Goal: Information Seeking & Learning: Learn about a topic

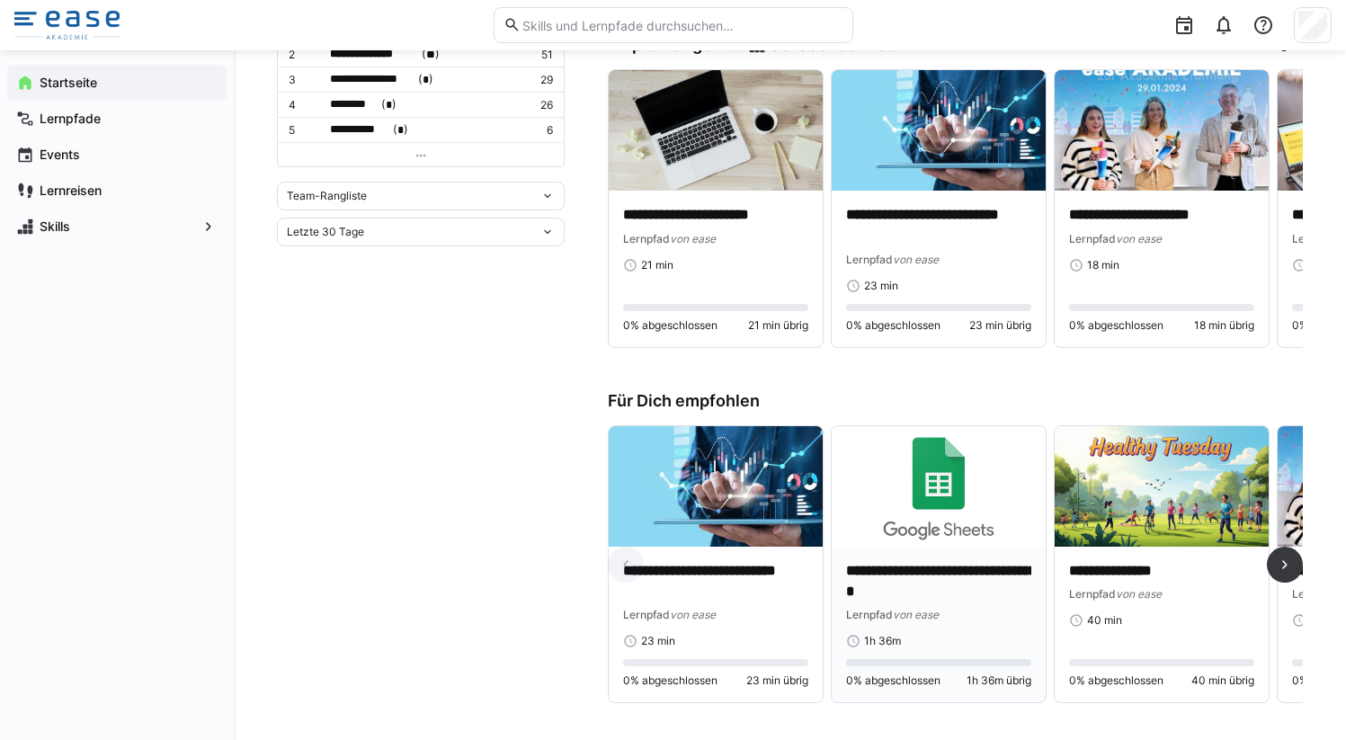
scroll to position [596, 0]
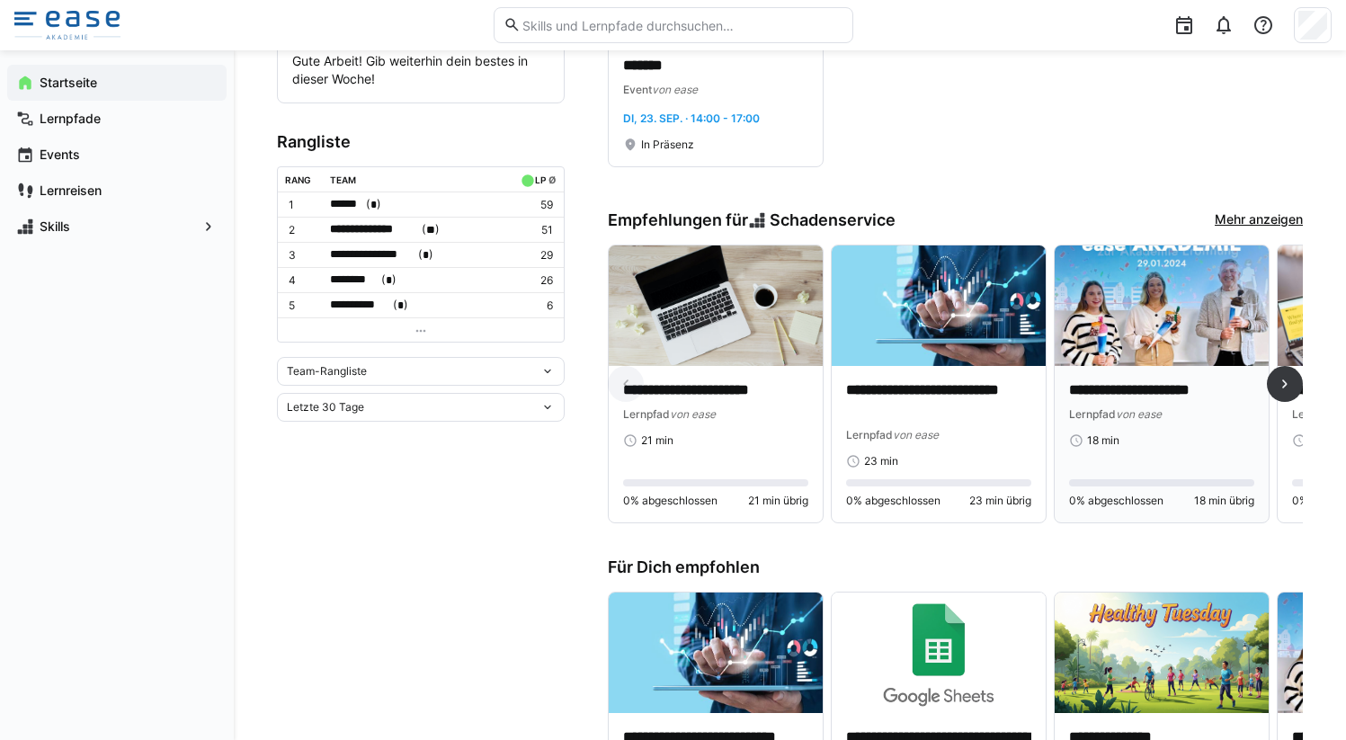
click at [1147, 404] on div "**********" at bounding box center [1161, 401] width 185 height 42
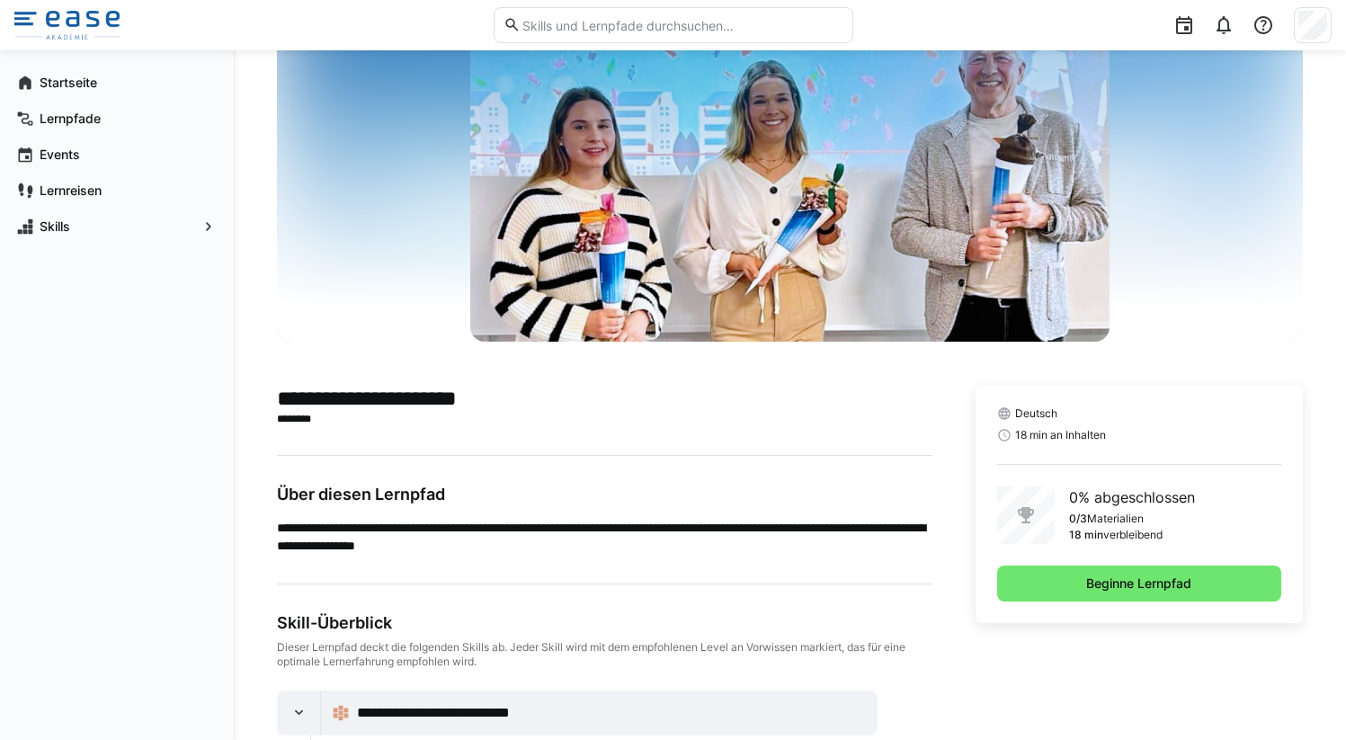
scroll to position [119, 0]
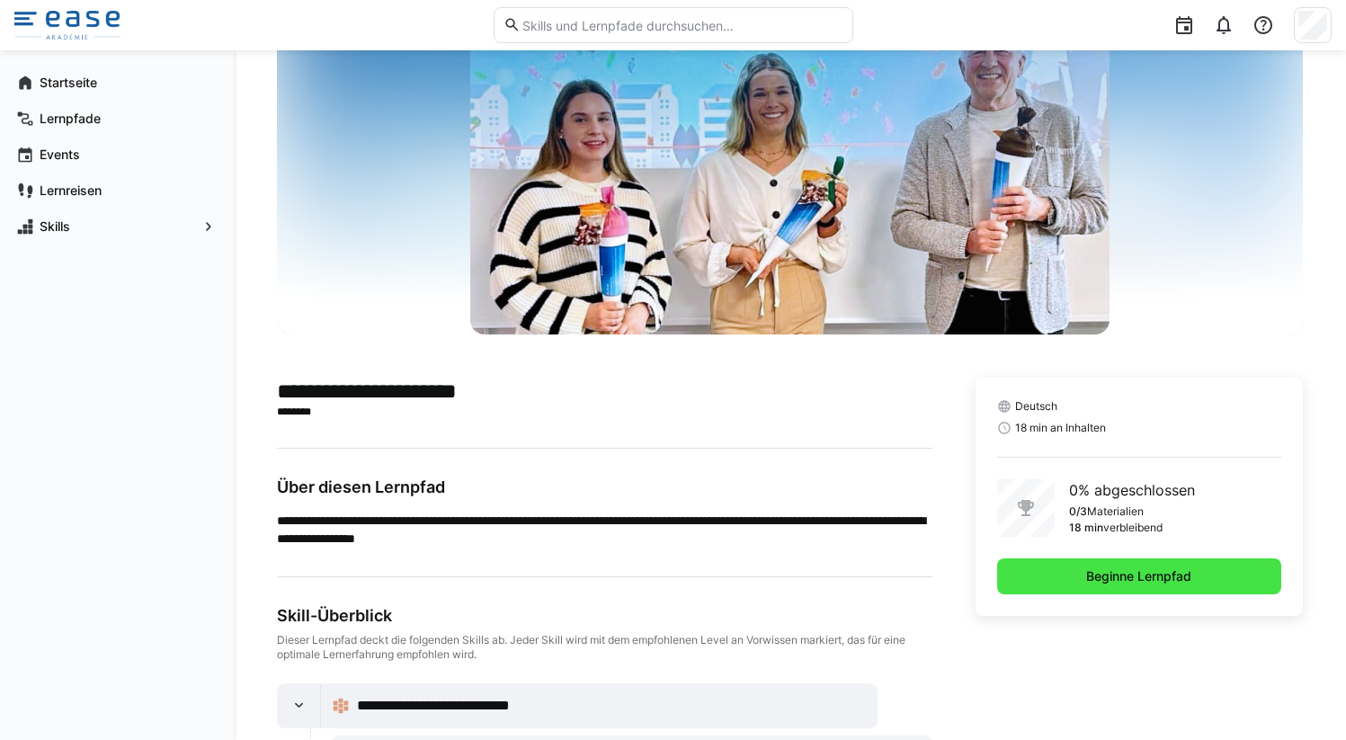
click at [1102, 577] on span "Beginne Lernpfad" at bounding box center [1138, 576] width 111 height 18
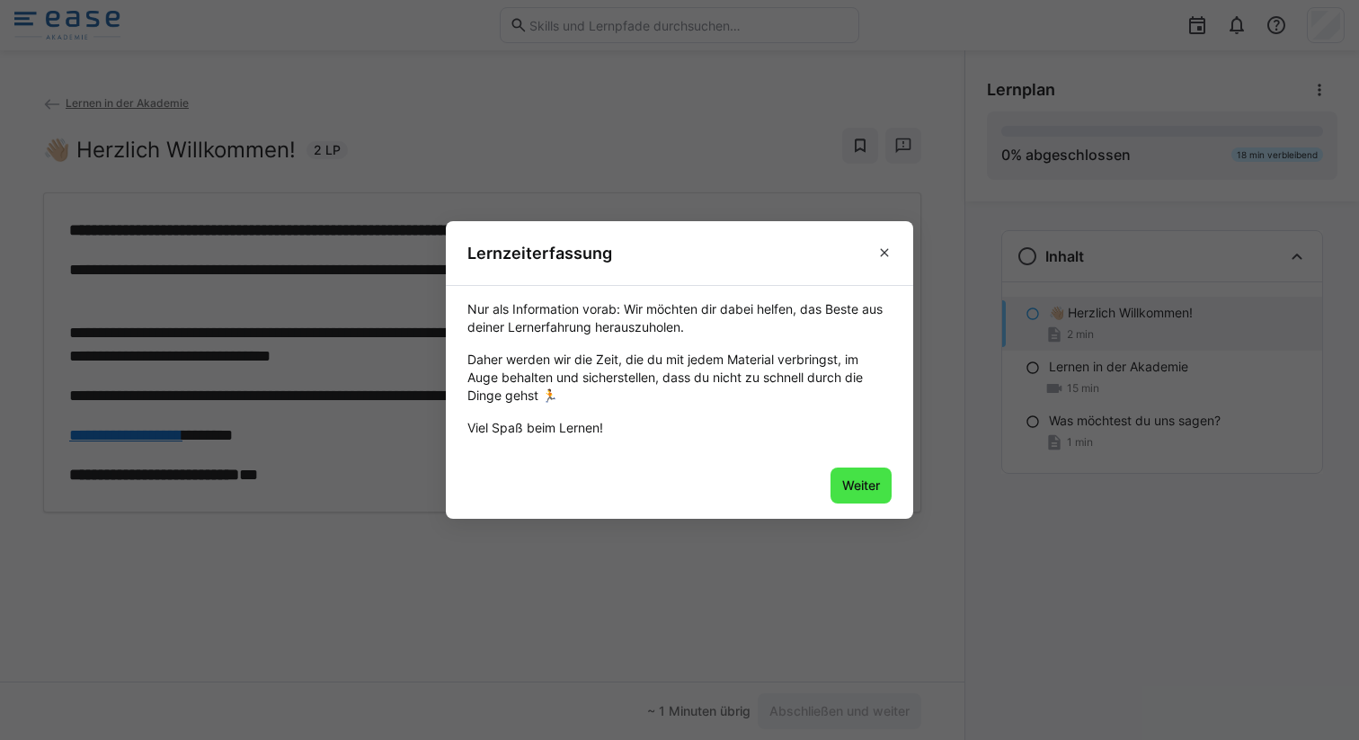
click at [863, 478] on span "Weiter" at bounding box center [861, 485] width 43 height 18
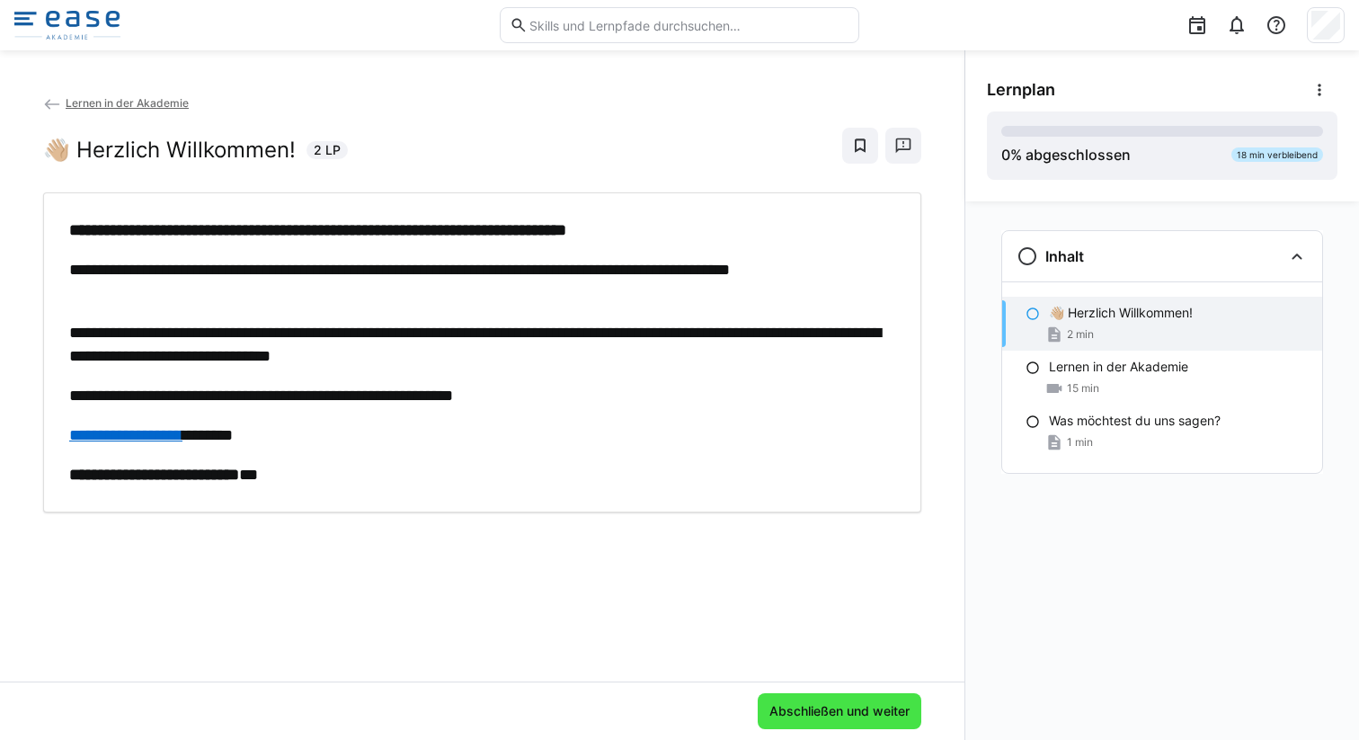
click at [832, 724] on span "Abschließen und weiter" at bounding box center [840, 711] width 164 height 36
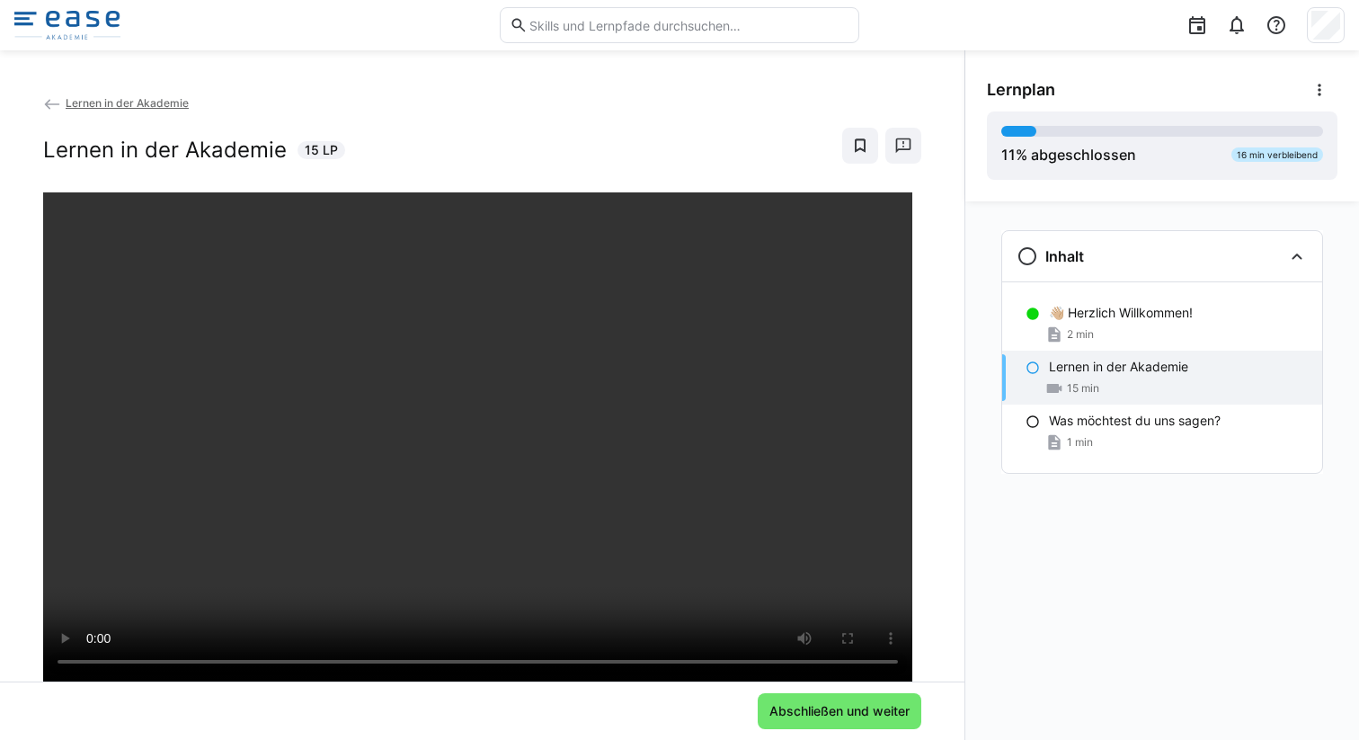
drag, startPoint x: 964, startPoint y: 432, endPoint x: 962, endPoint y: 458, distance: 26.1
click at [962, 458] on div "Lernen in der [GEOGRAPHIC_DATA] in der [GEOGRAPHIC_DATA] Abschließen und weiter…" at bounding box center [679, 394] width 1359 height 689
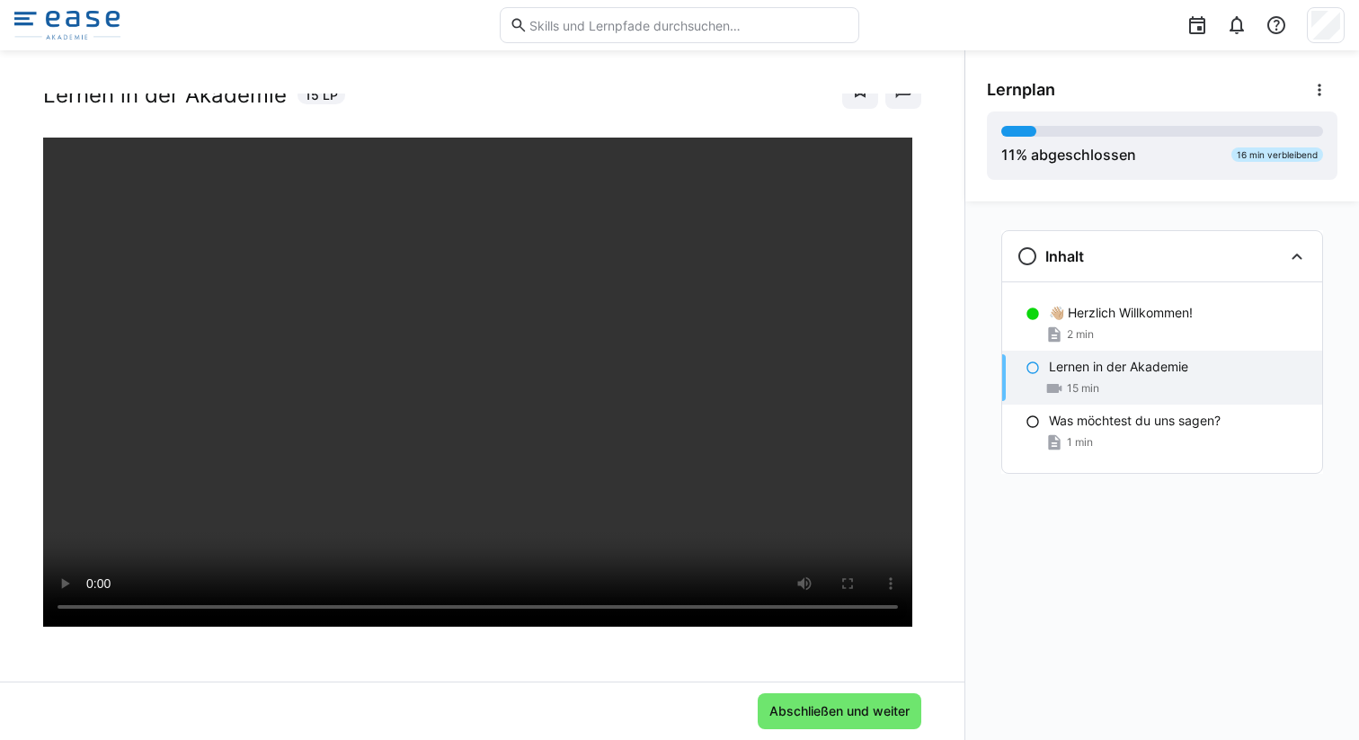
scroll to position [57, 0]
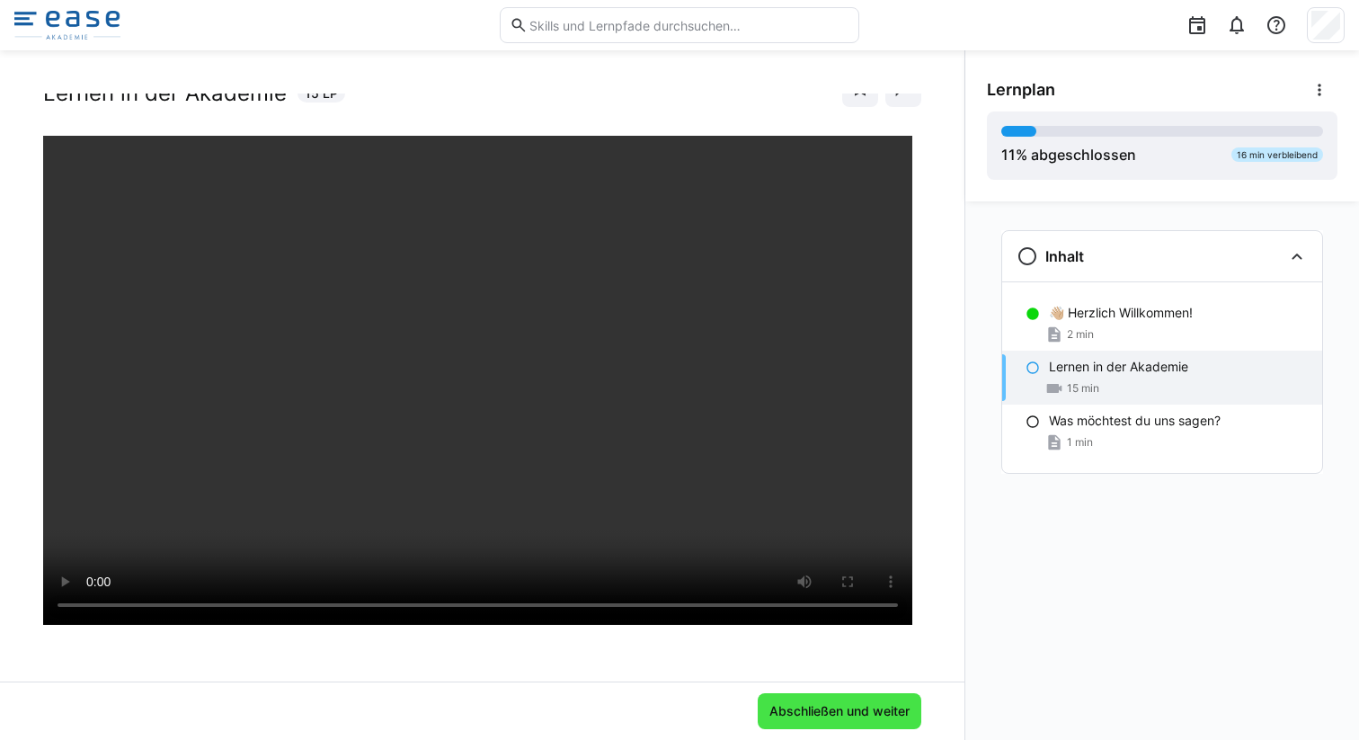
click at [822, 714] on span "Abschließen und weiter" at bounding box center [840, 711] width 146 height 18
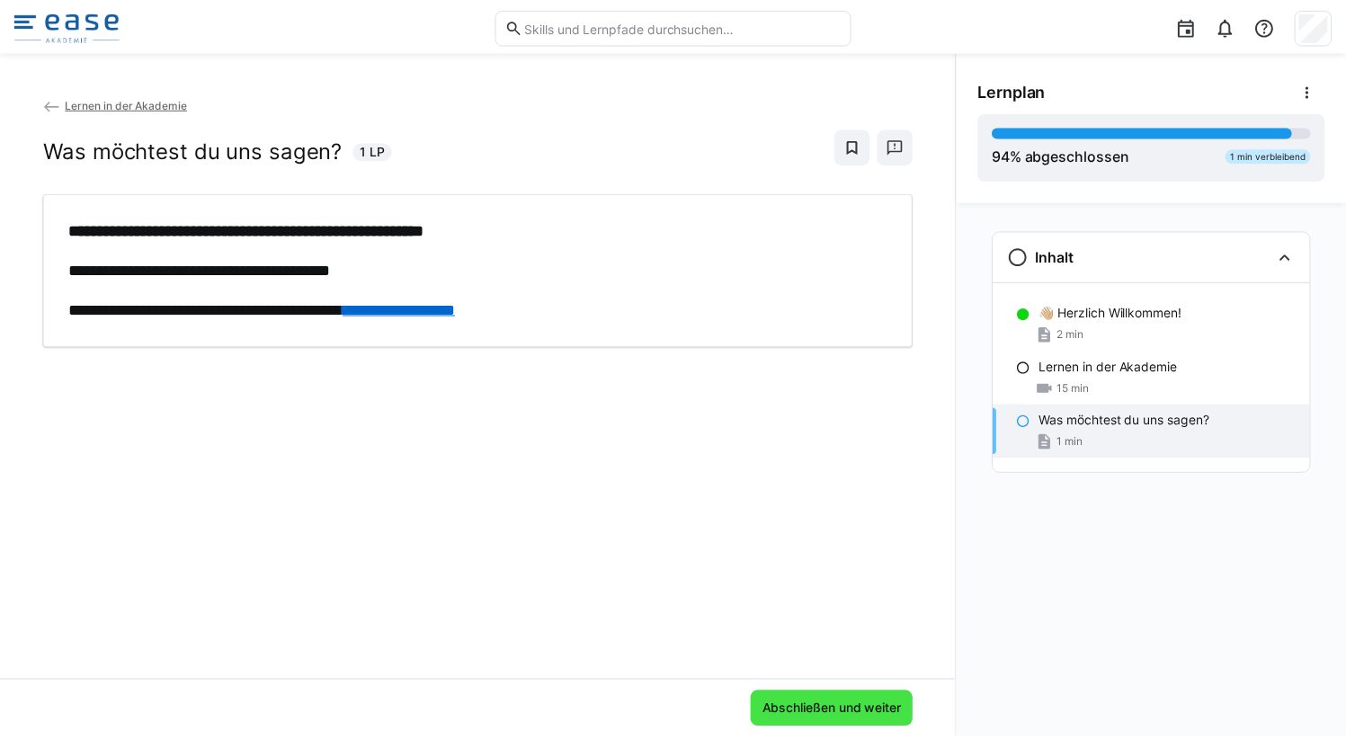
scroll to position [0, 0]
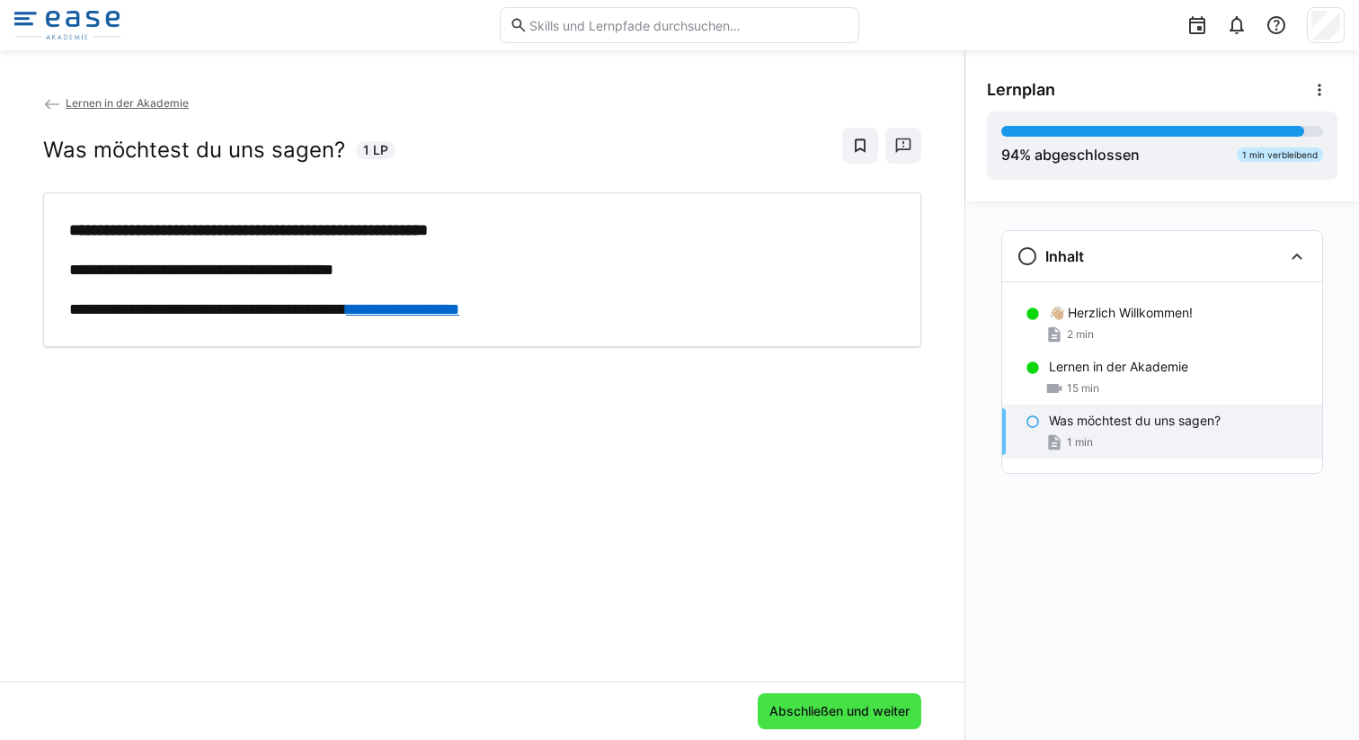
click at [818, 706] on span "Abschließen und weiter" at bounding box center [840, 711] width 146 height 18
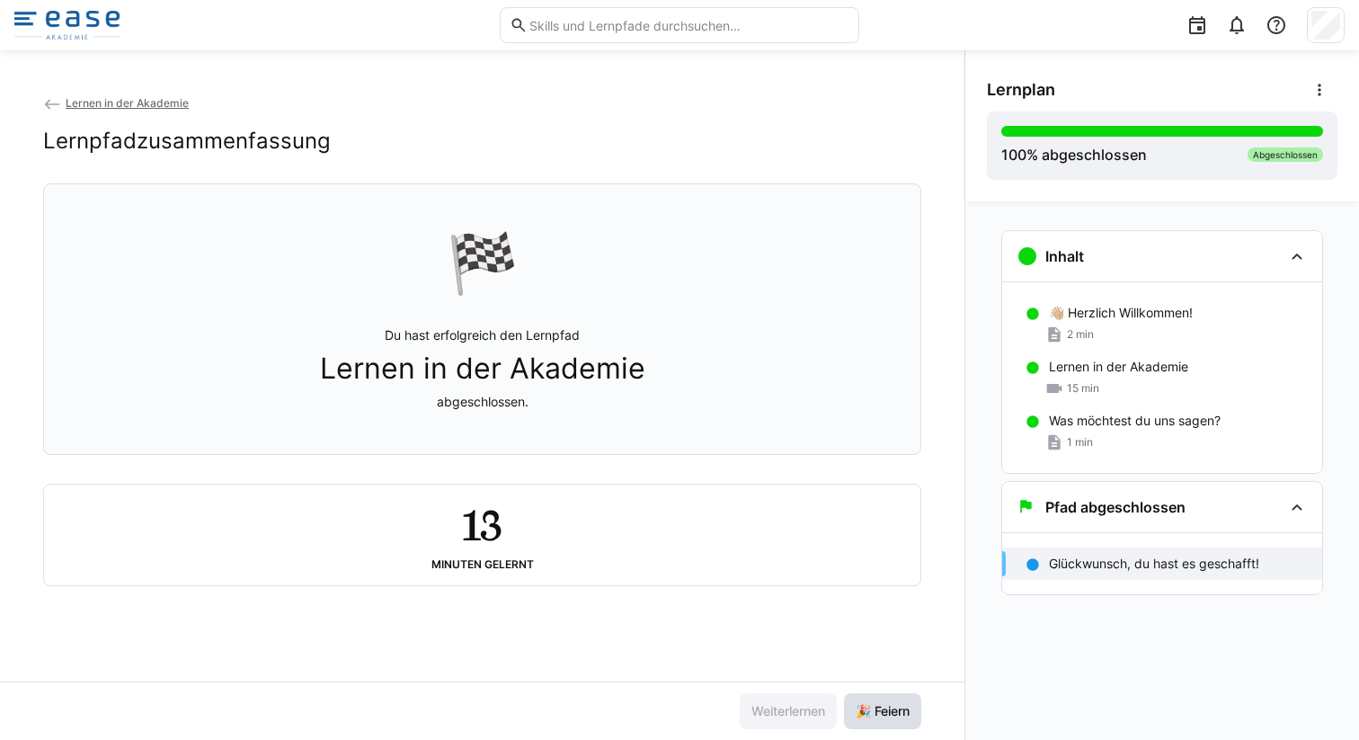
click at [891, 702] on span "🎉 Feiern" at bounding box center [882, 711] width 59 height 18
click at [71, 22] on img at bounding box center [67, 25] width 106 height 29
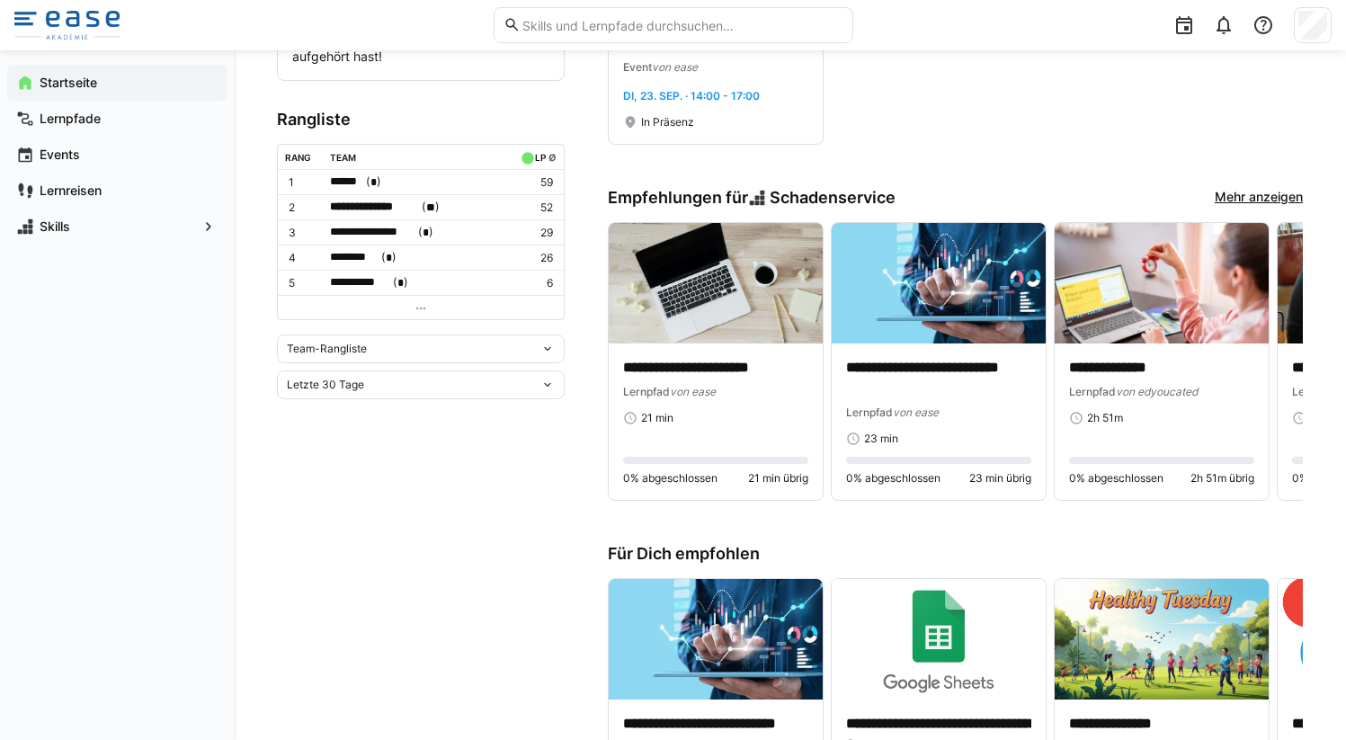
scroll to position [611, 0]
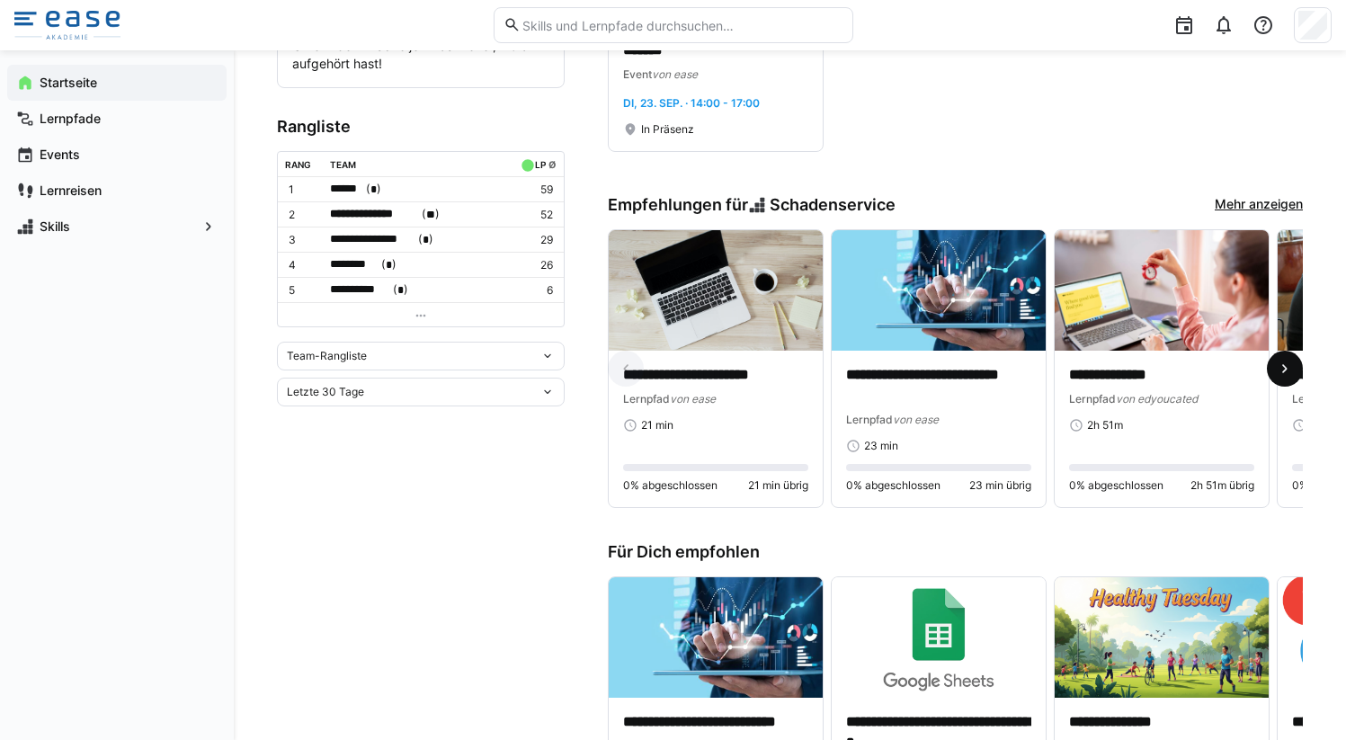
click at [1279, 373] on eds-icon at bounding box center [1284, 369] width 18 height 18
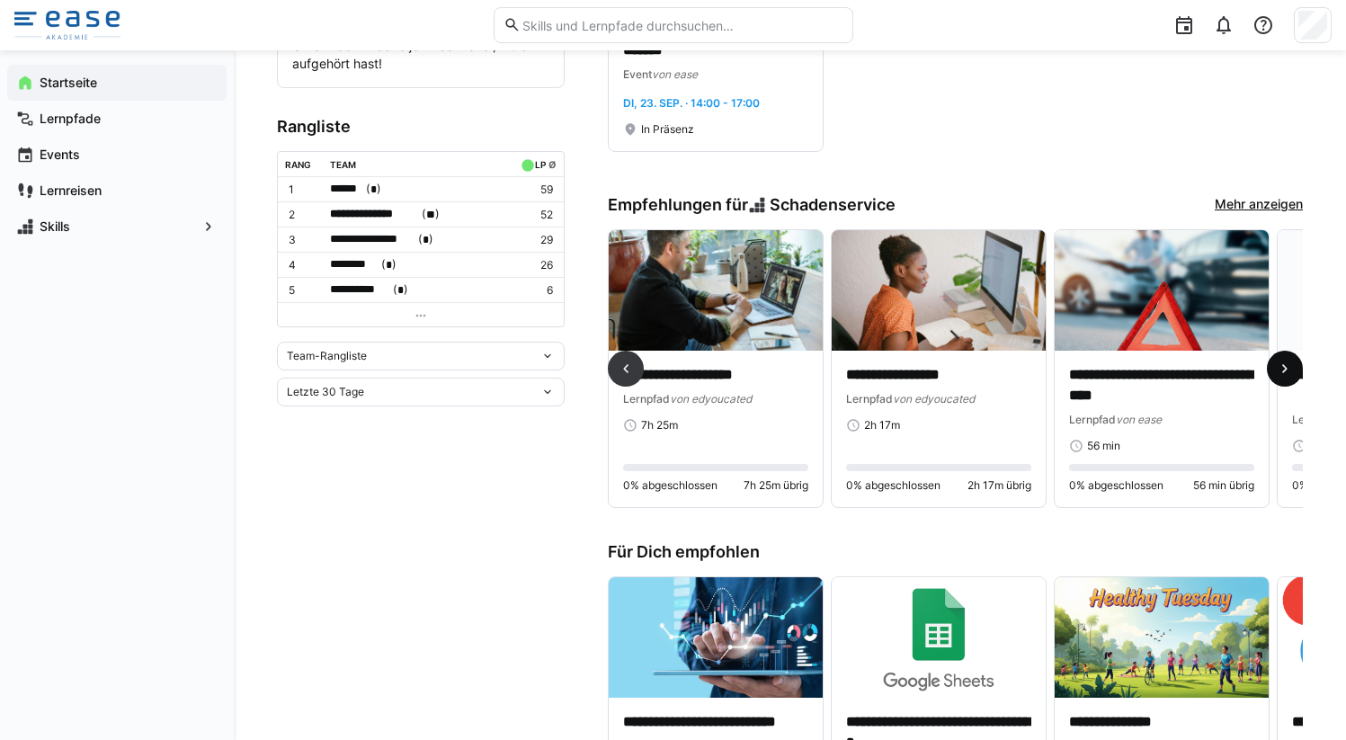
click at [1279, 373] on eds-icon at bounding box center [1284, 369] width 18 height 18
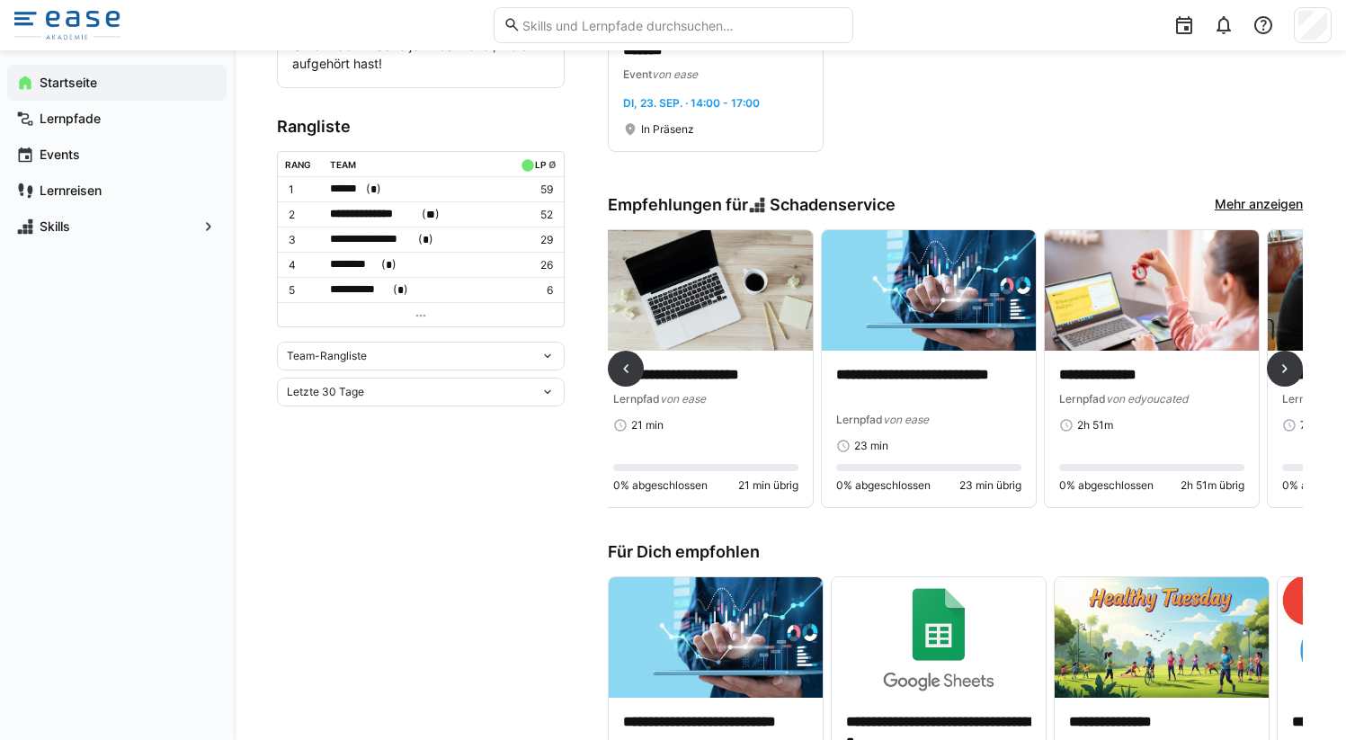
scroll to position [0, 0]
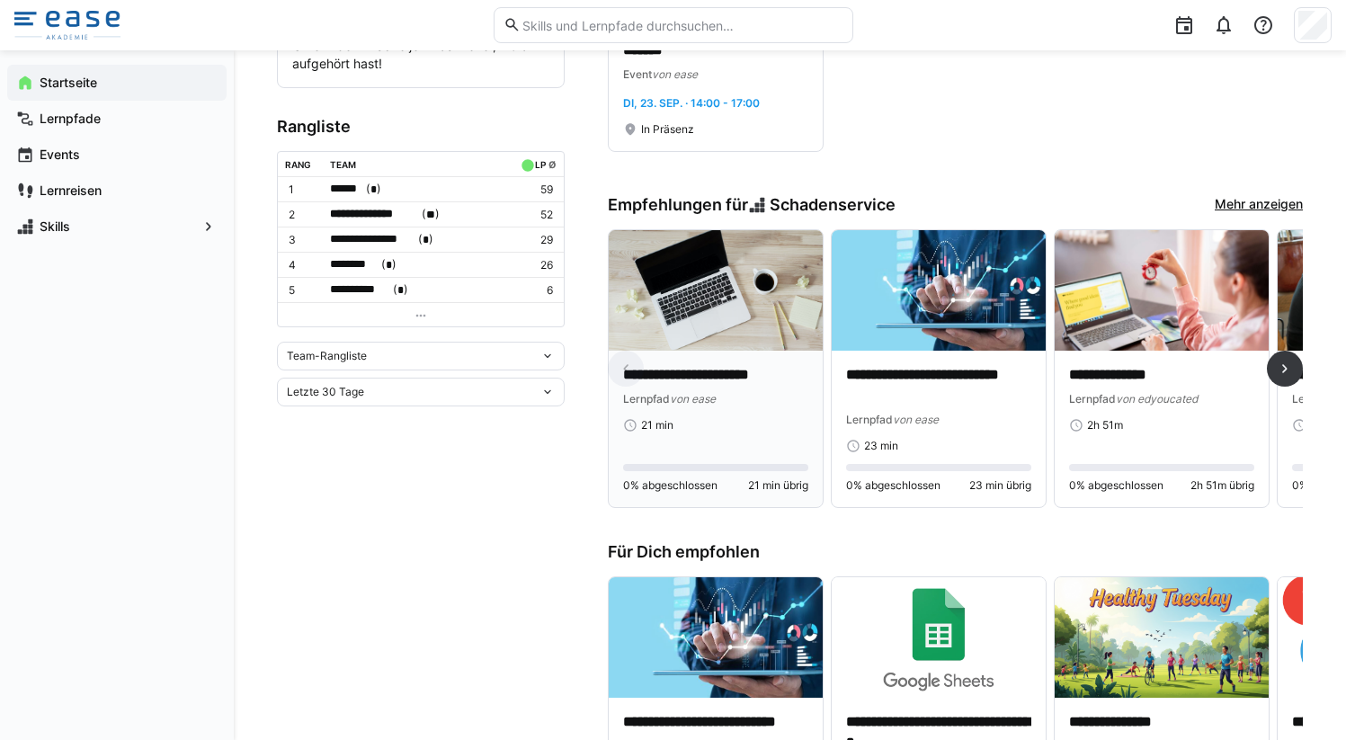
click at [716, 323] on img at bounding box center [716, 290] width 214 height 120
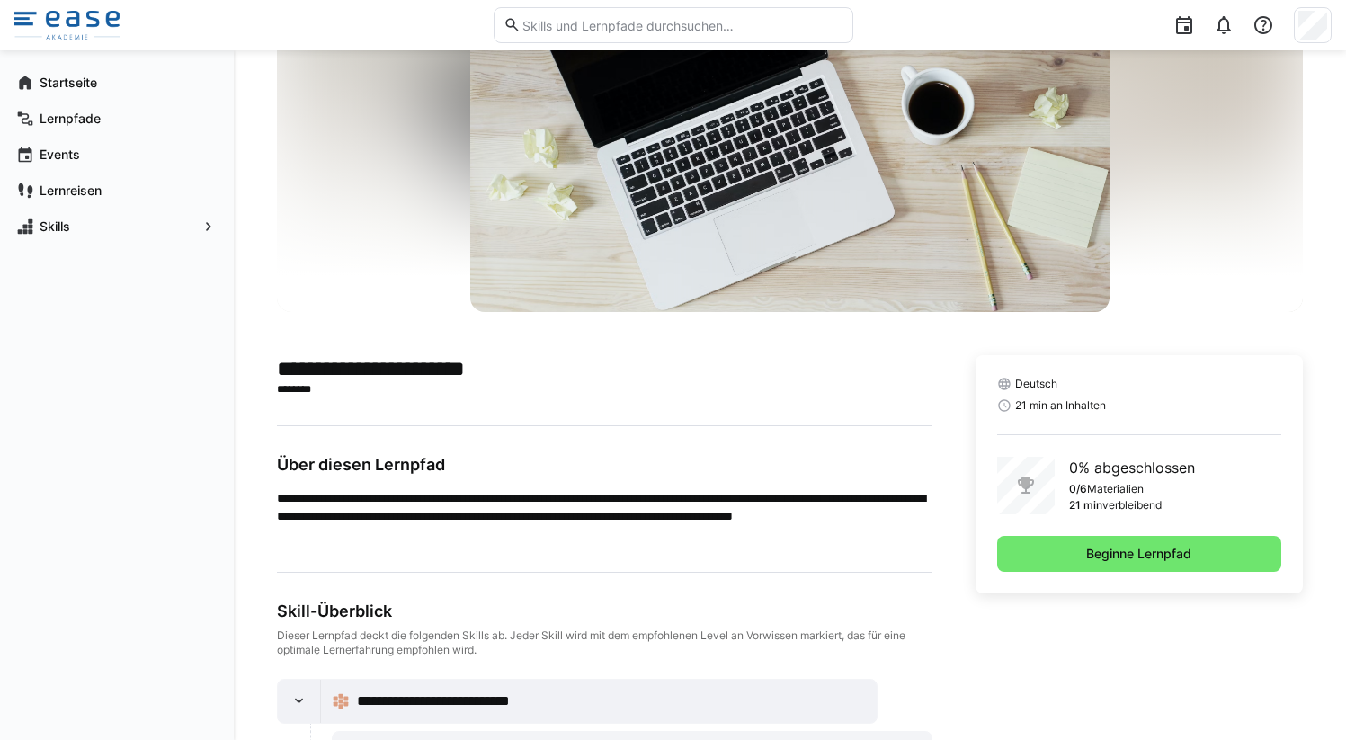
scroll to position [142, 0]
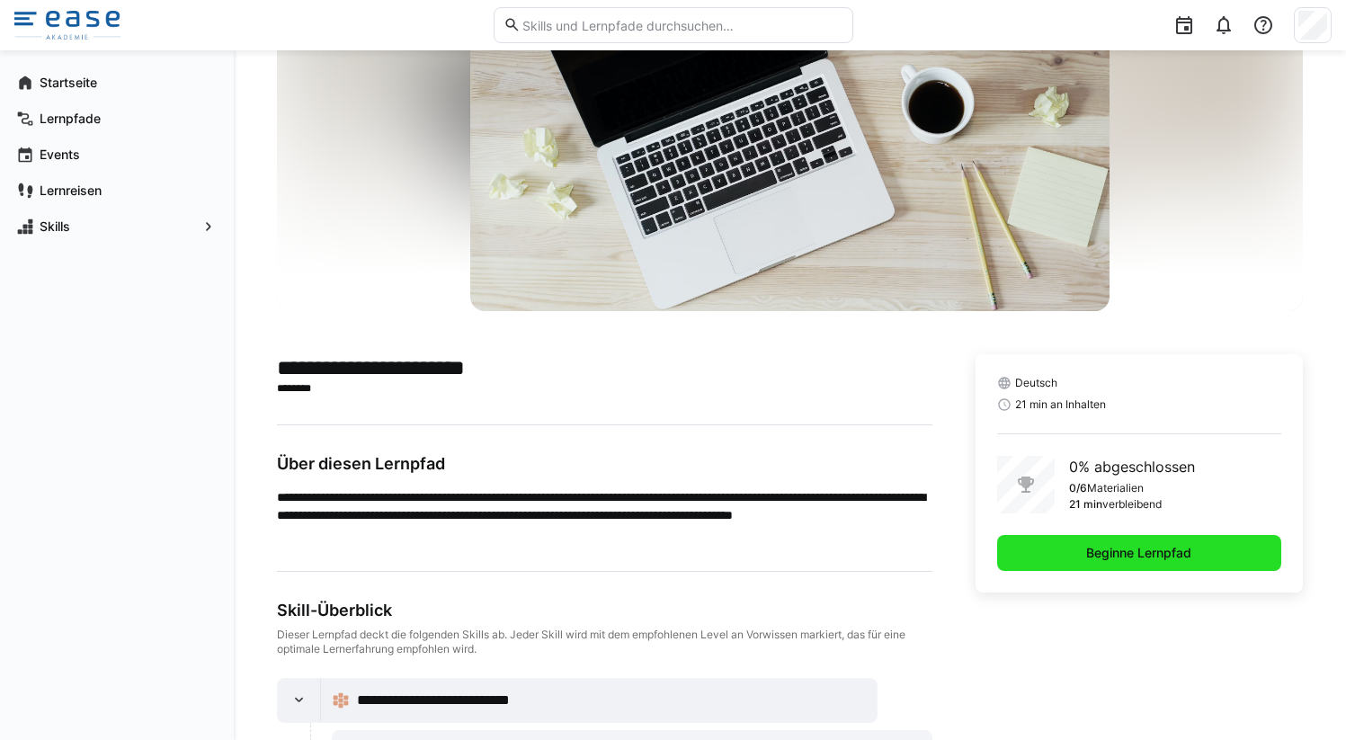
click at [1063, 564] on span "Beginne Lernpfad" at bounding box center [1139, 553] width 284 height 36
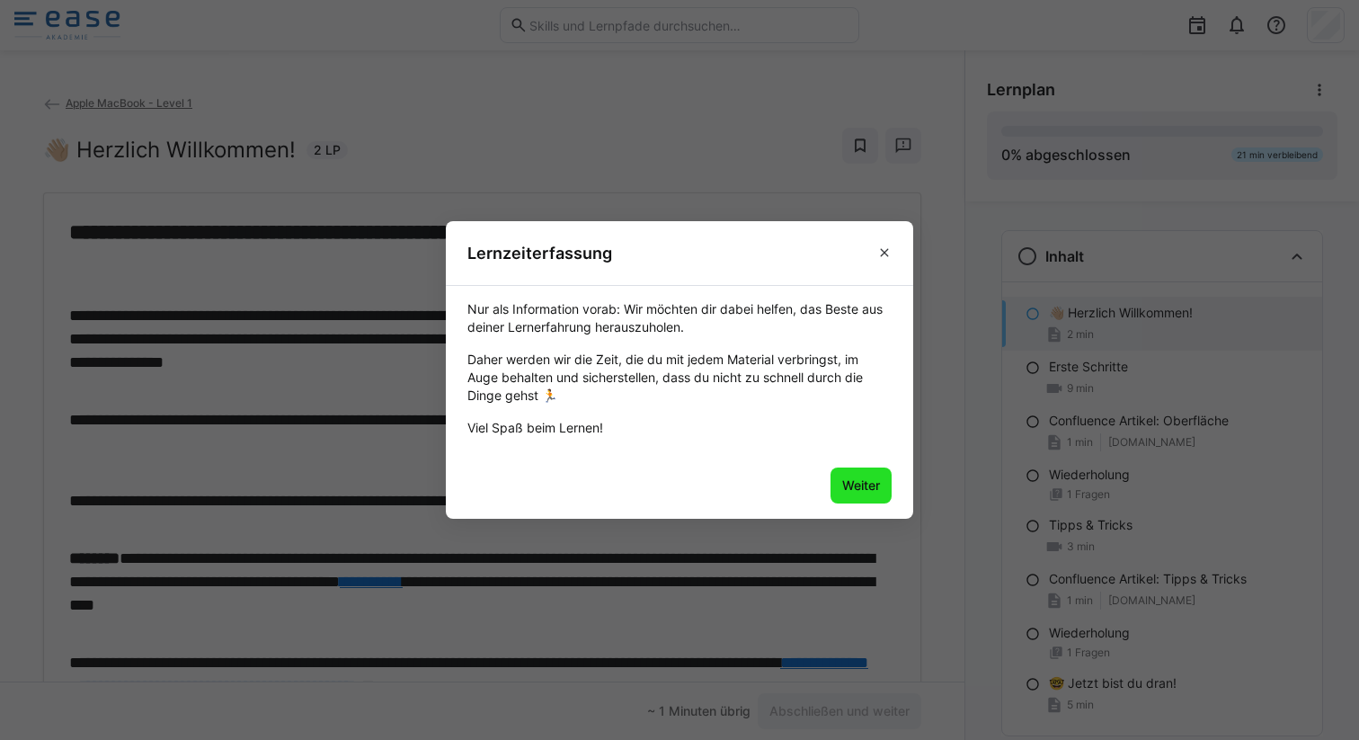
click at [851, 495] on span "Weiter" at bounding box center [861, 485] width 61 height 36
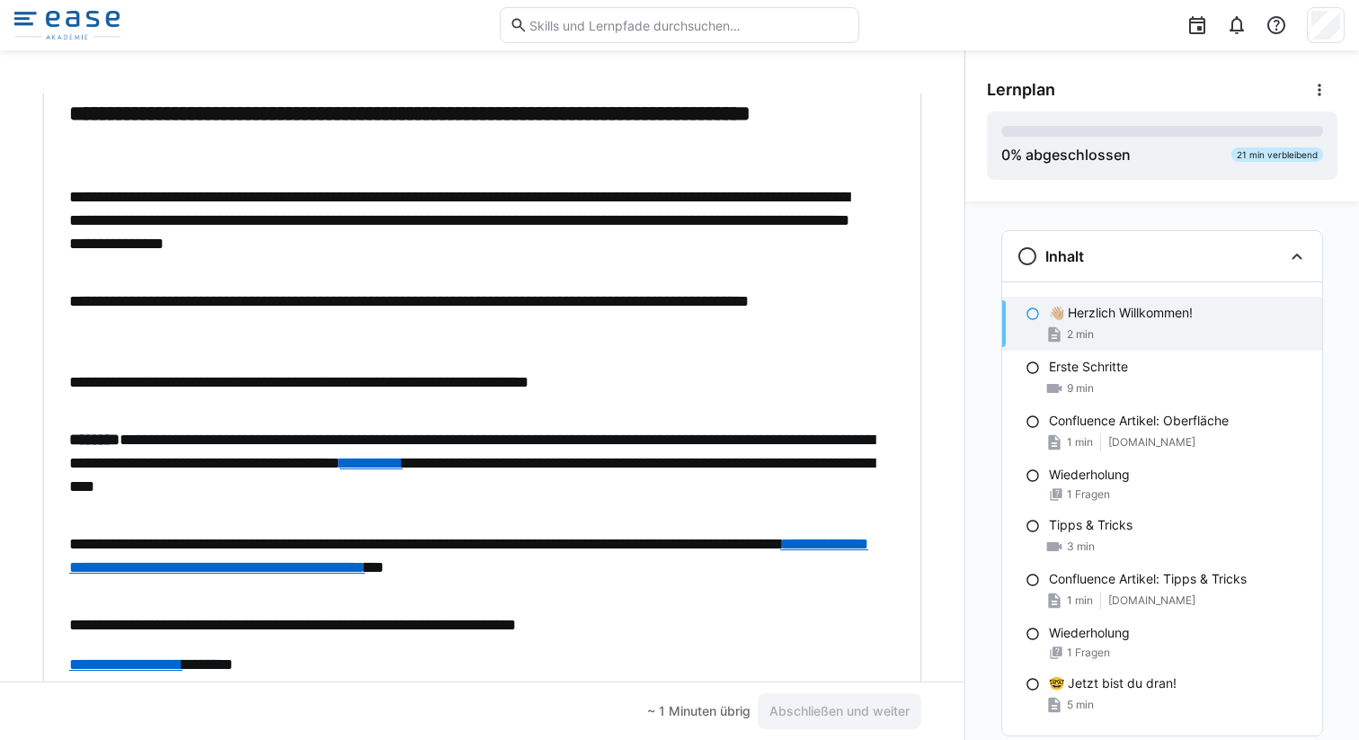
scroll to position [133, 0]
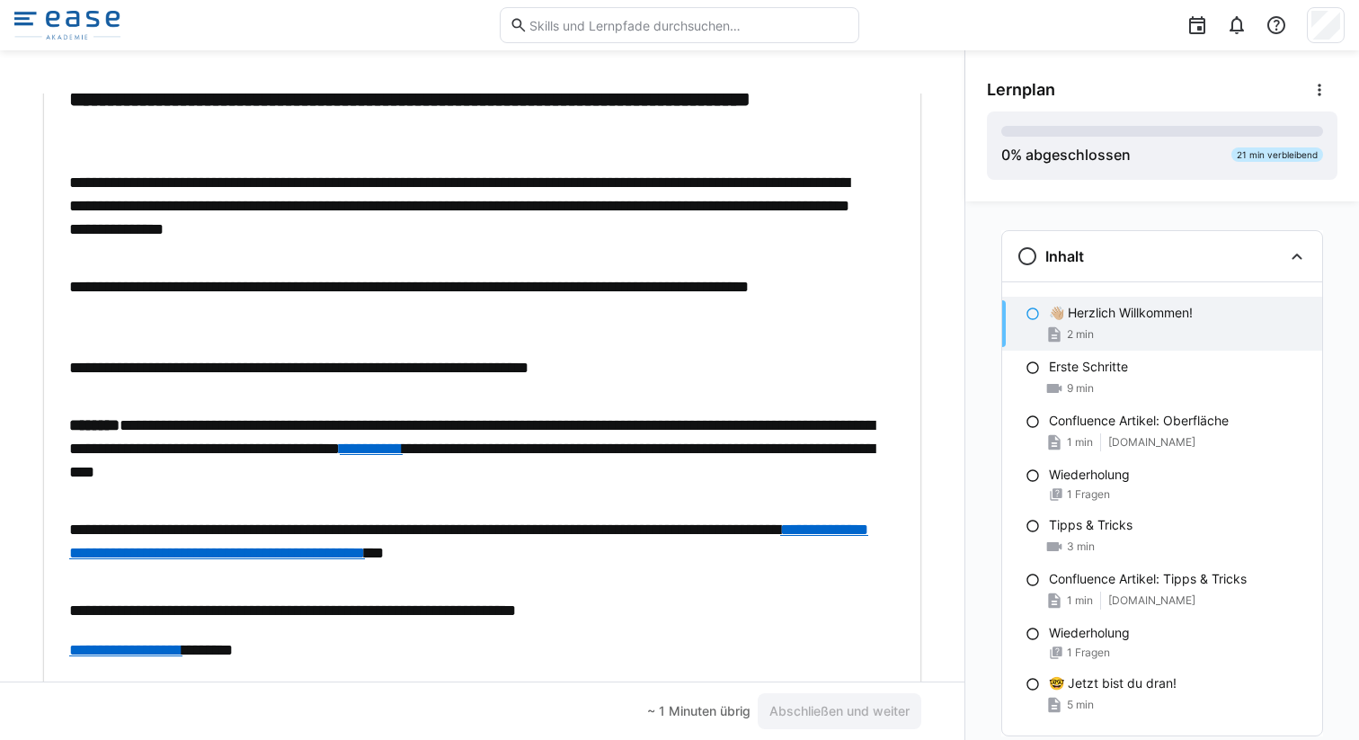
click at [846, 329] on div "**********" at bounding box center [473, 402] width 808 height 635
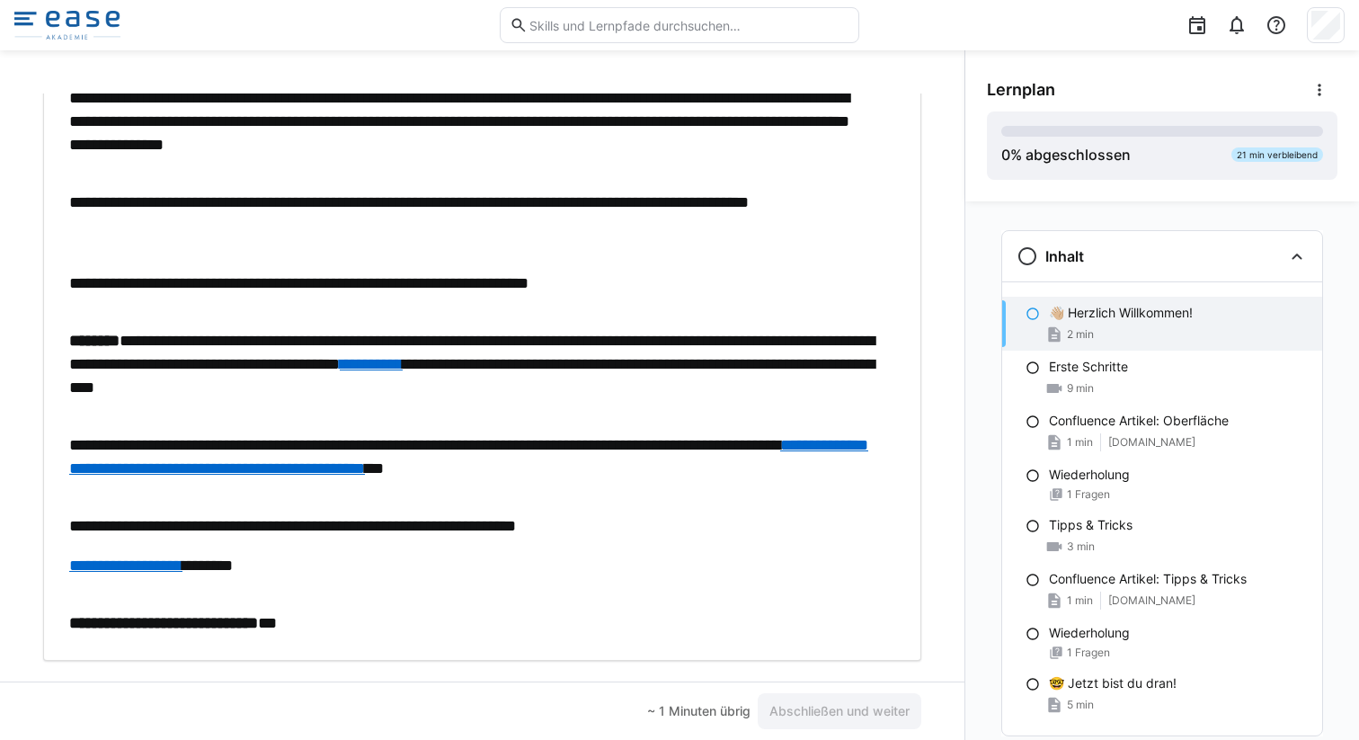
scroll to position [254, 0]
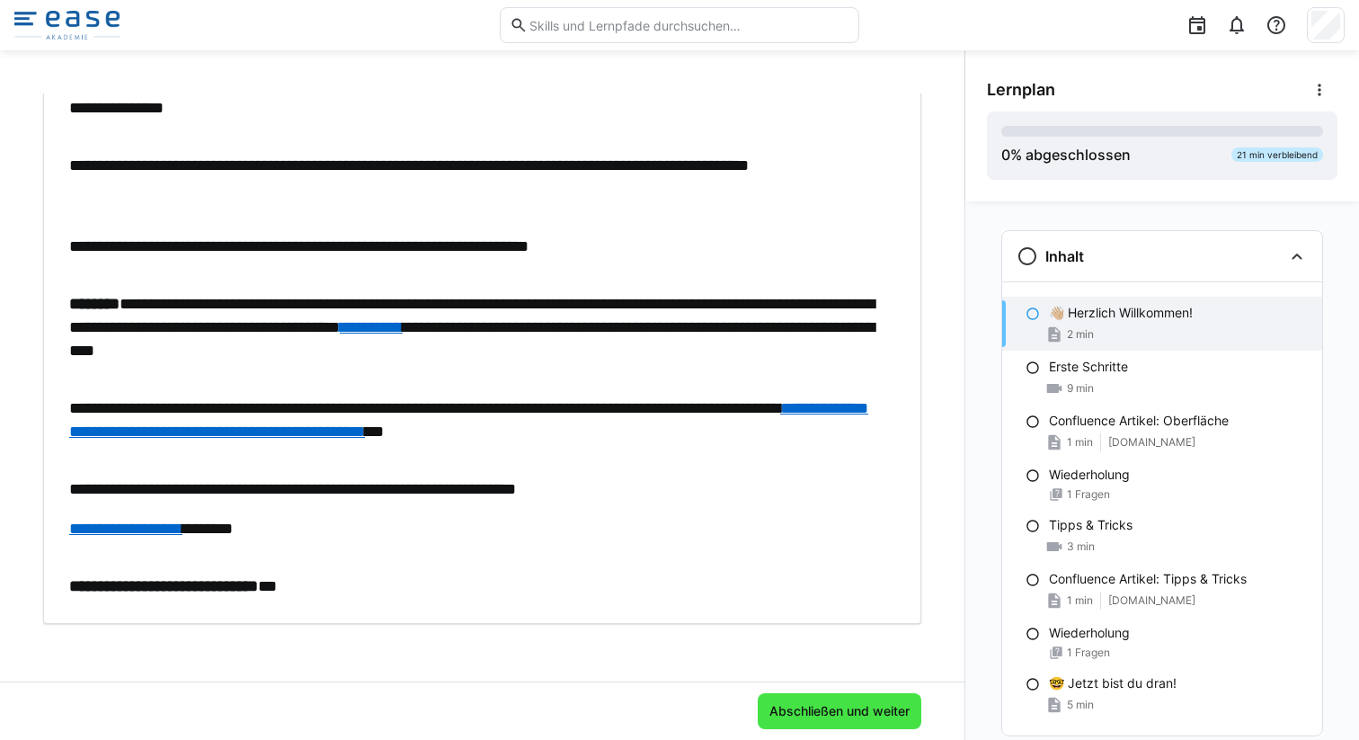
click at [804, 701] on span "Abschließen und weiter" at bounding box center [840, 711] width 164 height 36
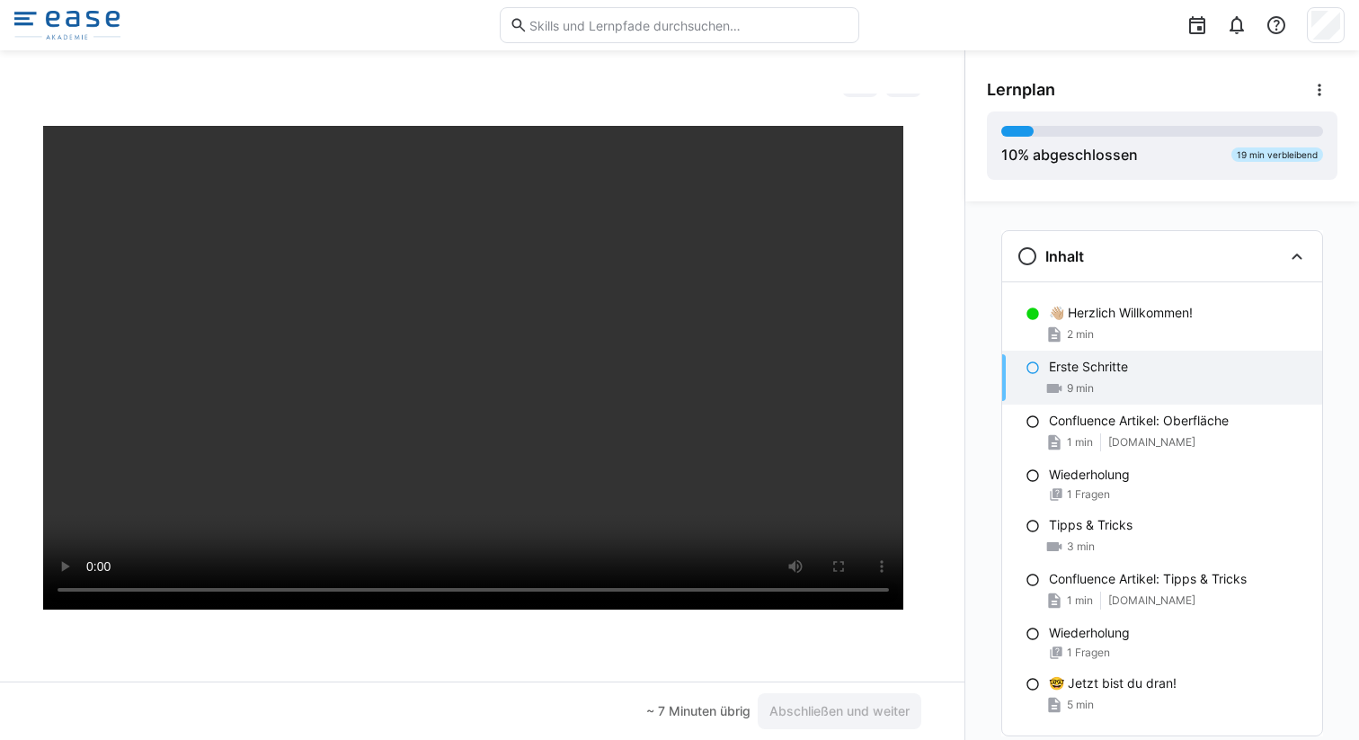
scroll to position [54, 0]
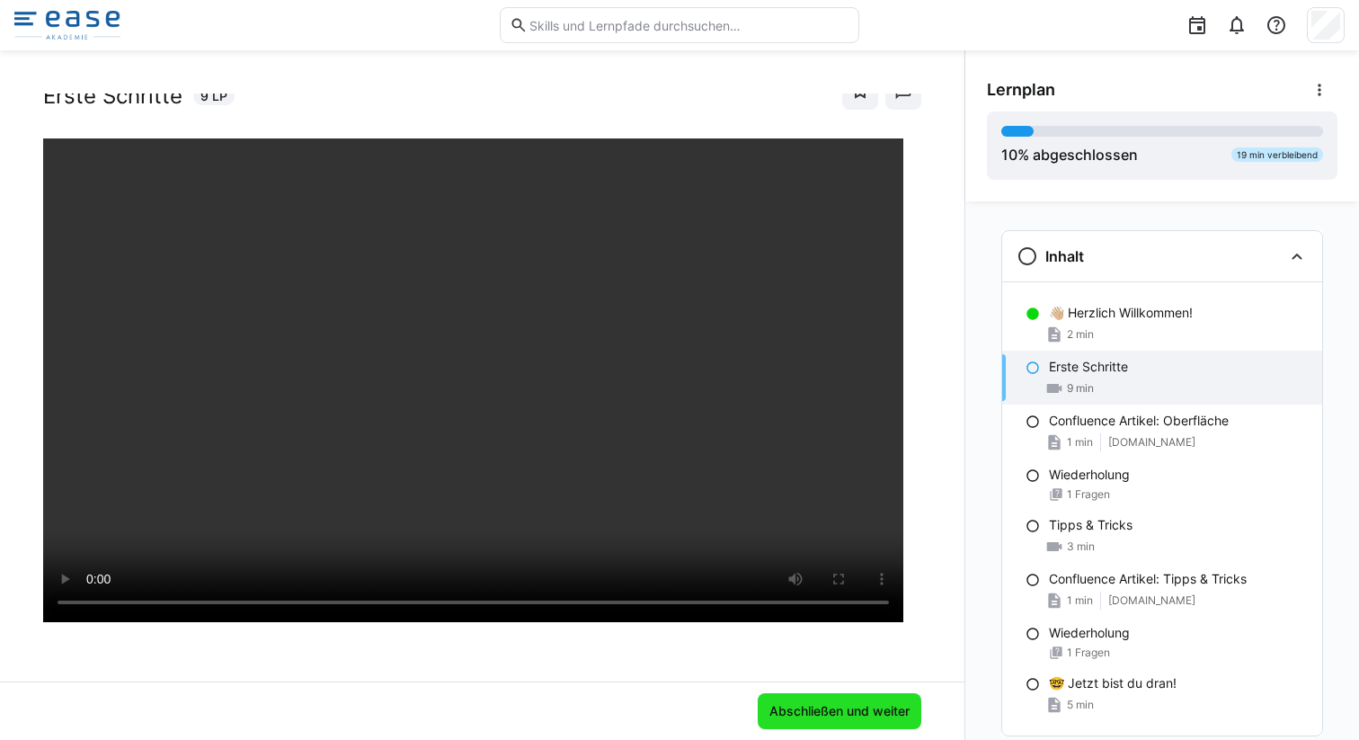
click at [816, 702] on span "Abschließen und weiter" at bounding box center [840, 711] width 146 height 18
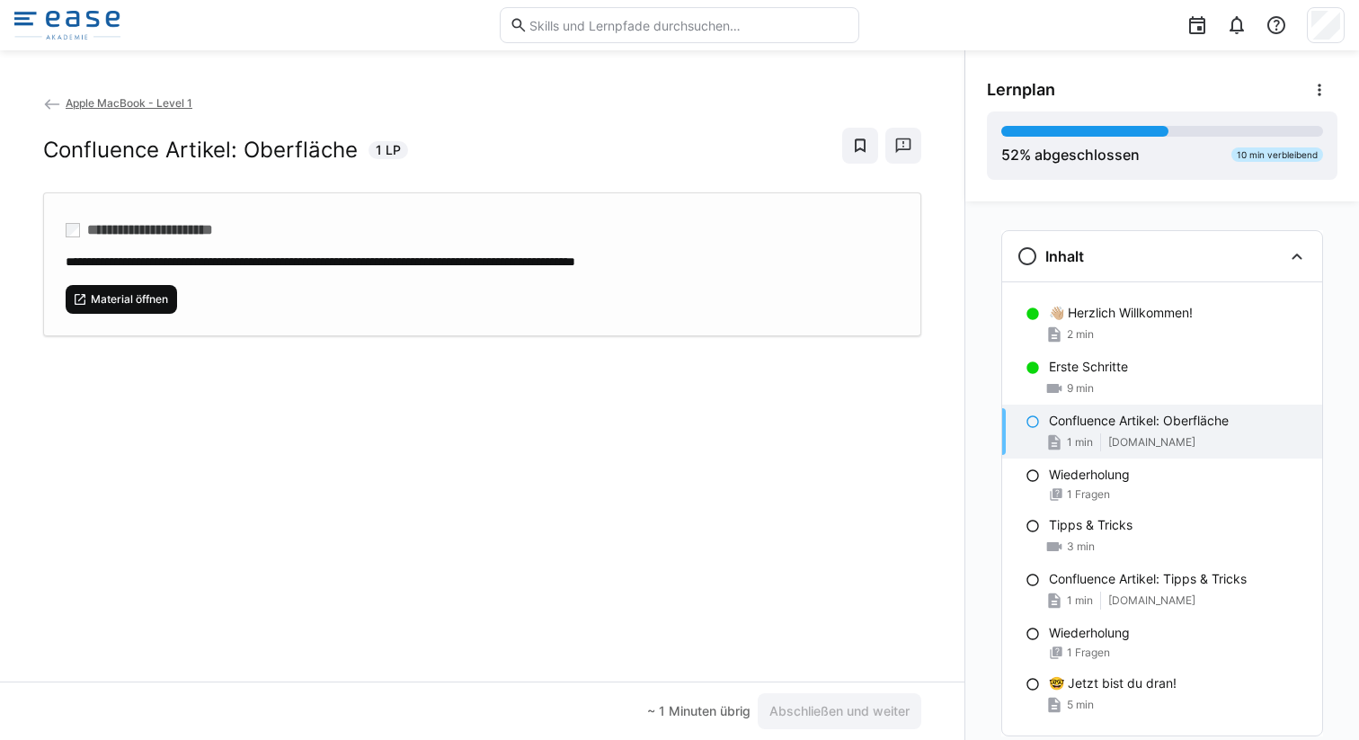
click at [154, 300] on span "Material öffnen" at bounding box center [129, 299] width 81 height 14
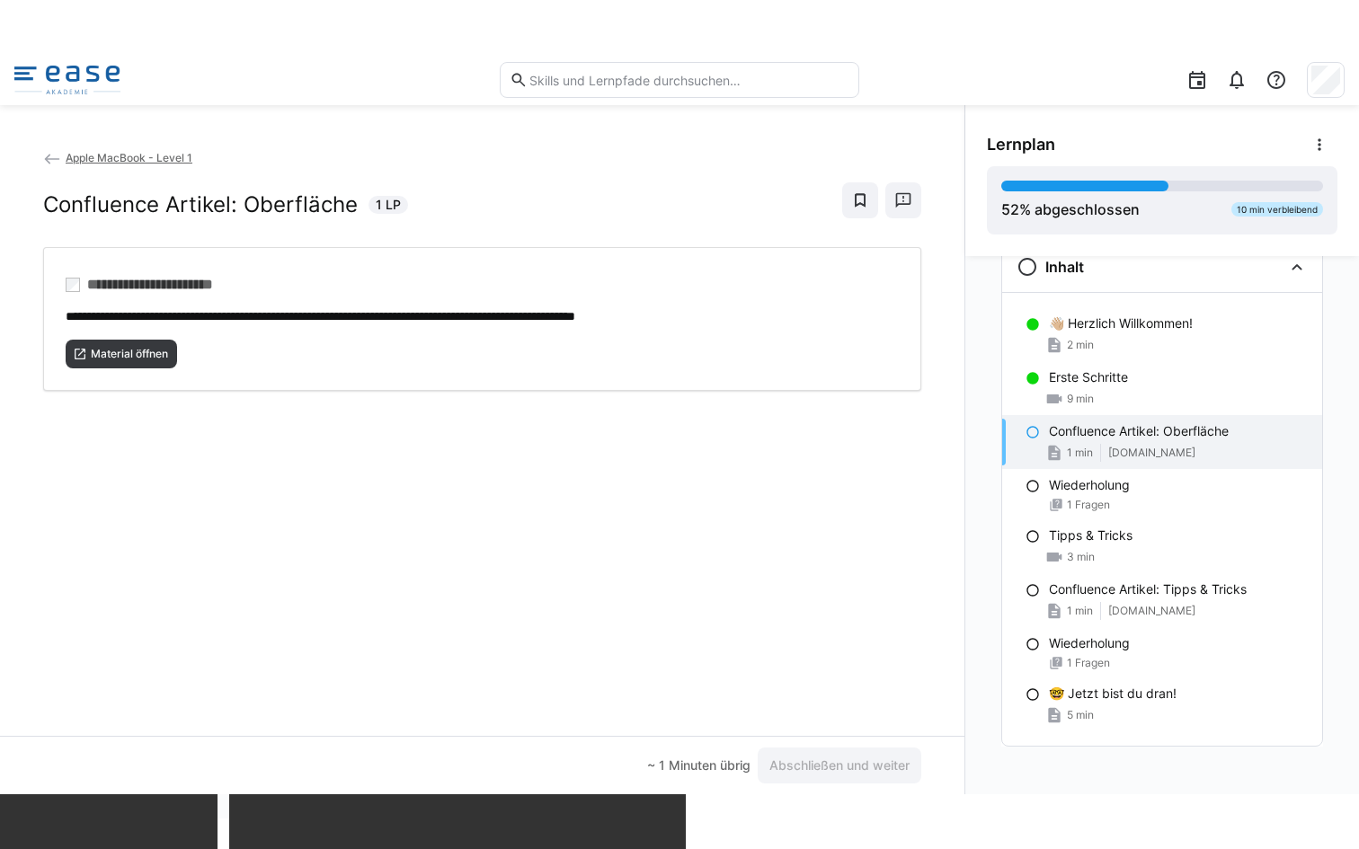
scroll to position [52, 0]
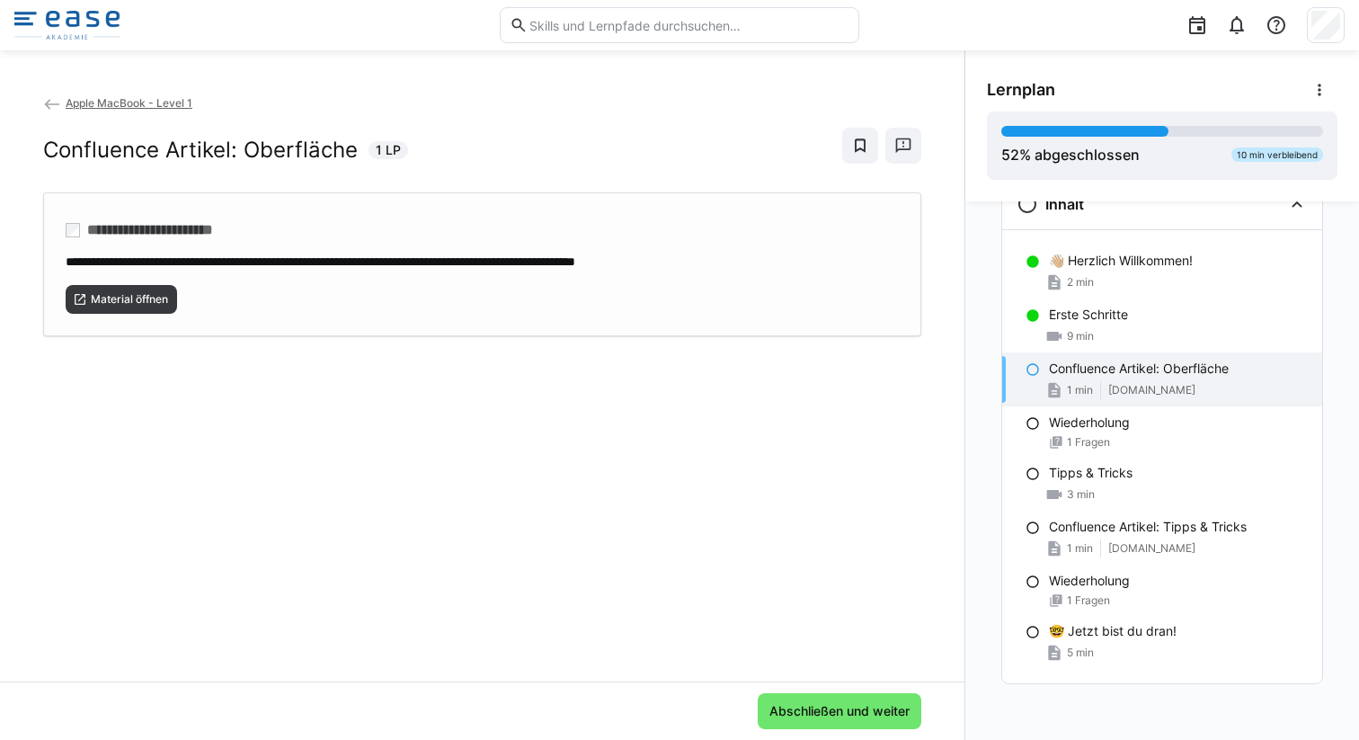
click at [449, 275] on div "Material öffnen" at bounding box center [482, 292] width 833 height 43
click at [842, 727] on span "Abschließen und weiter" at bounding box center [840, 711] width 164 height 36
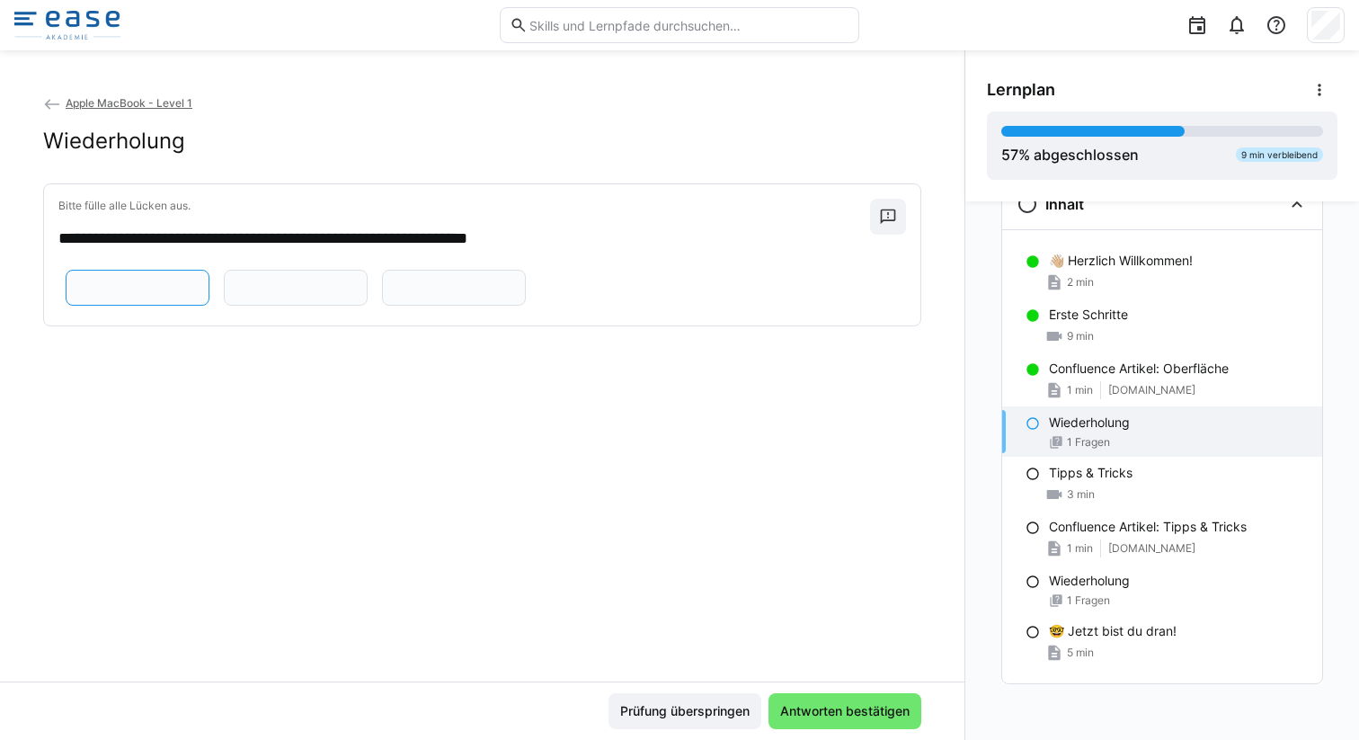
click at [200, 280] on input "text" at bounding box center [138, 288] width 124 height 16
type input "*****"
type input "**********"
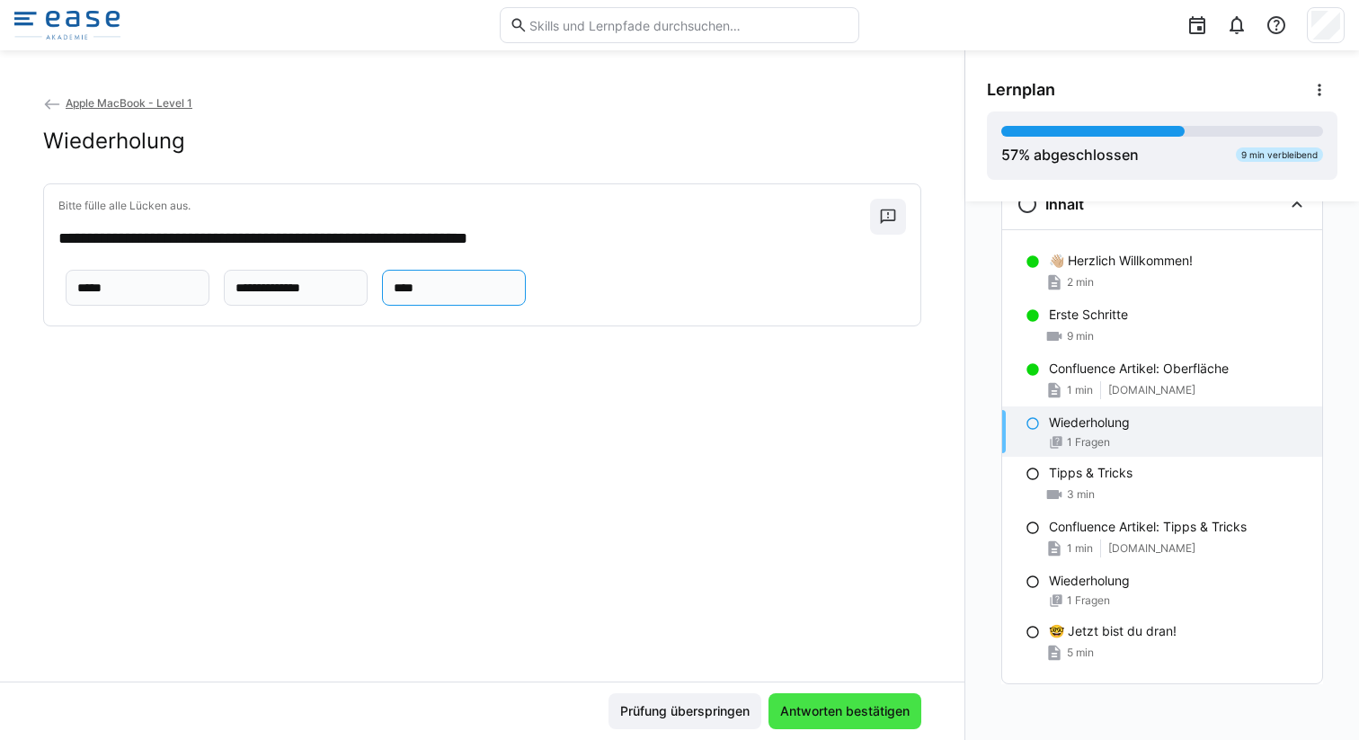
type input "****"
click at [831, 714] on span "Antworten bestätigen" at bounding box center [845, 711] width 135 height 18
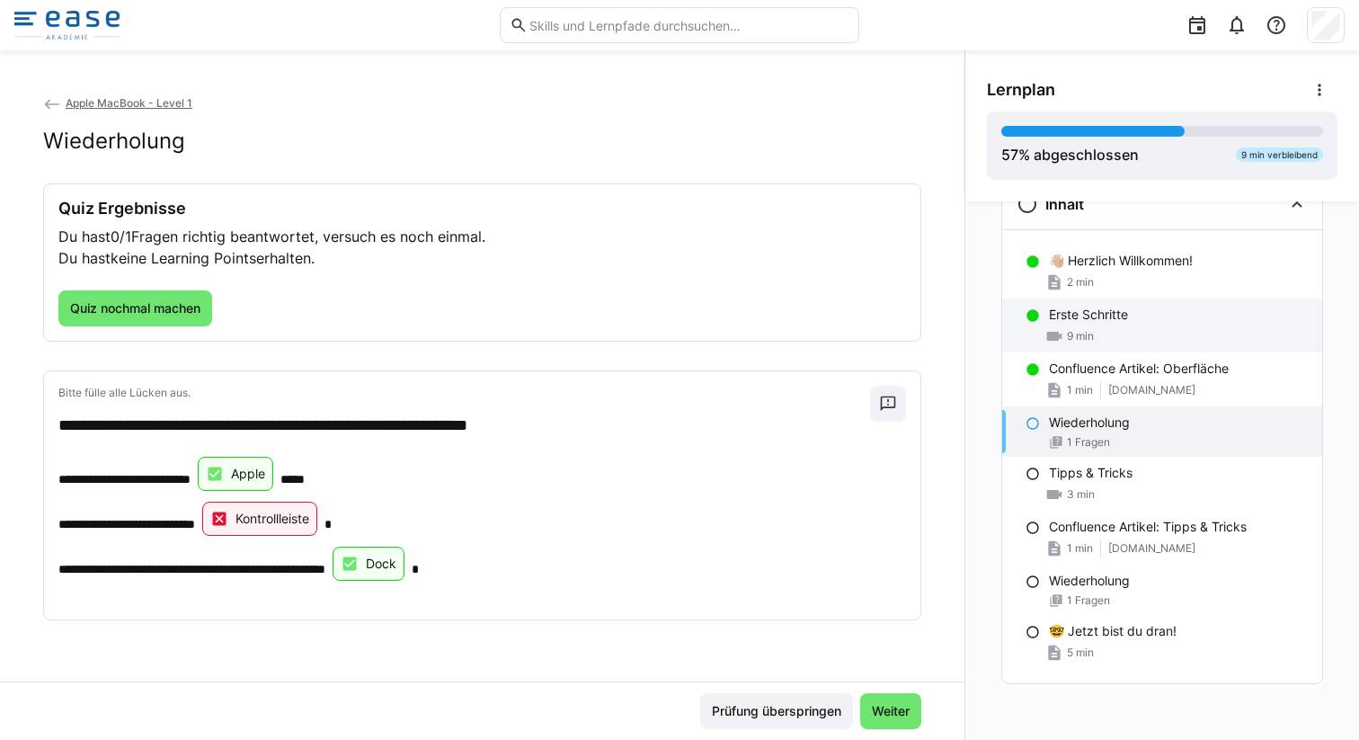
click at [1094, 314] on p "Erste Schritte" at bounding box center [1088, 315] width 79 height 18
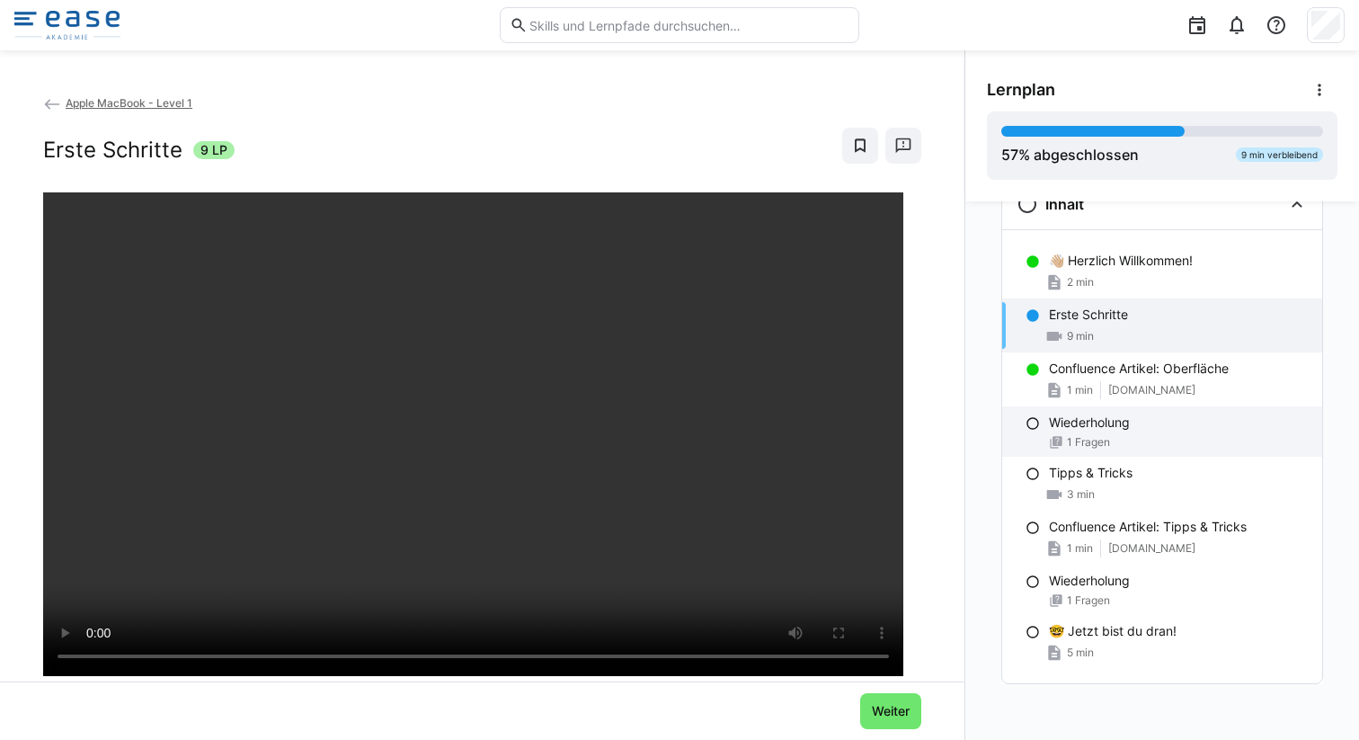
click at [1089, 430] on p "Wiederholung" at bounding box center [1089, 422] width 81 height 18
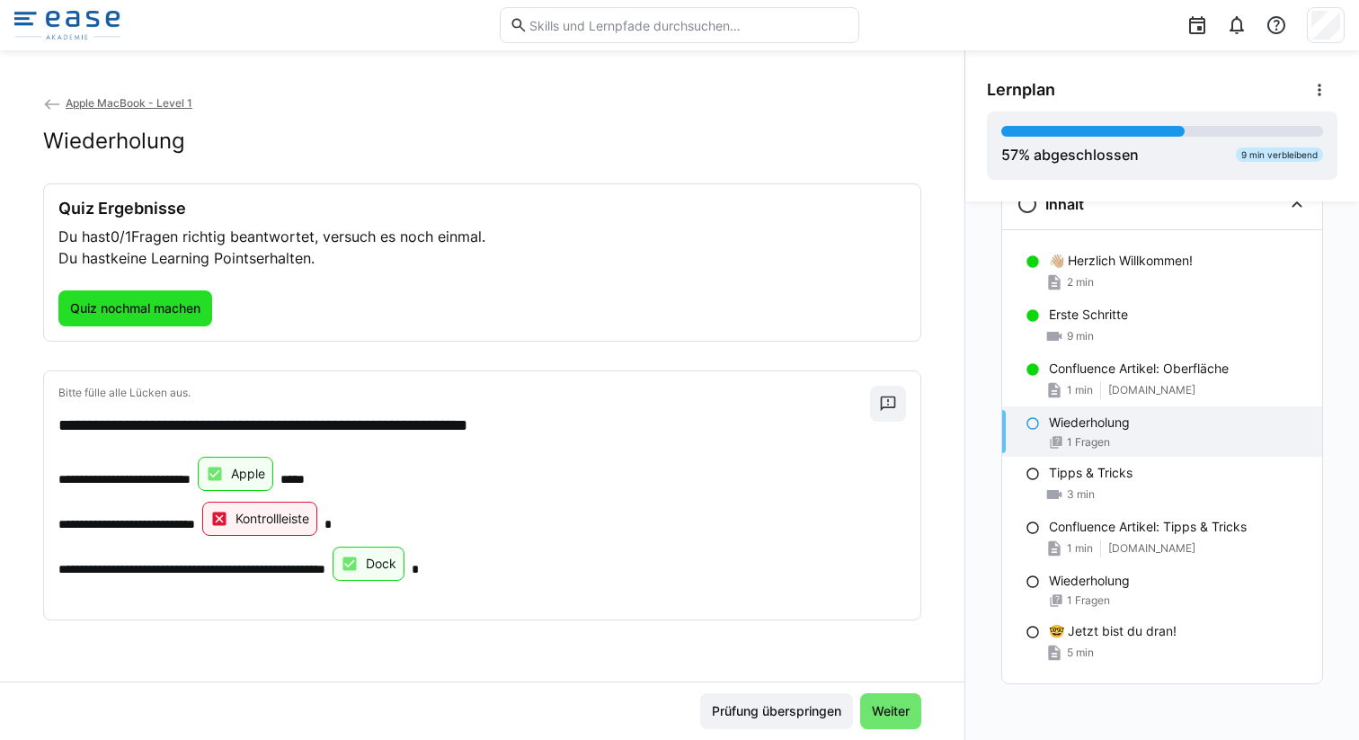
click at [163, 315] on span "Quiz nochmal machen" at bounding box center [135, 308] width 136 height 18
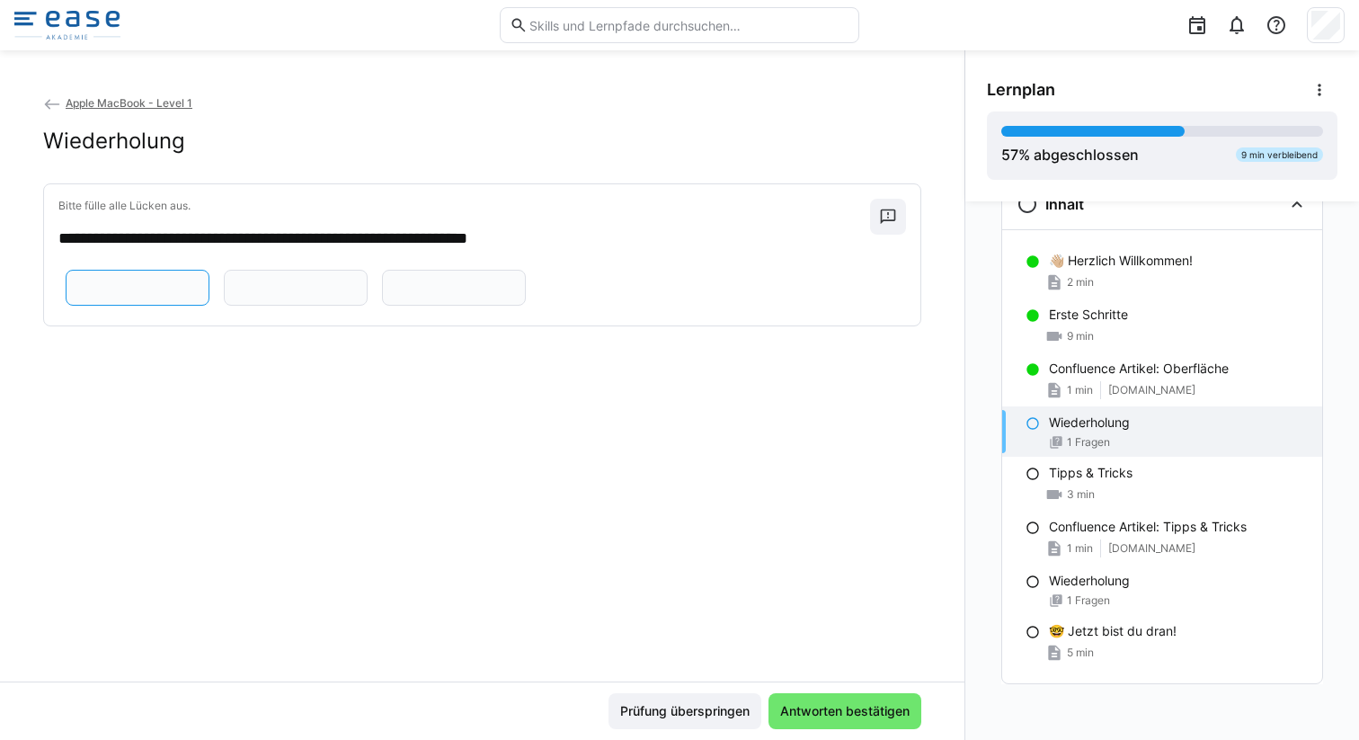
click at [200, 295] on input "text" at bounding box center [138, 288] width 124 height 16
type input "*****"
type input "**********"
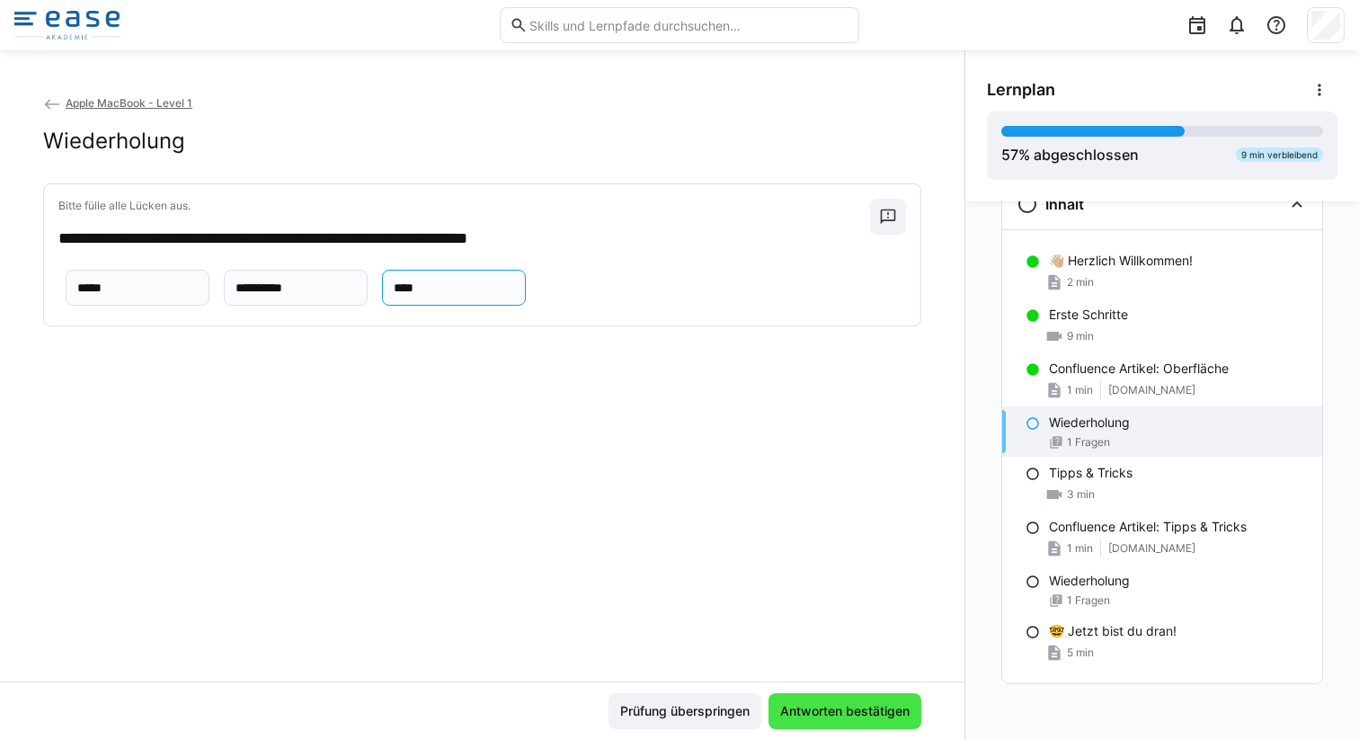
type input "****"
click at [806, 709] on span "Antworten bestätigen" at bounding box center [845, 711] width 135 height 18
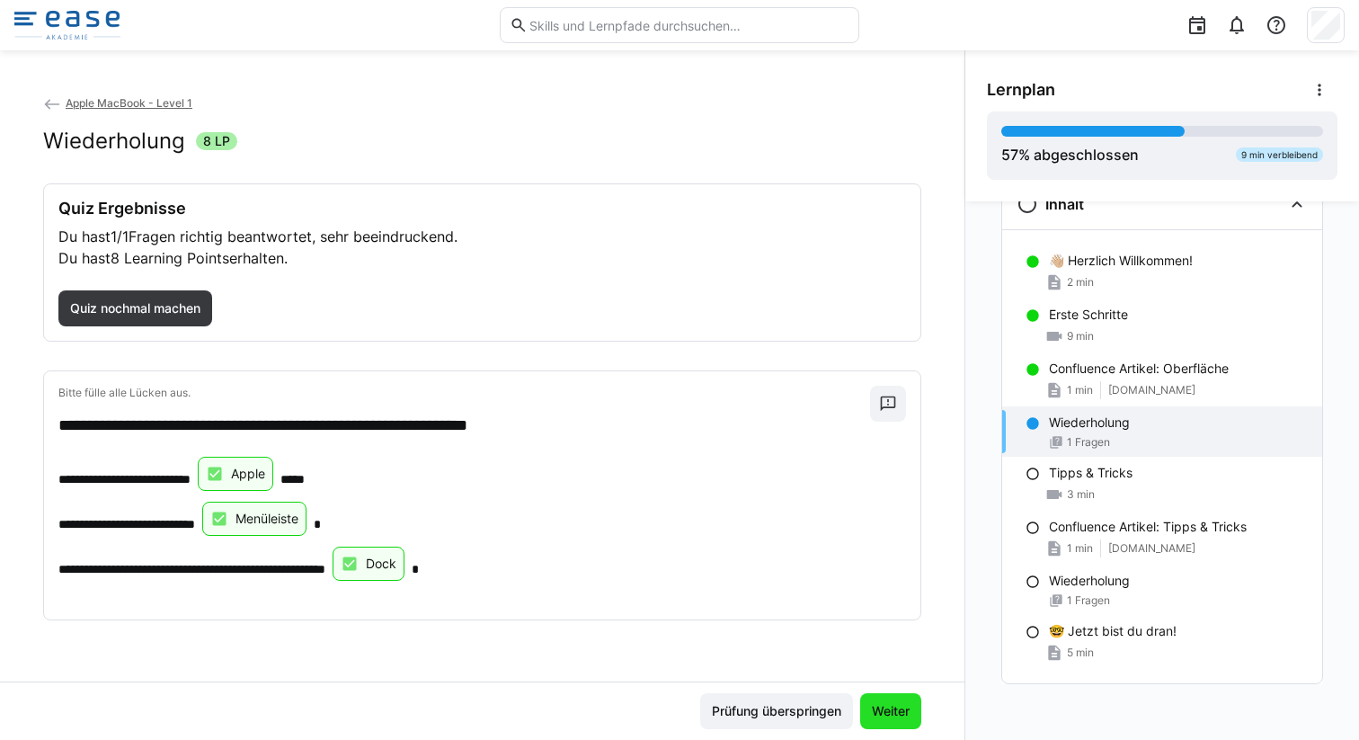
click at [886, 712] on span "Weiter" at bounding box center [890, 711] width 43 height 18
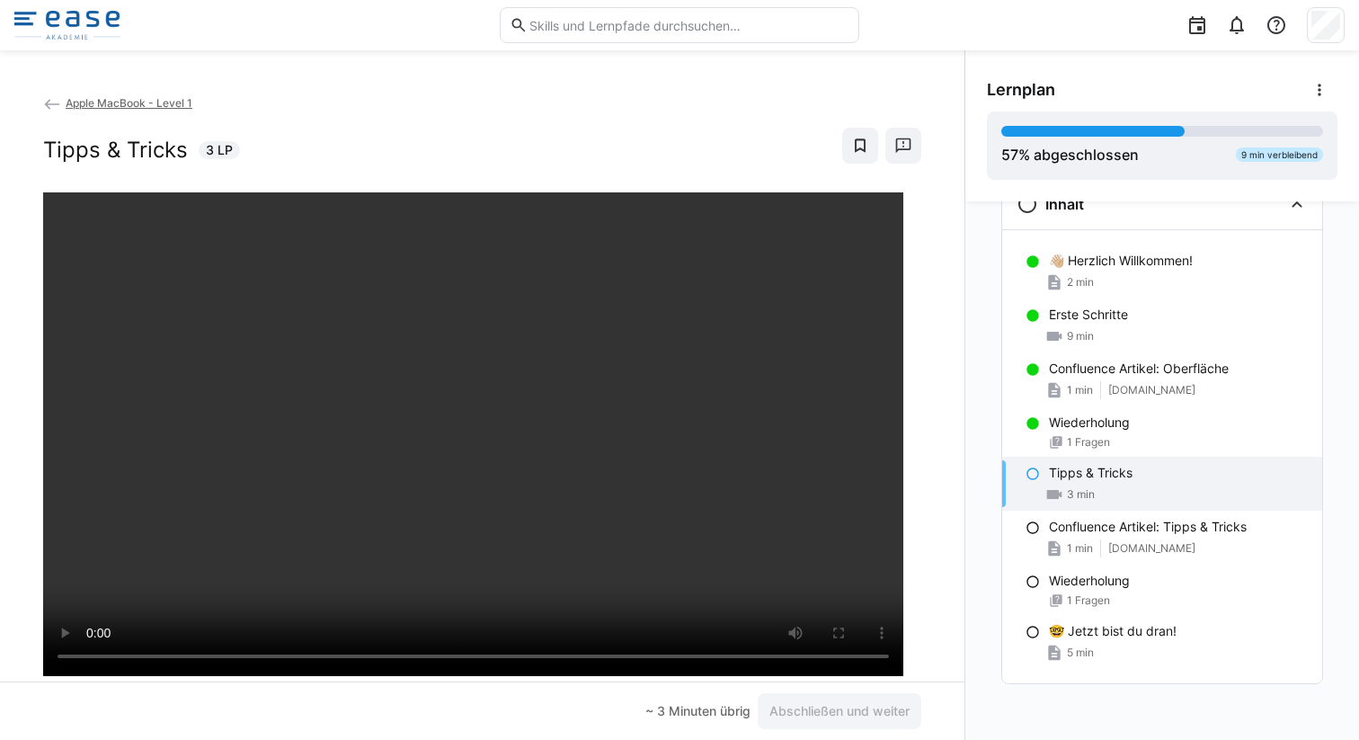
scroll to position [0, 0]
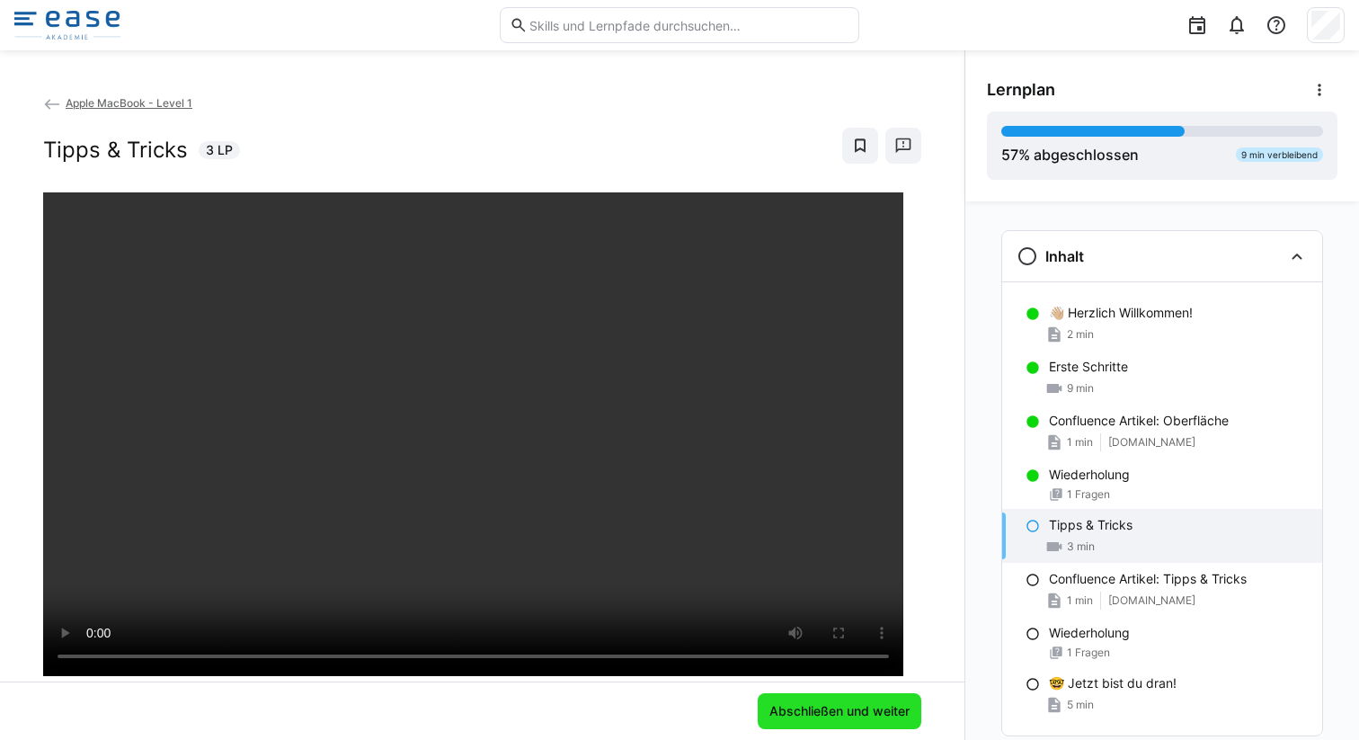
click at [789, 699] on span "Abschließen und weiter" at bounding box center [840, 711] width 164 height 36
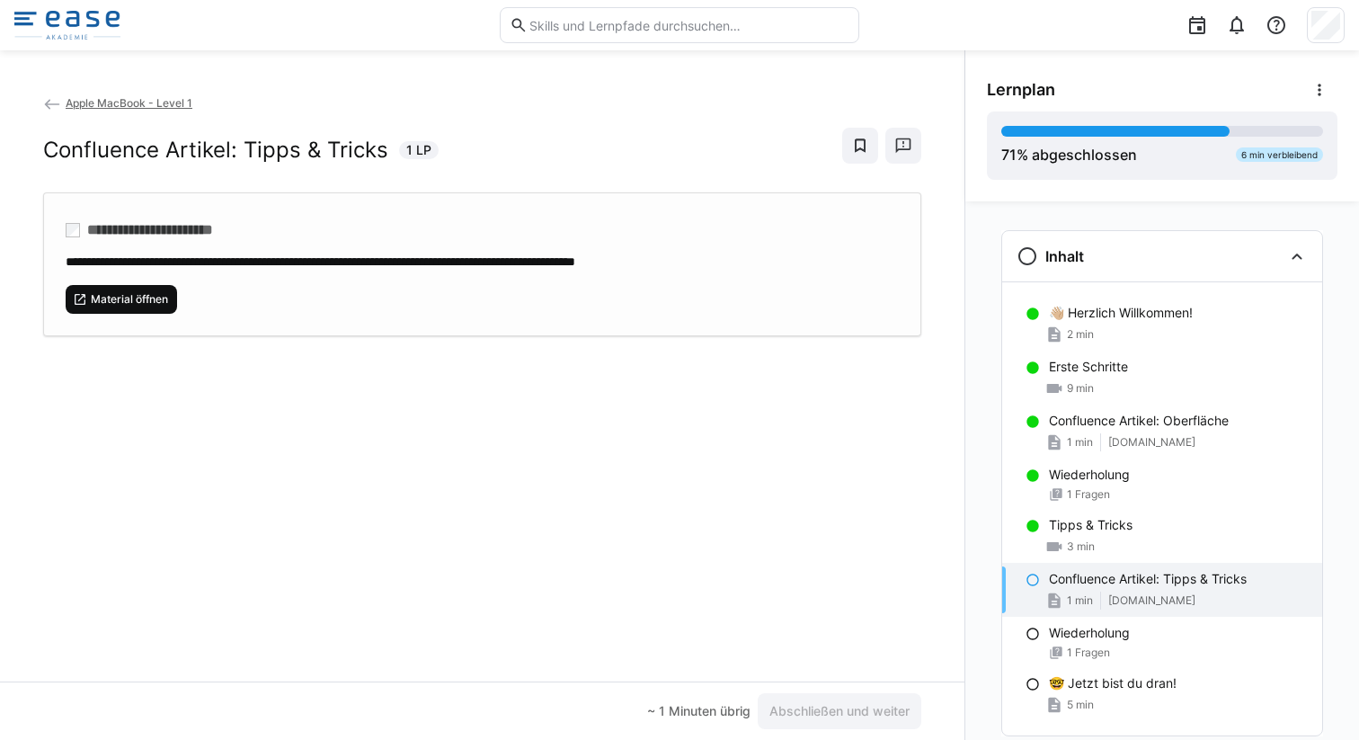
click at [145, 294] on span "Material öffnen" at bounding box center [129, 299] width 81 height 14
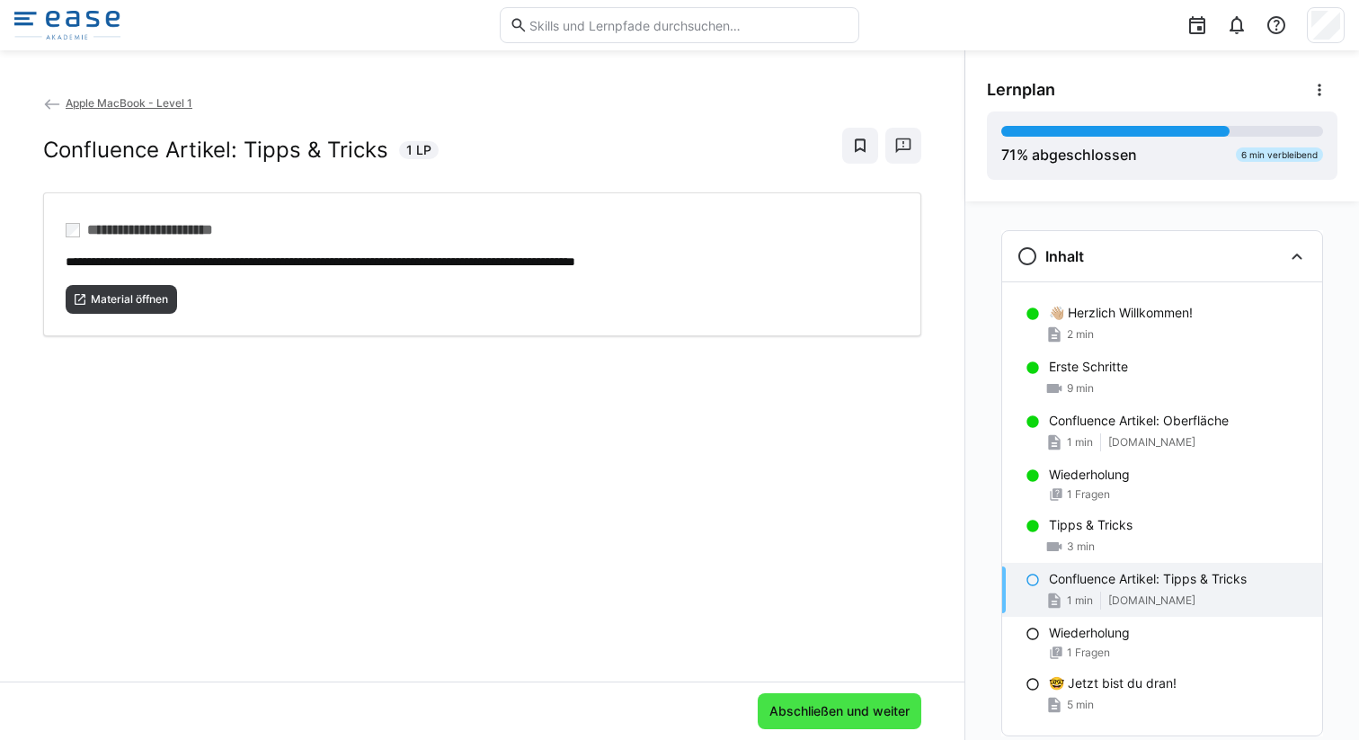
click at [859, 709] on span "Abschließen und weiter" at bounding box center [840, 711] width 146 height 18
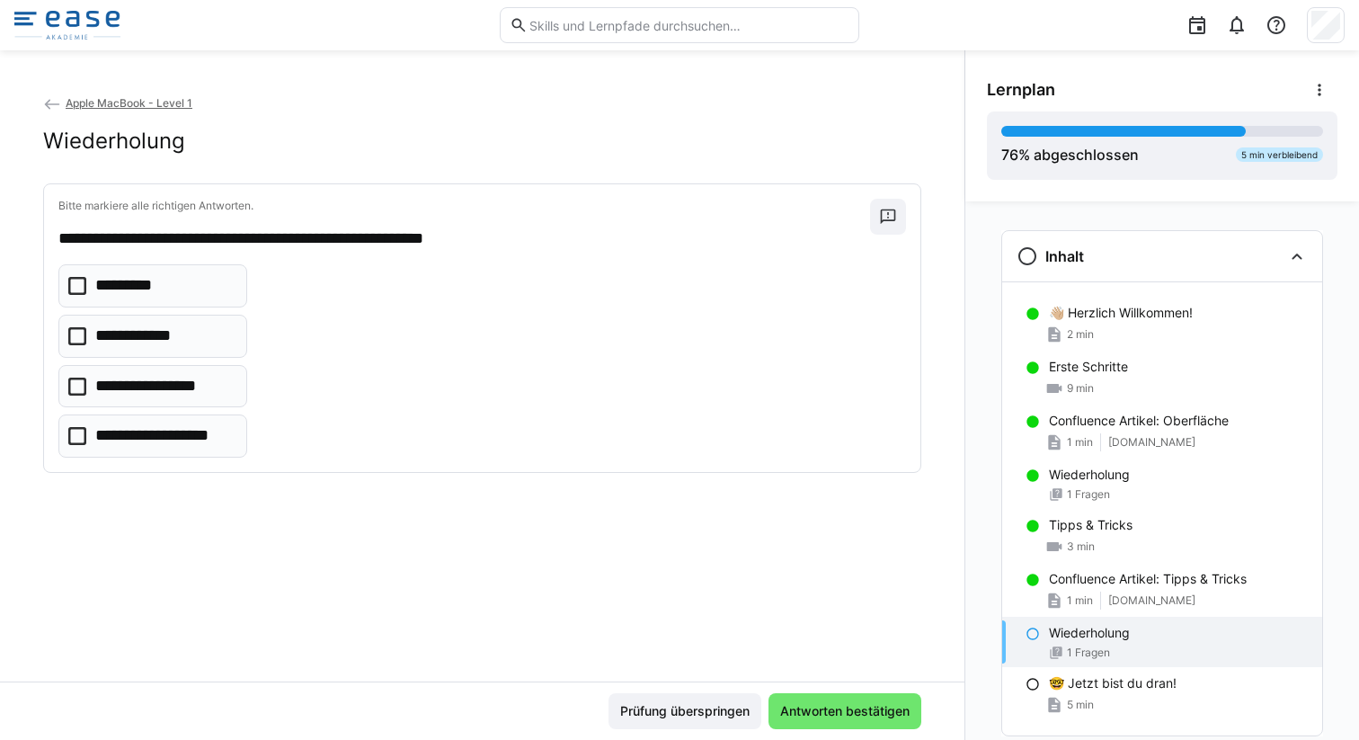
click at [77, 331] on icon at bounding box center [77, 336] width 18 height 18
click at [75, 441] on icon at bounding box center [77, 436] width 18 height 18
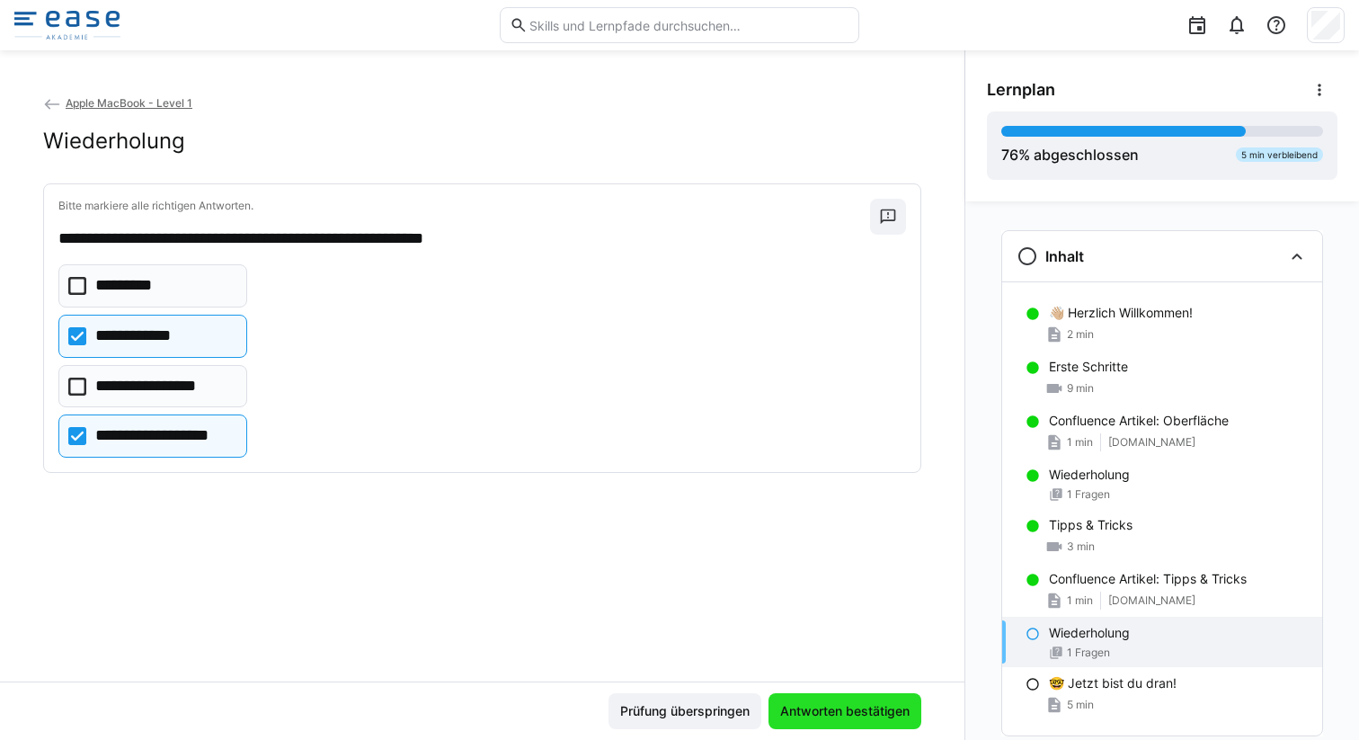
click at [815, 704] on span "Antworten bestätigen" at bounding box center [845, 711] width 135 height 18
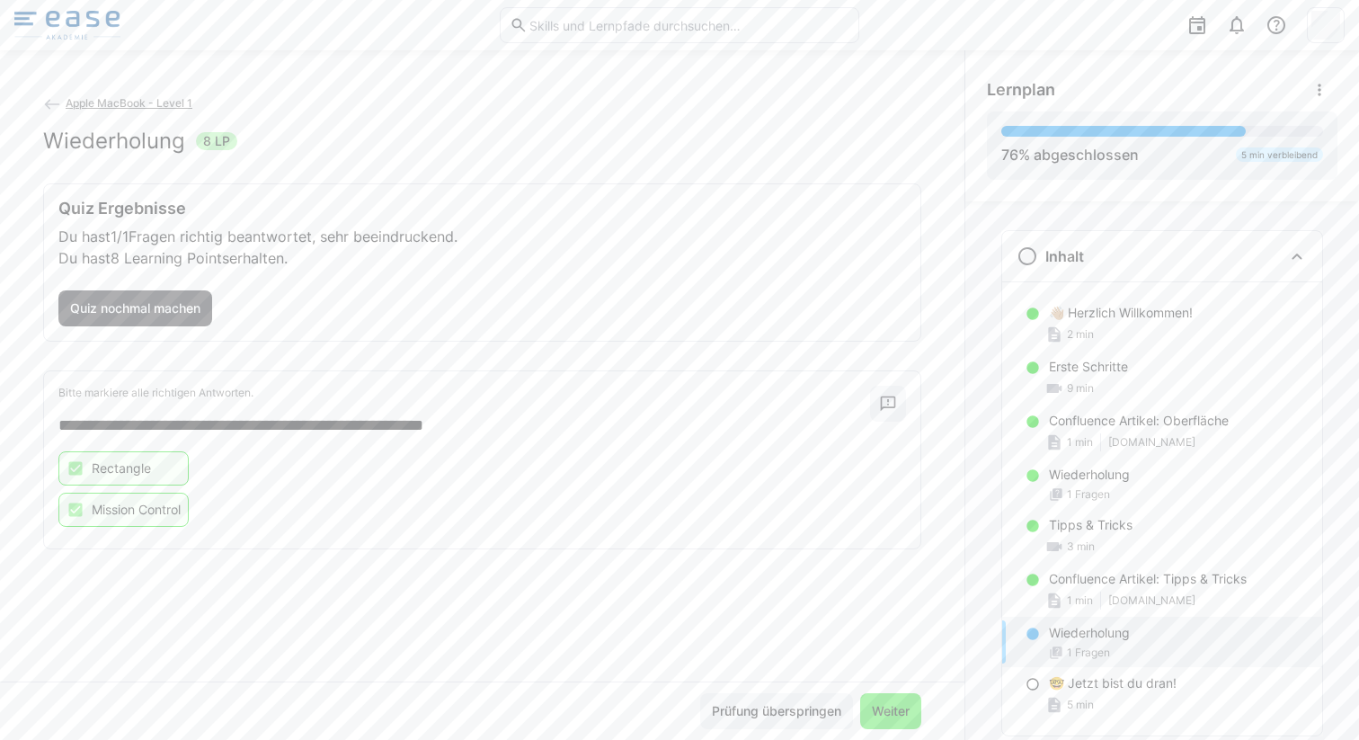
click at [877, 708] on span "Weiter" at bounding box center [890, 711] width 43 height 18
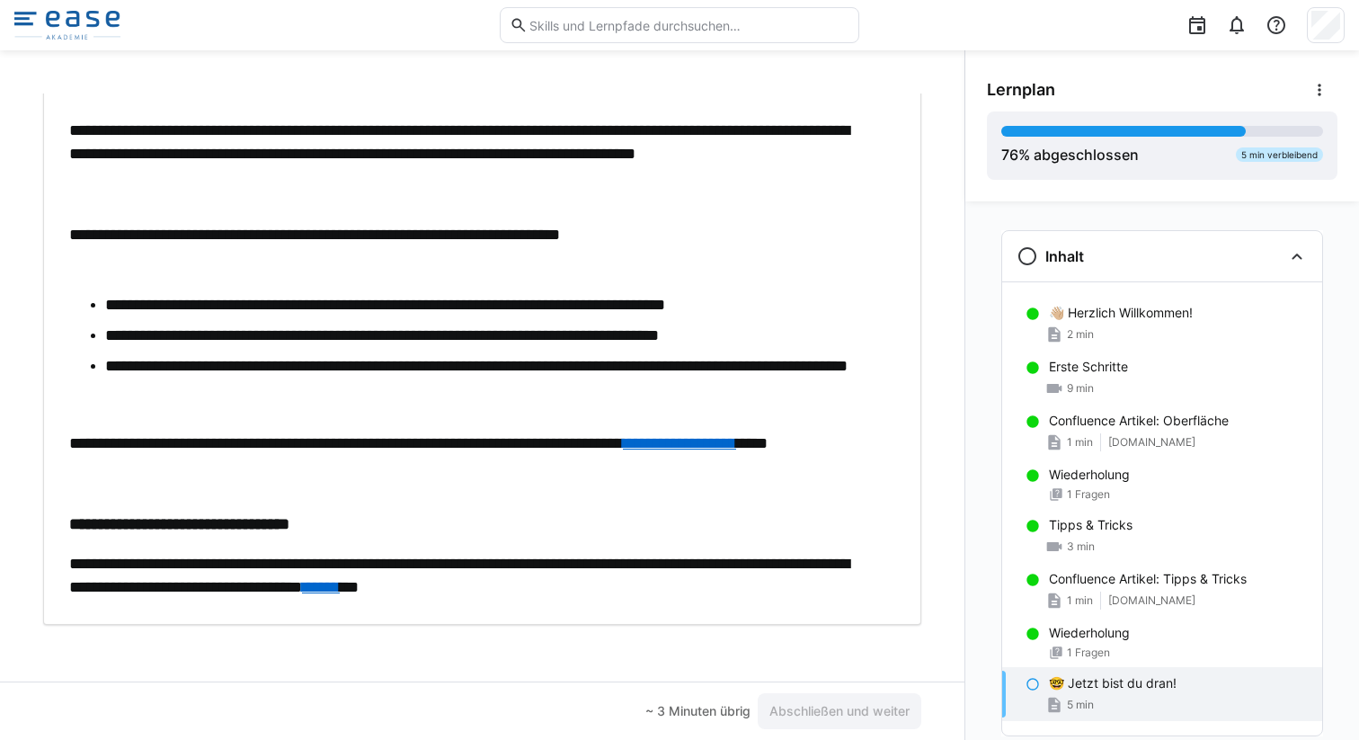
scroll to position [216, 0]
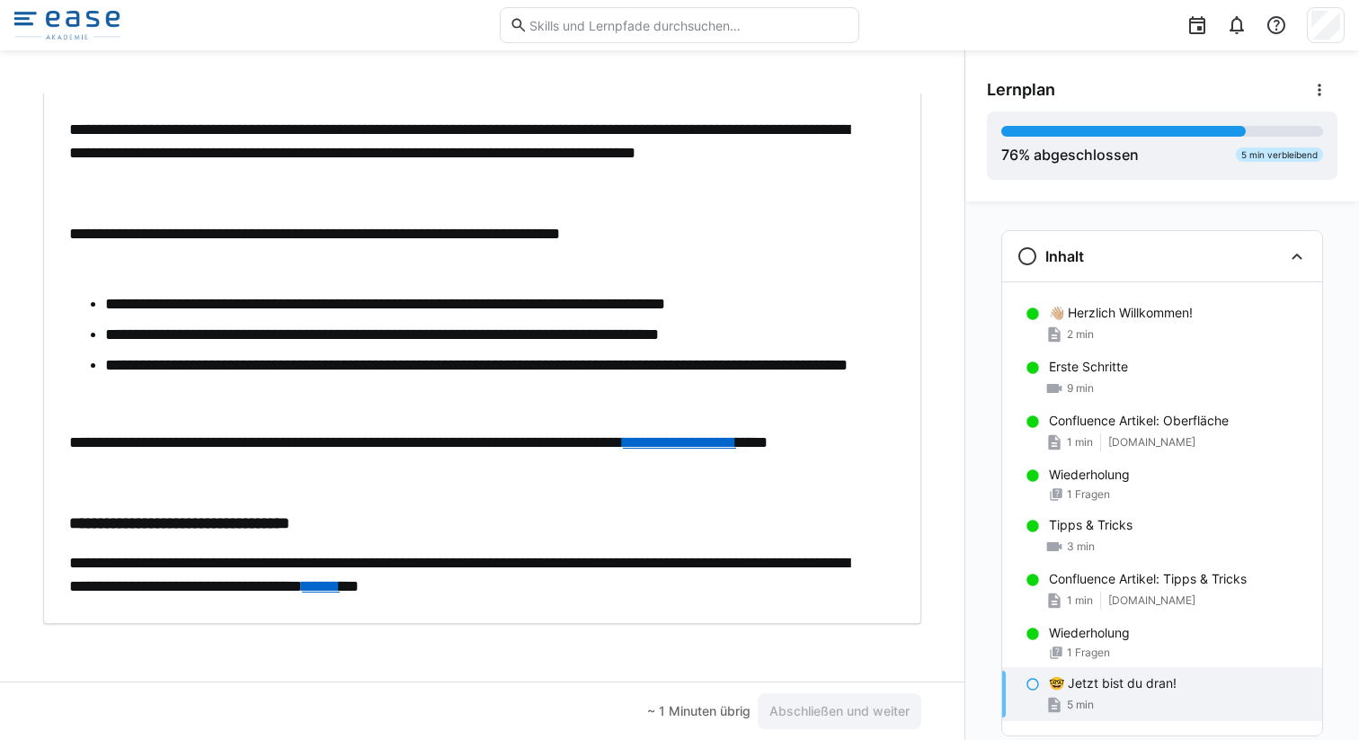
click at [660, 536] on div "**********" at bounding box center [473, 301] width 808 height 596
click at [831, 710] on span "Abschließen und weiter" at bounding box center [840, 711] width 146 height 18
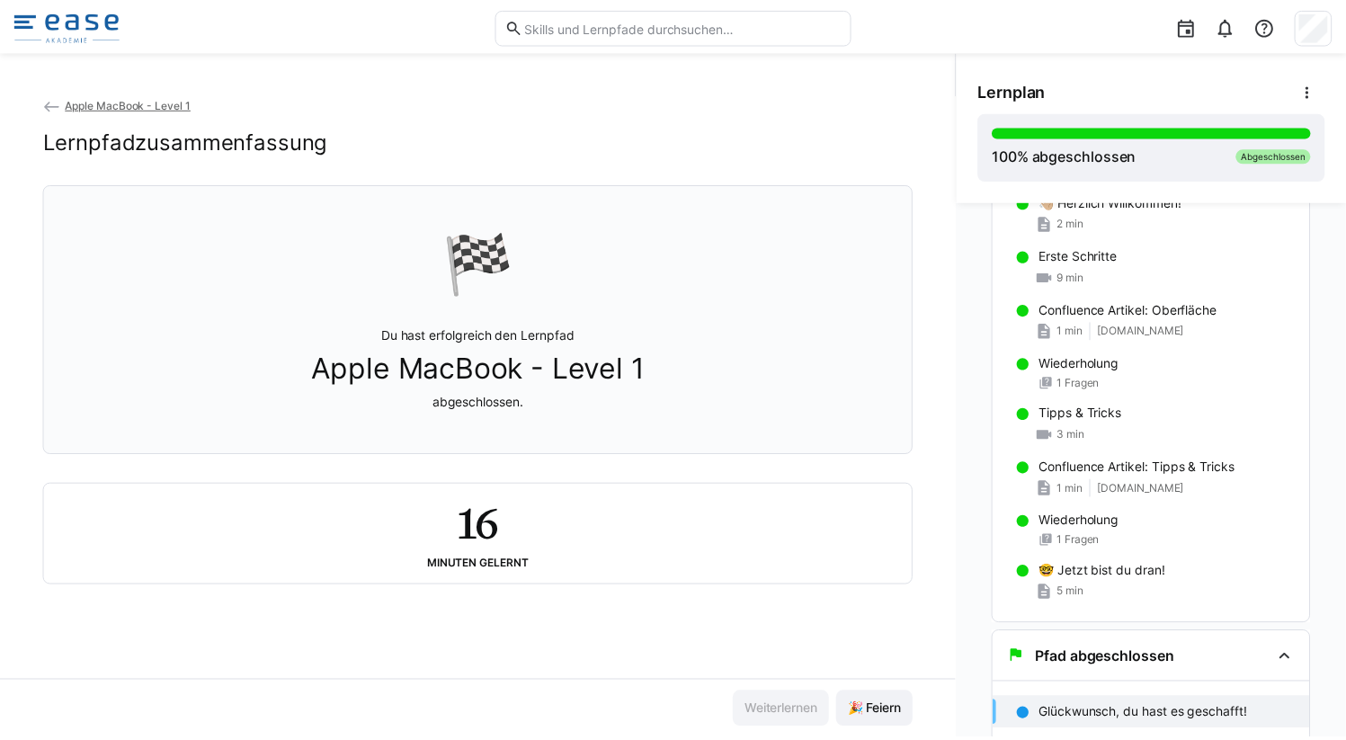
scroll to position [112, 0]
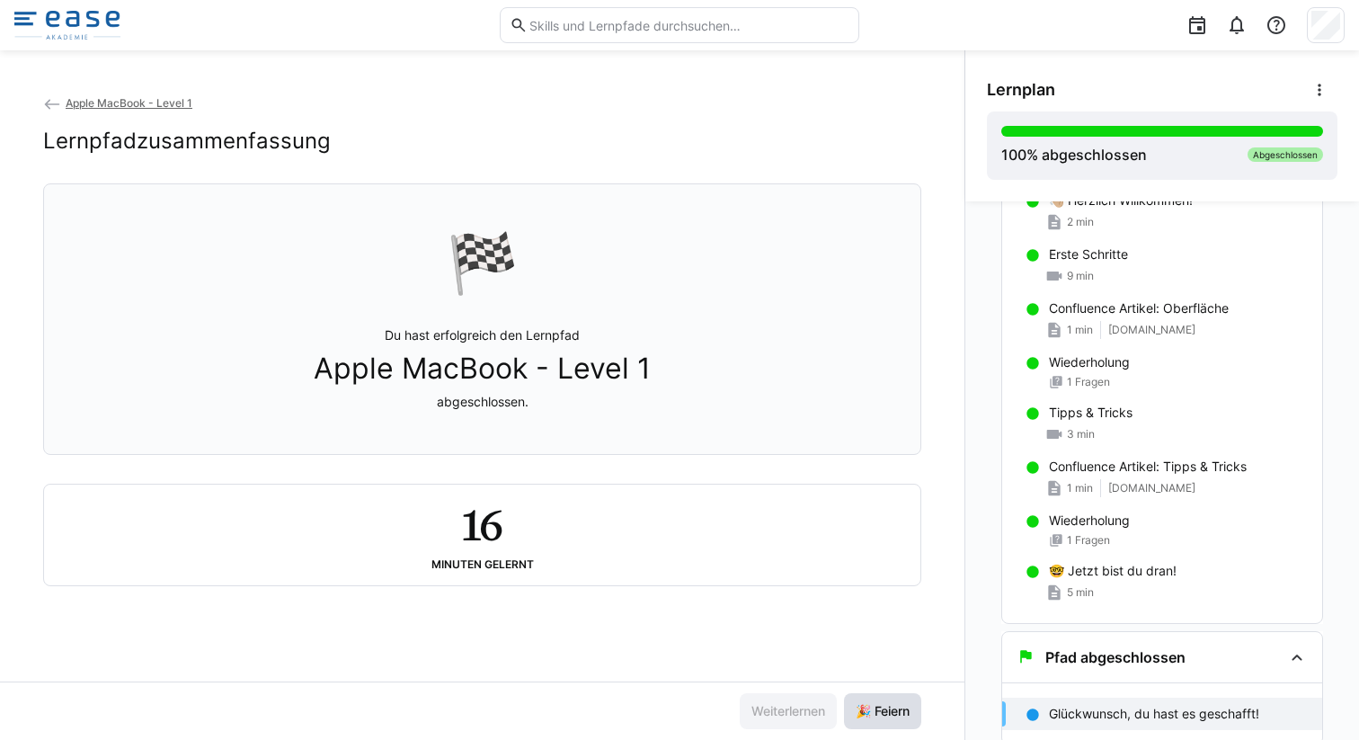
click at [875, 700] on span "🎉 Feiern" at bounding box center [882, 711] width 77 height 36
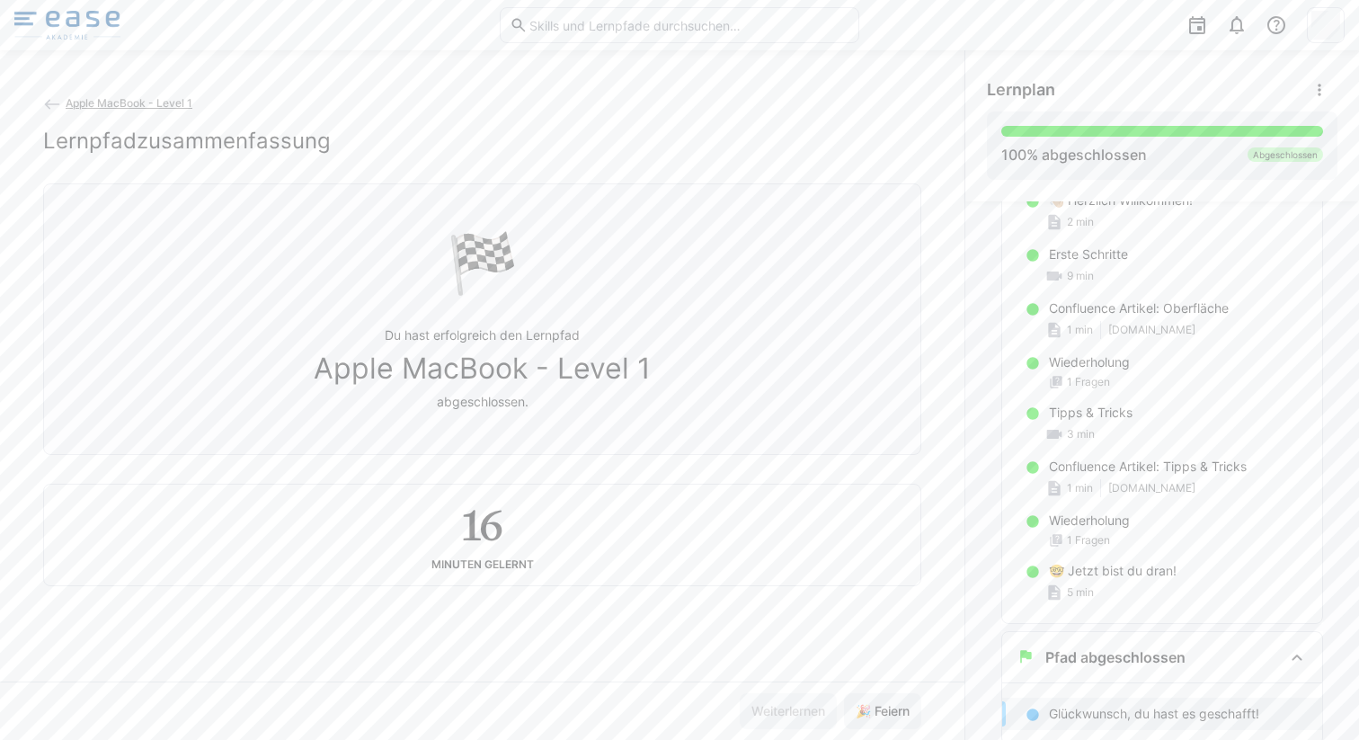
click at [79, 36] on img at bounding box center [67, 25] width 106 height 29
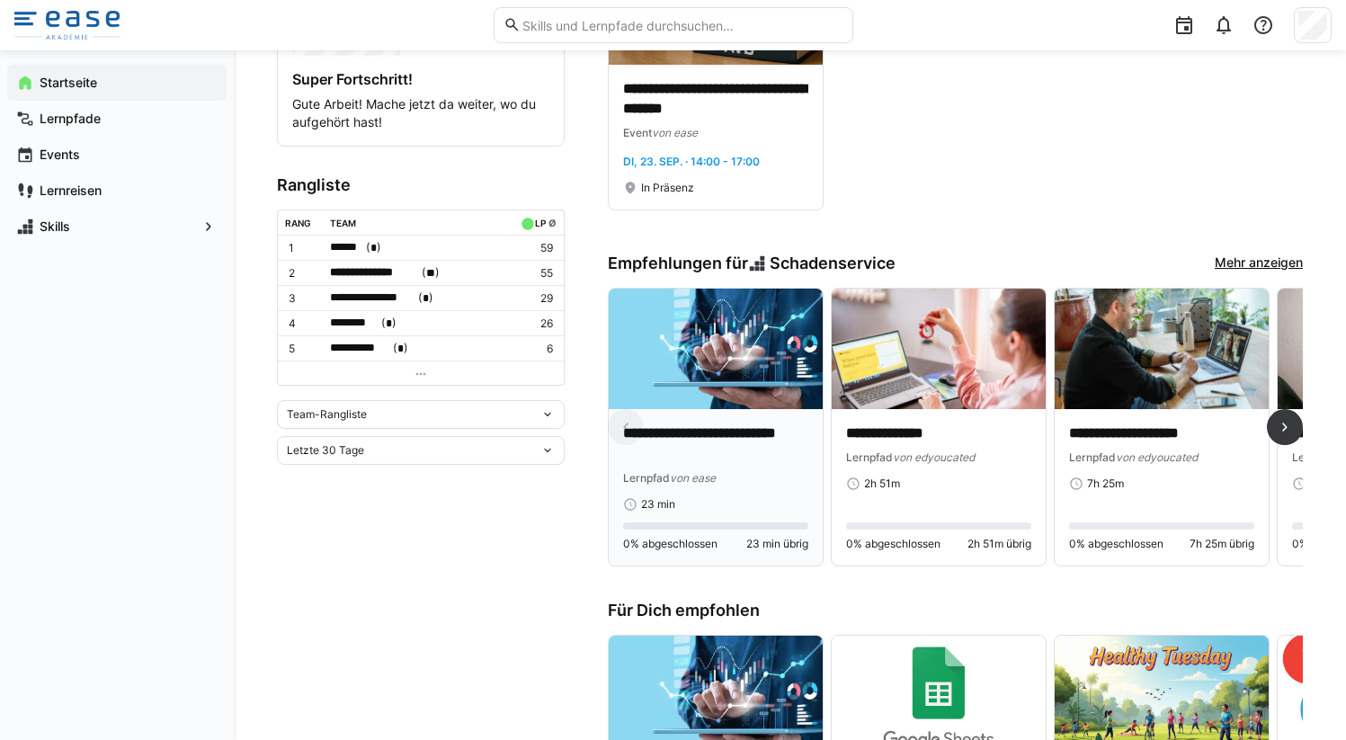
click at [680, 449] on p "**********" at bounding box center [715, 443] width 185 height 41
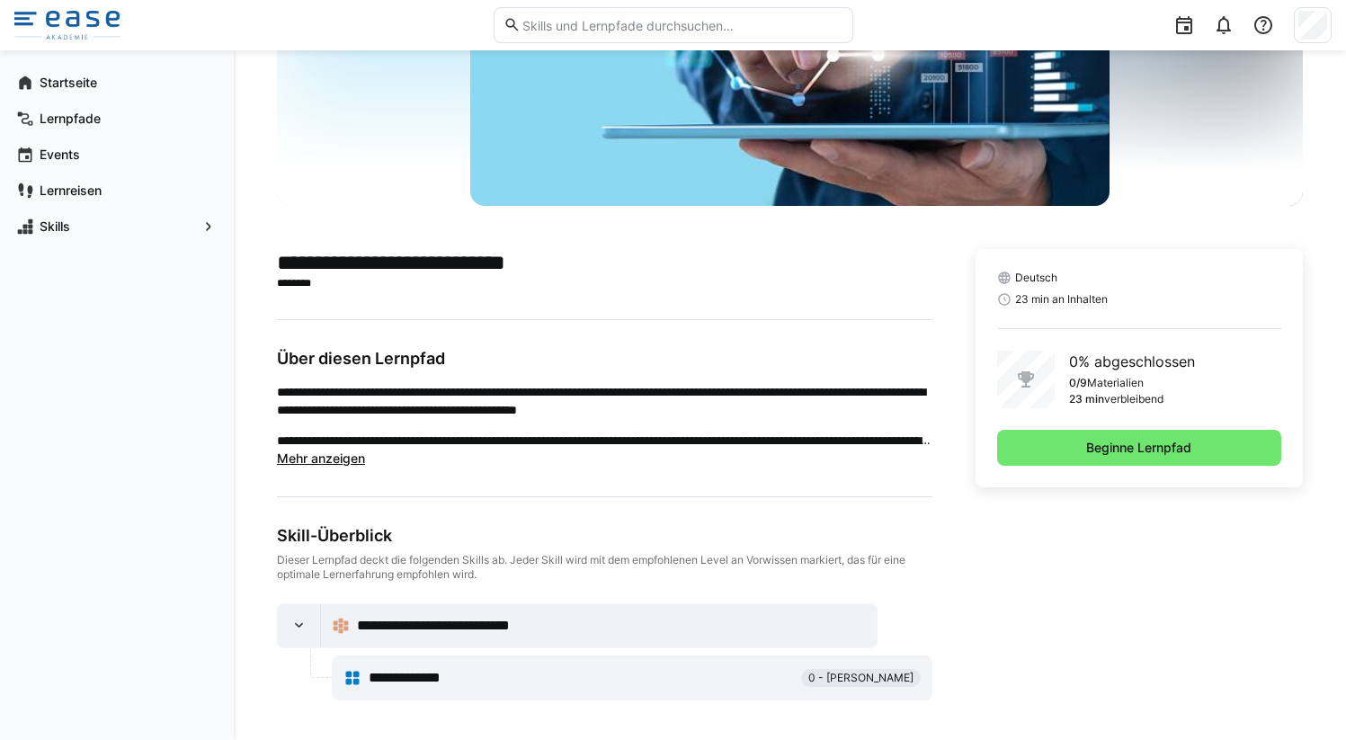
scroll to position [251, 0]
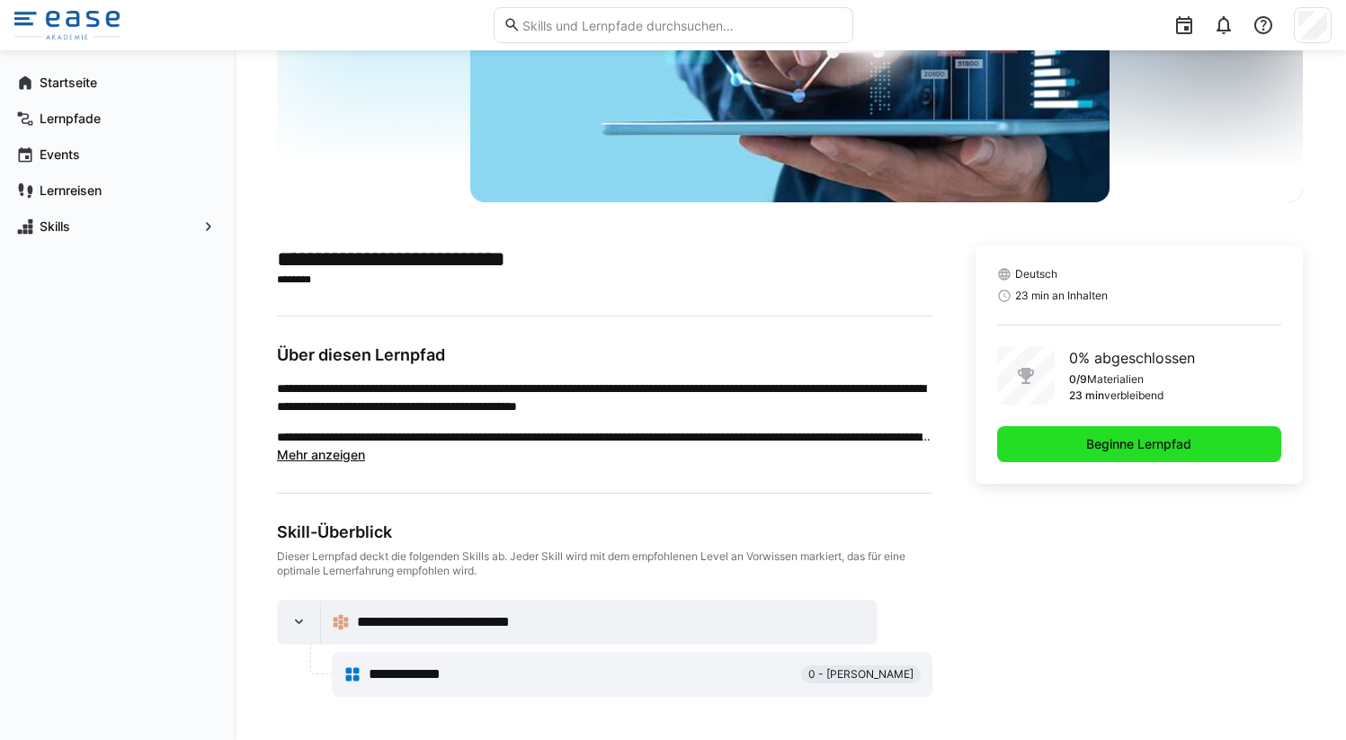
click at [1128, 452] on span "Beginne Lernpfad" at bounding box center [1138, 444] width 111 height 18
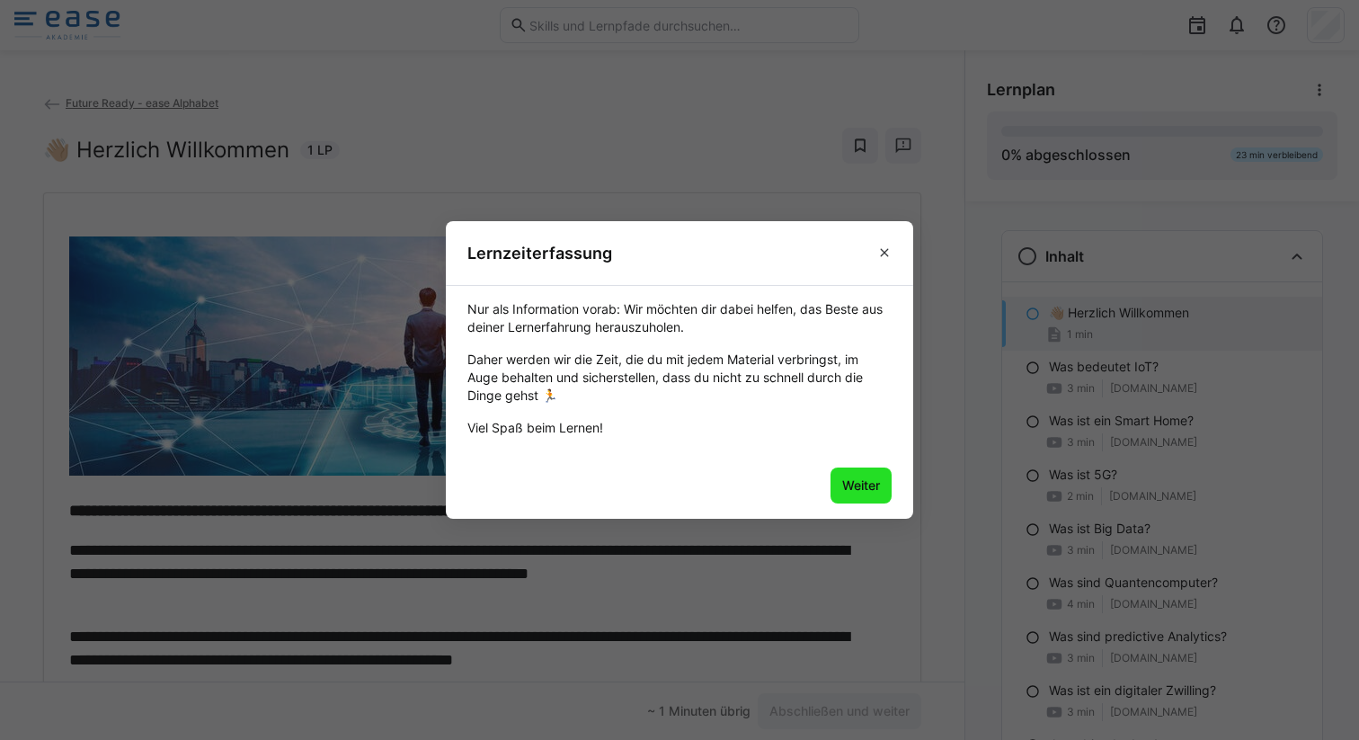
click at [868, 493] on span "Weiter" at bounding box center [861, 485] width 43 height 18
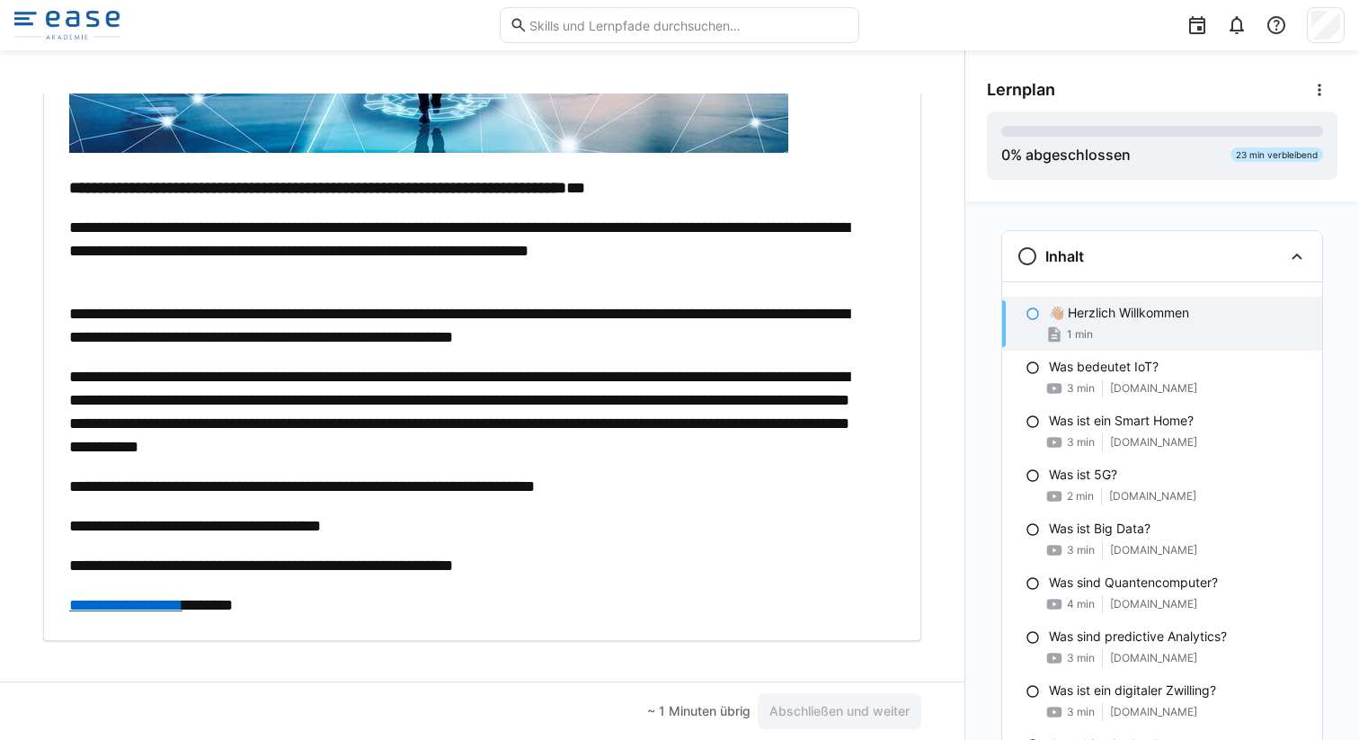
scroll to position [340, 0]
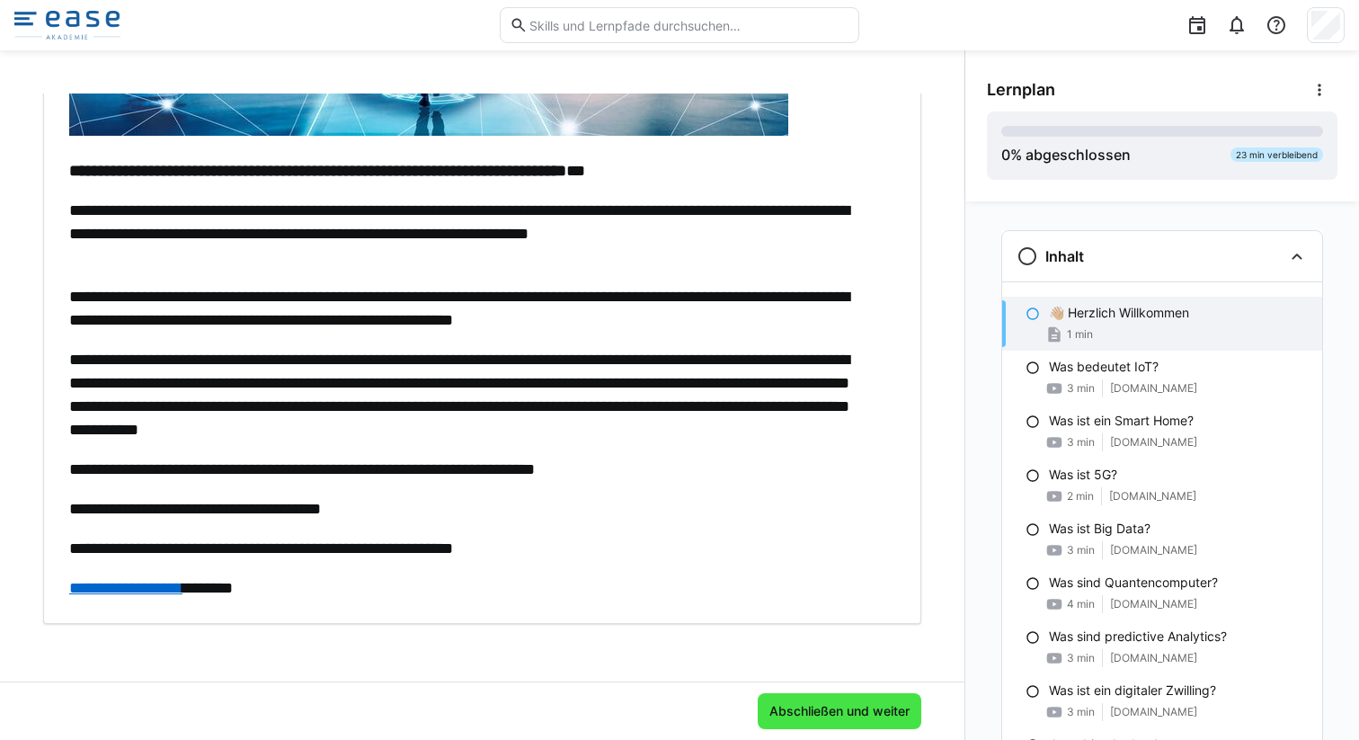
click at [793, 719] on span "Abschließen und weiter" at bounding box center [840, 711] width 146 height 18
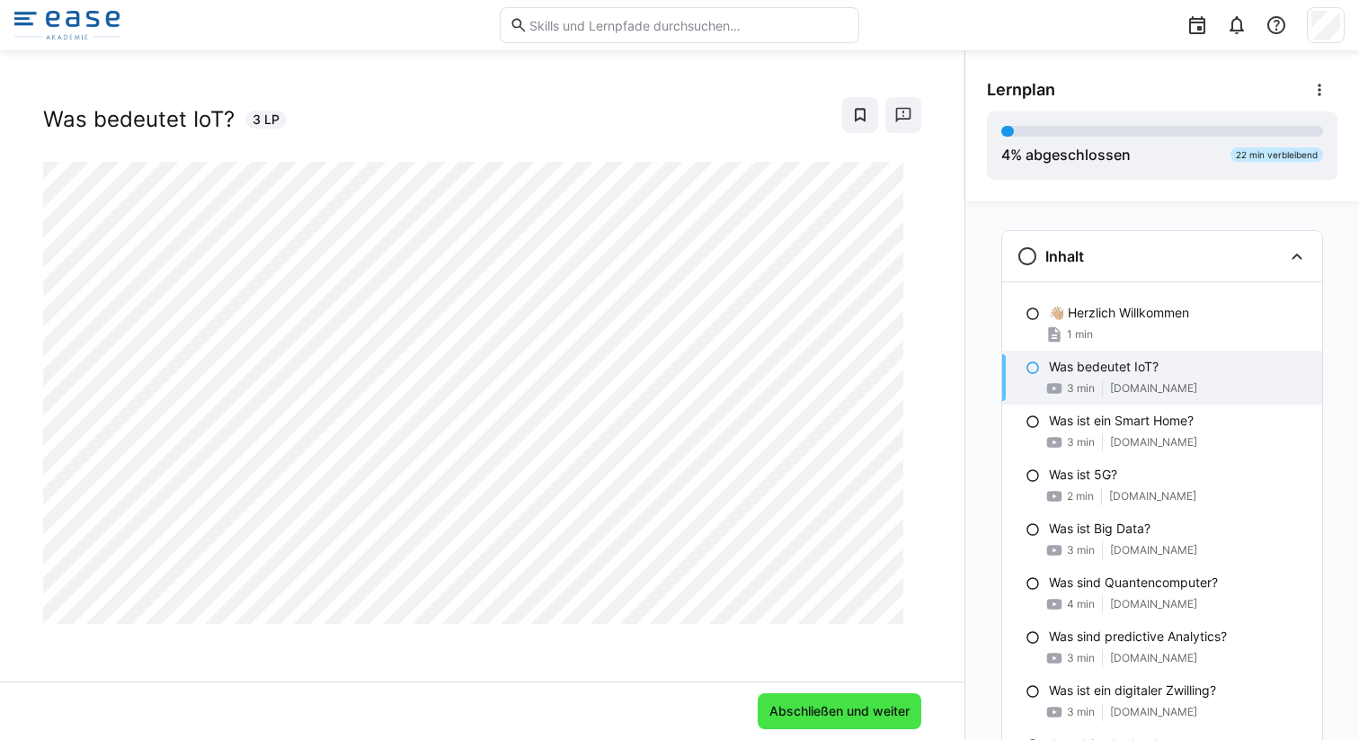
scroll to position [30, 0]
click at [833, 704] on span "Abschließen und weiter" at bounding box center [840, 711] width 146 height 18
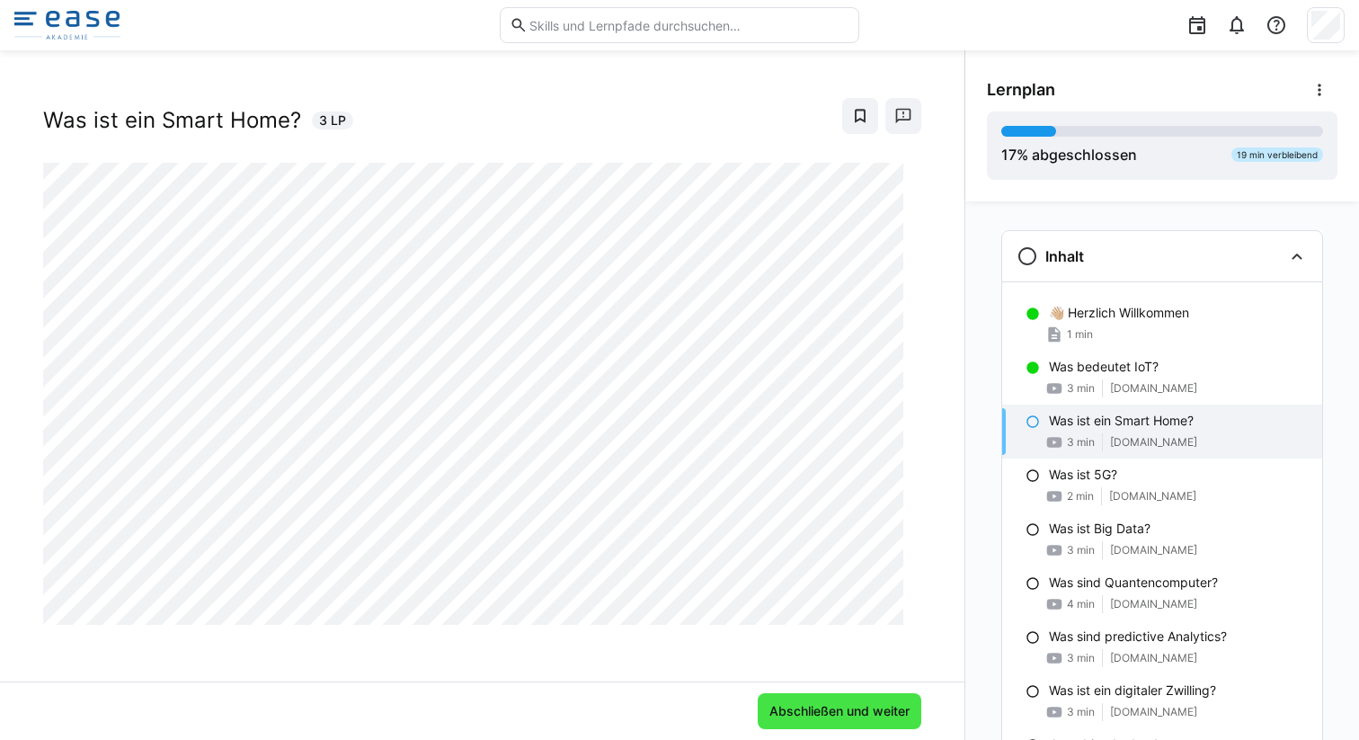
click at [814, 710] on span "Abschließen und weiter" at bounding box center [840, 711] width 146 height 18
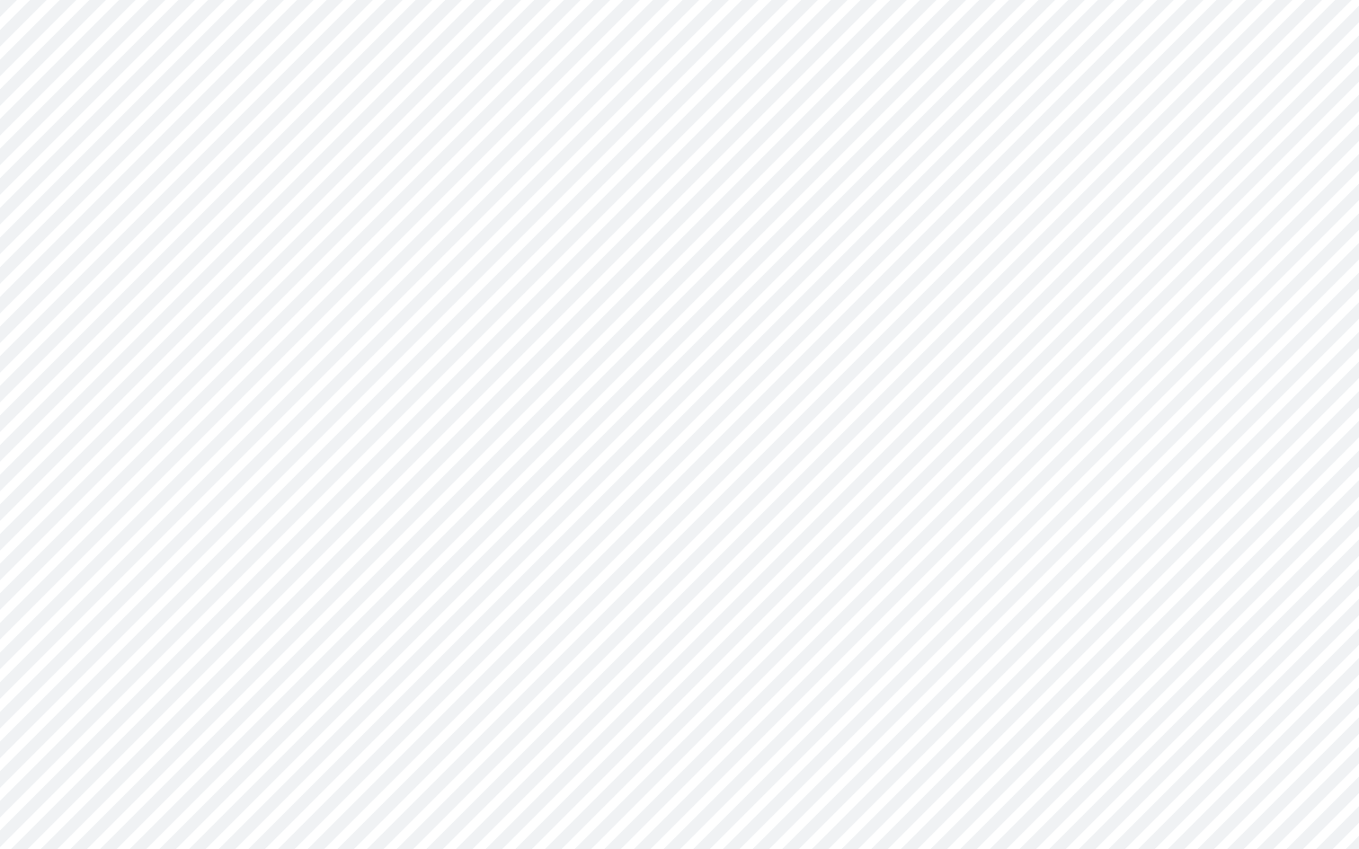
scroll to position [113, 0]
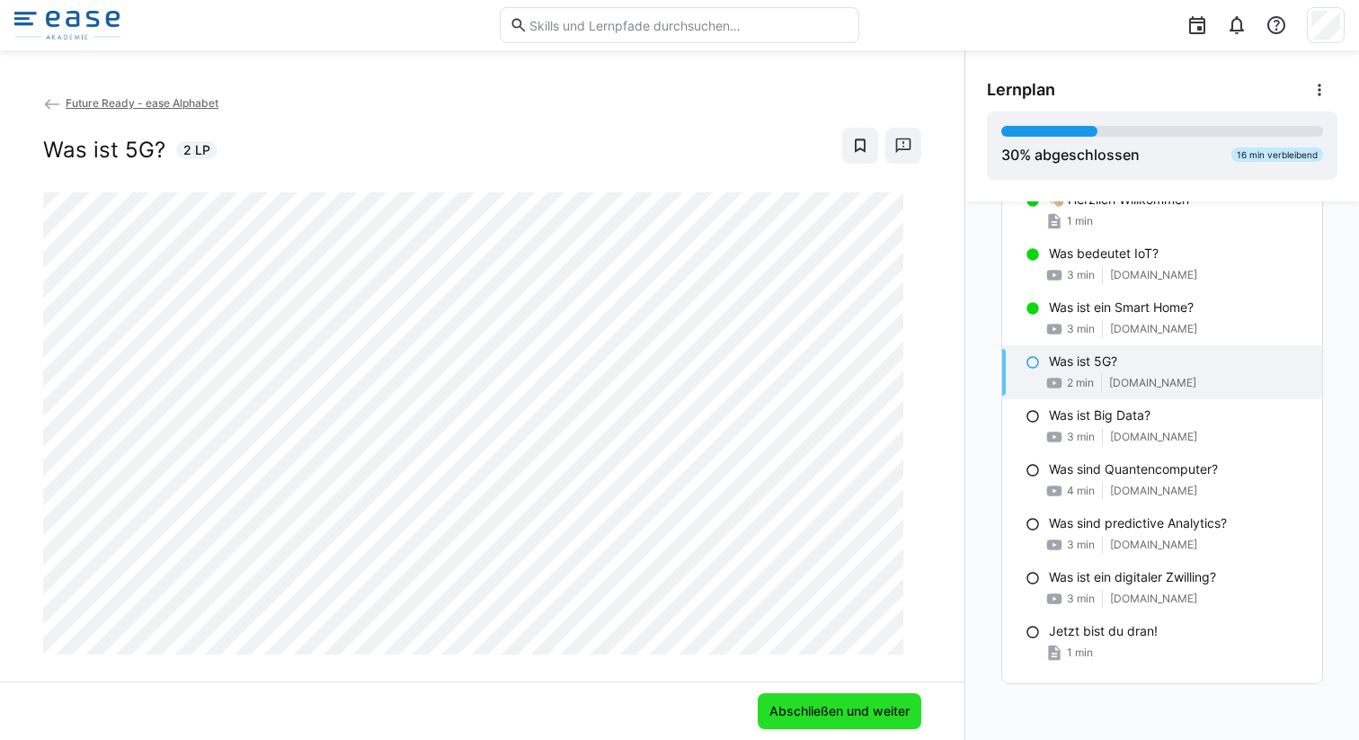
click at [849, 708] on span "Abschließen und weiter" at bounding box center [840, 711] width 146 height 18
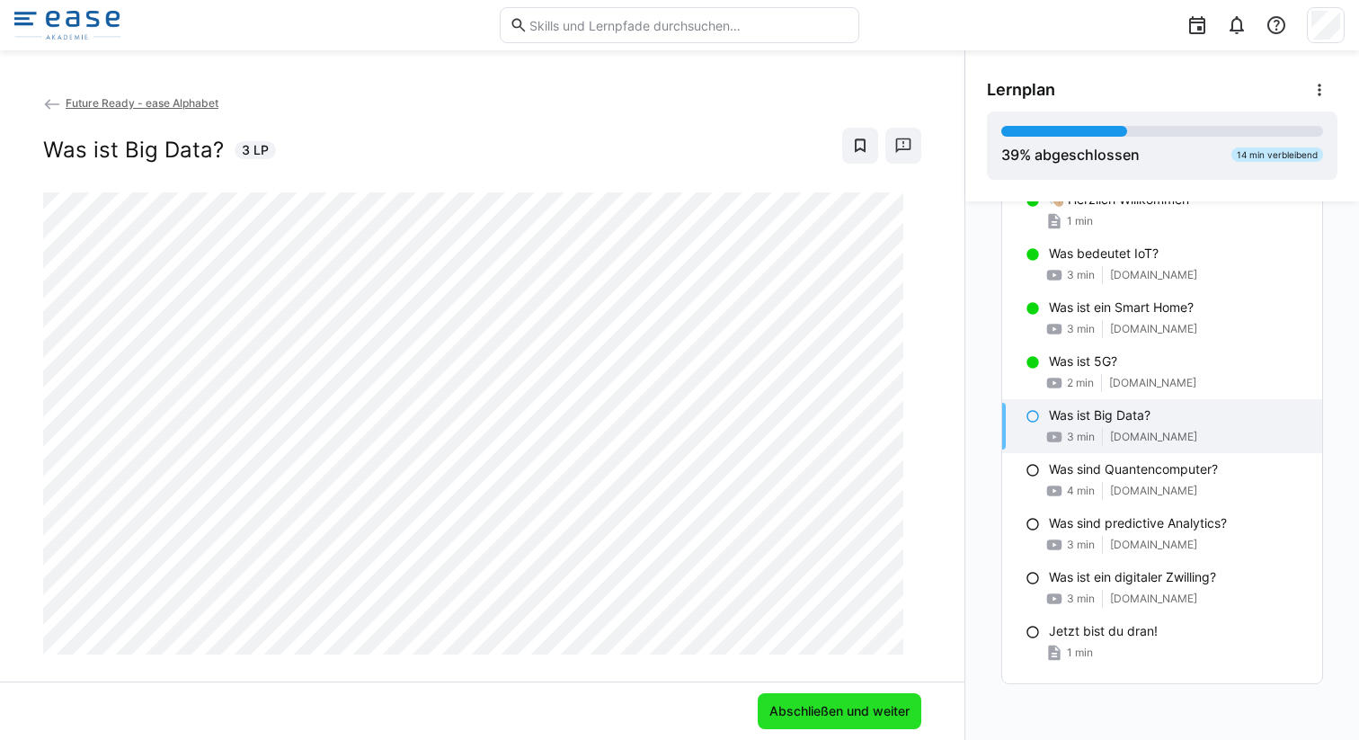
click at [848, 713] on span "Abschließen und weiter" at bounding box center [840, 711] width 146 height 18
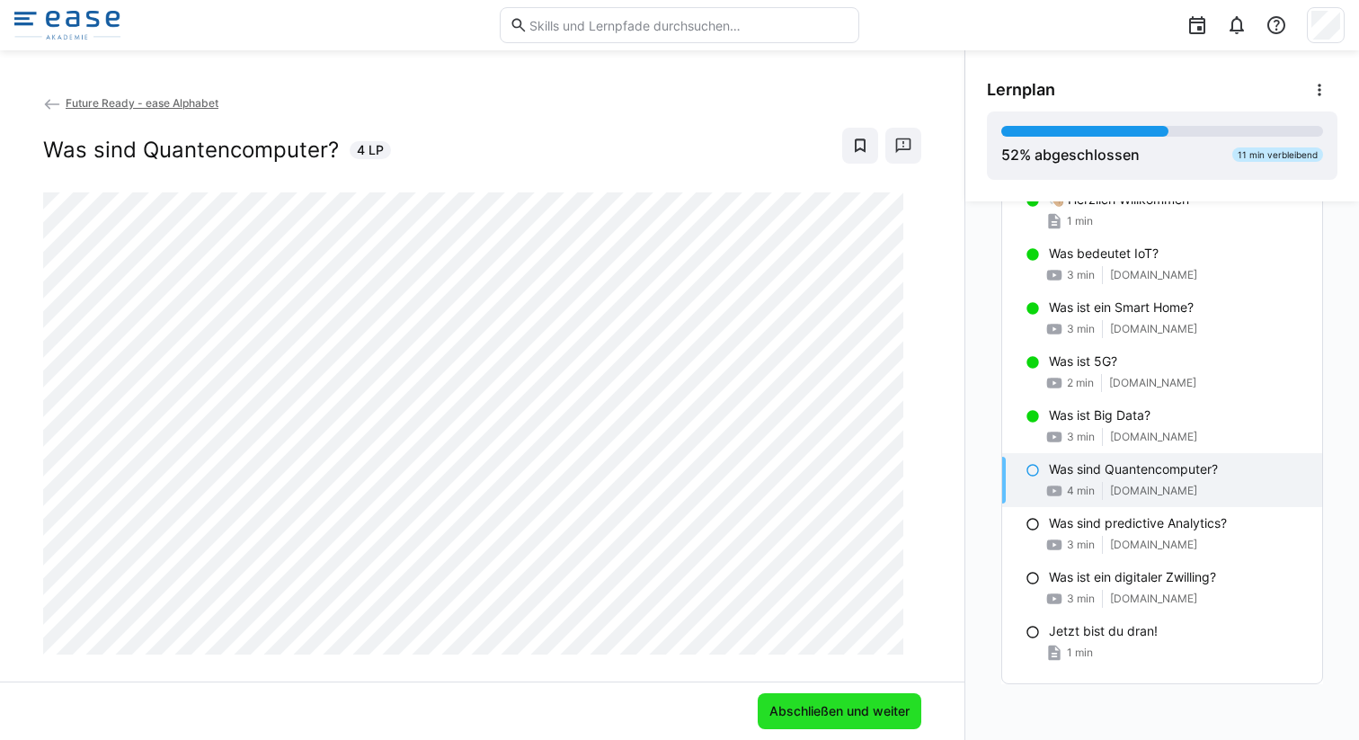
click at [861, 704] on span "Abschließen und weiter" at bounding box center [840, 711] width 146 height 18
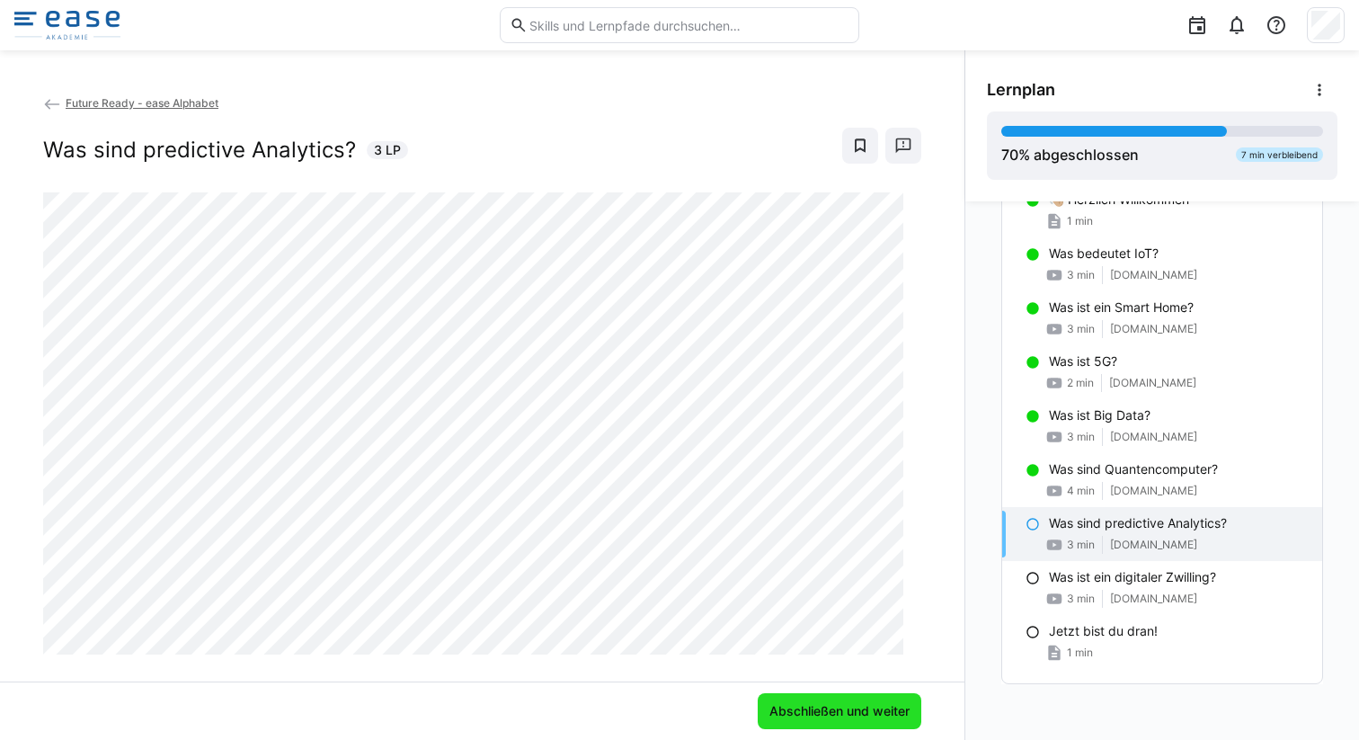
click at [860, 718] on span "Abschließen und weiter" at bounding box center [840, 711] width 146 height 18
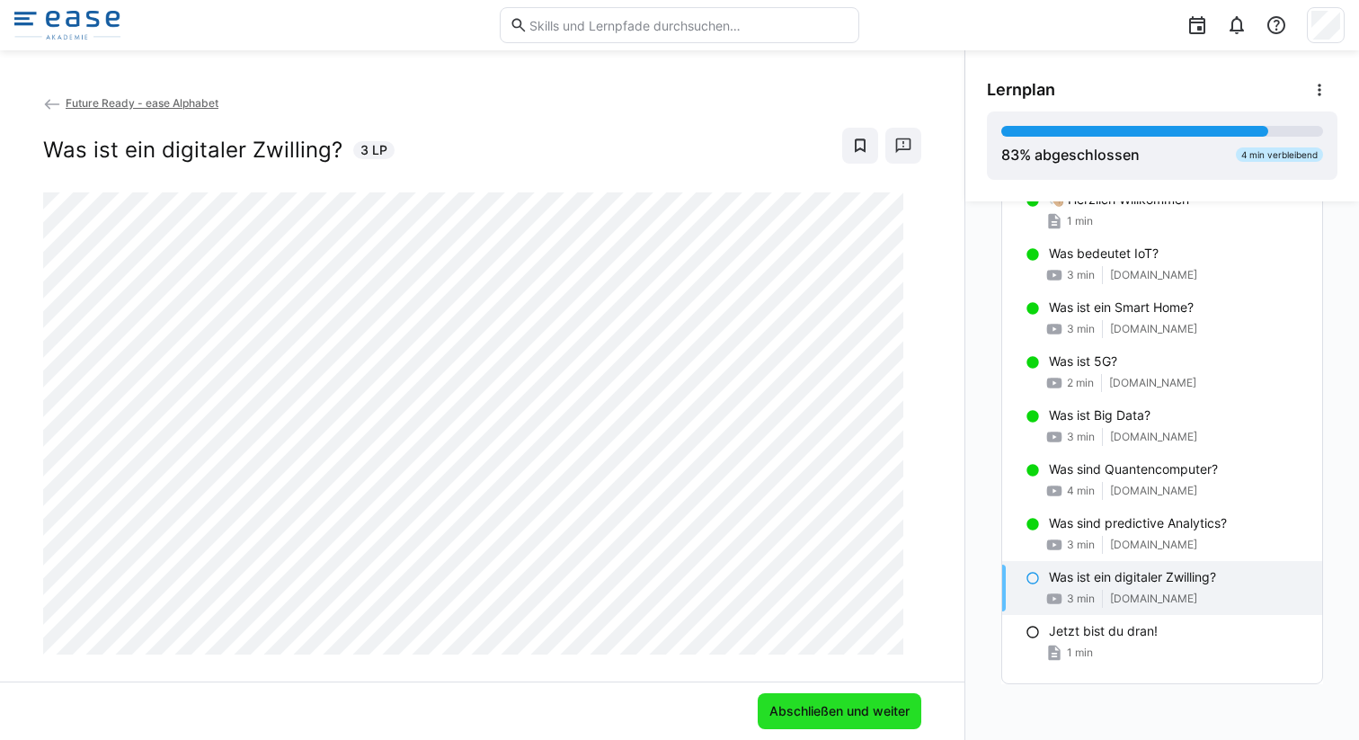
click at [878, 721] on span "Abschließen und weiter" at bounding box center [840, 711] width 164 height 36
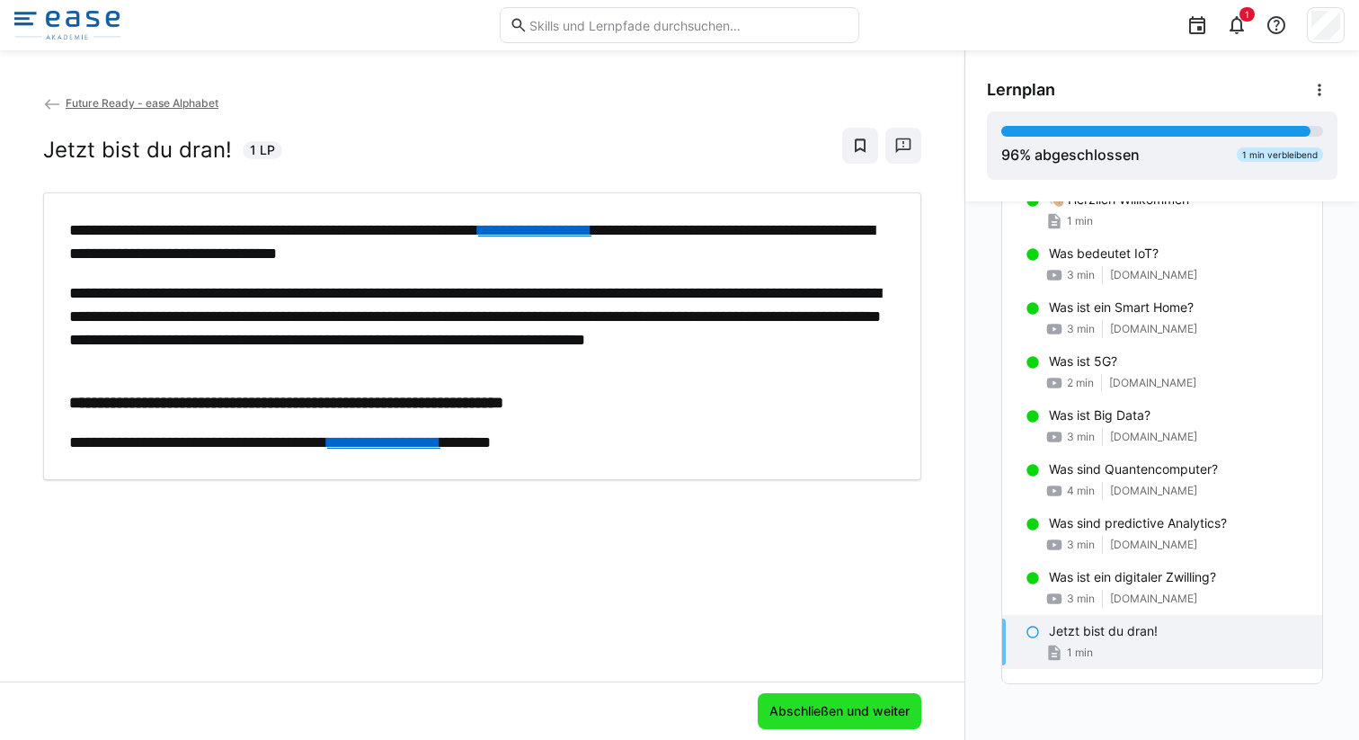
click at [851, 708] on span "Abschließen und weiter" at bounding box center [840, 711] width 146 height 18
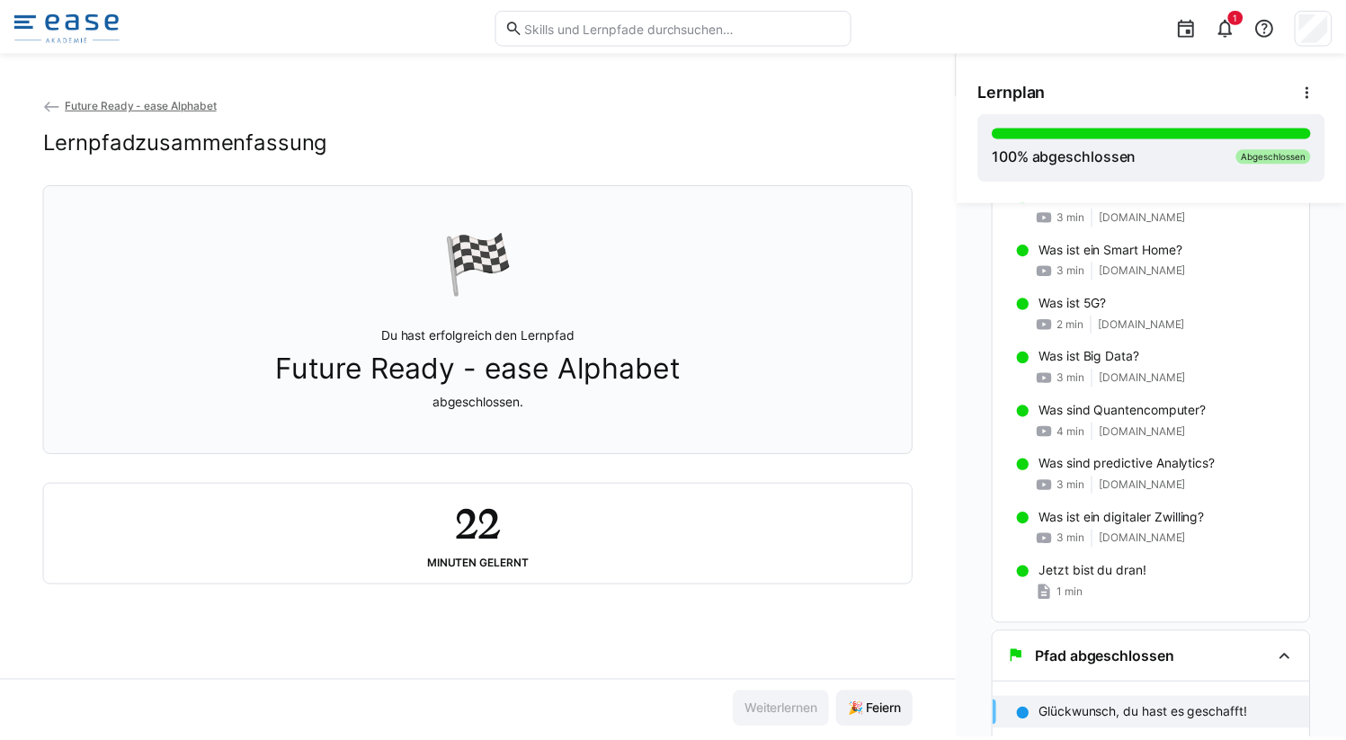
scroll to position [173, 0]
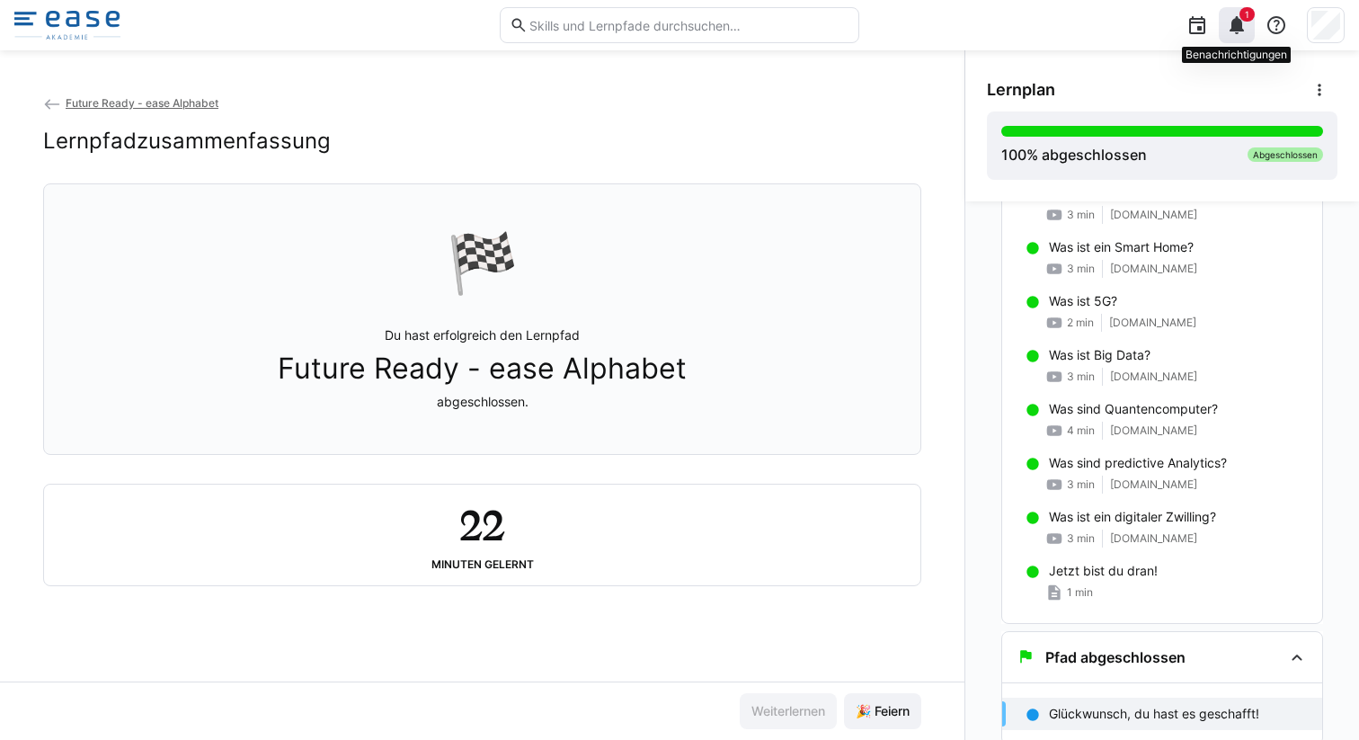
click at [1237, 31] on eds-icon at bounding box center [1237, 25] width 22 height 22
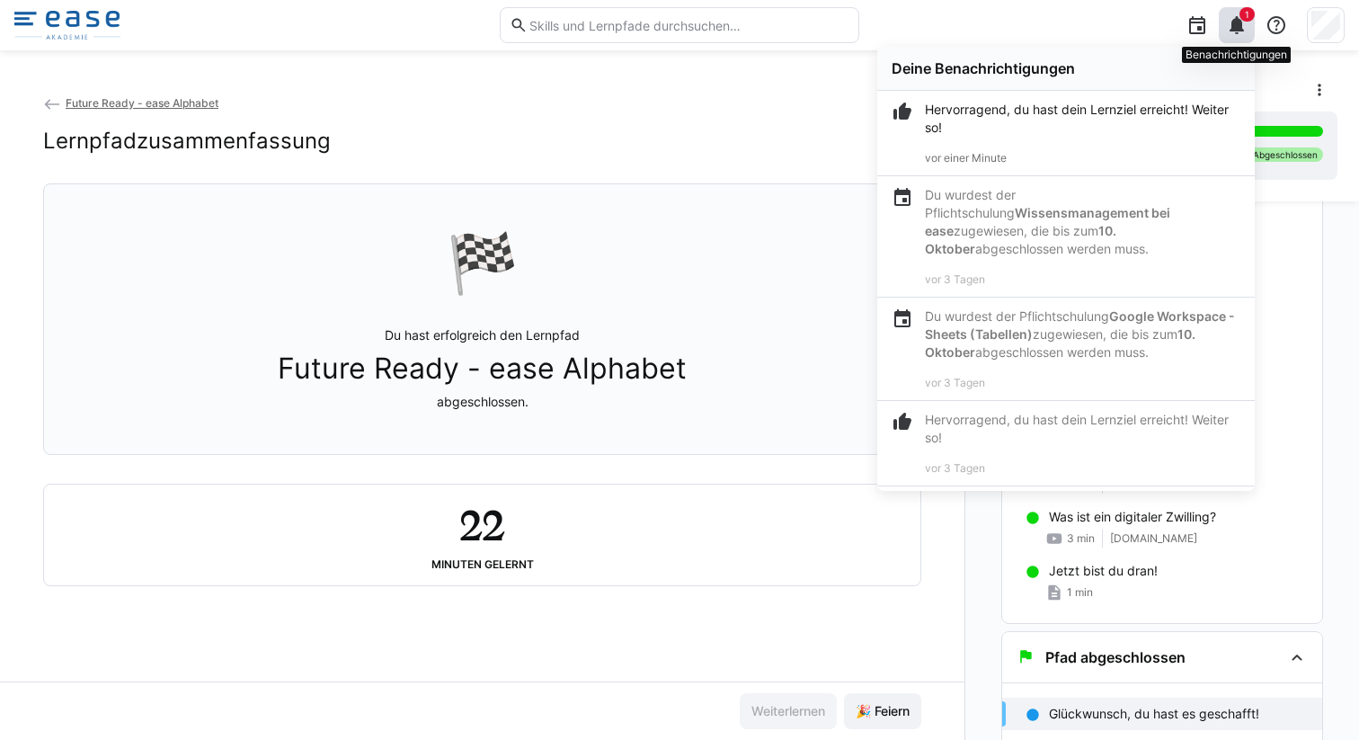
click at [1246, 22] on eds-icon at bounding box center [1237, 25] width 22 height 22
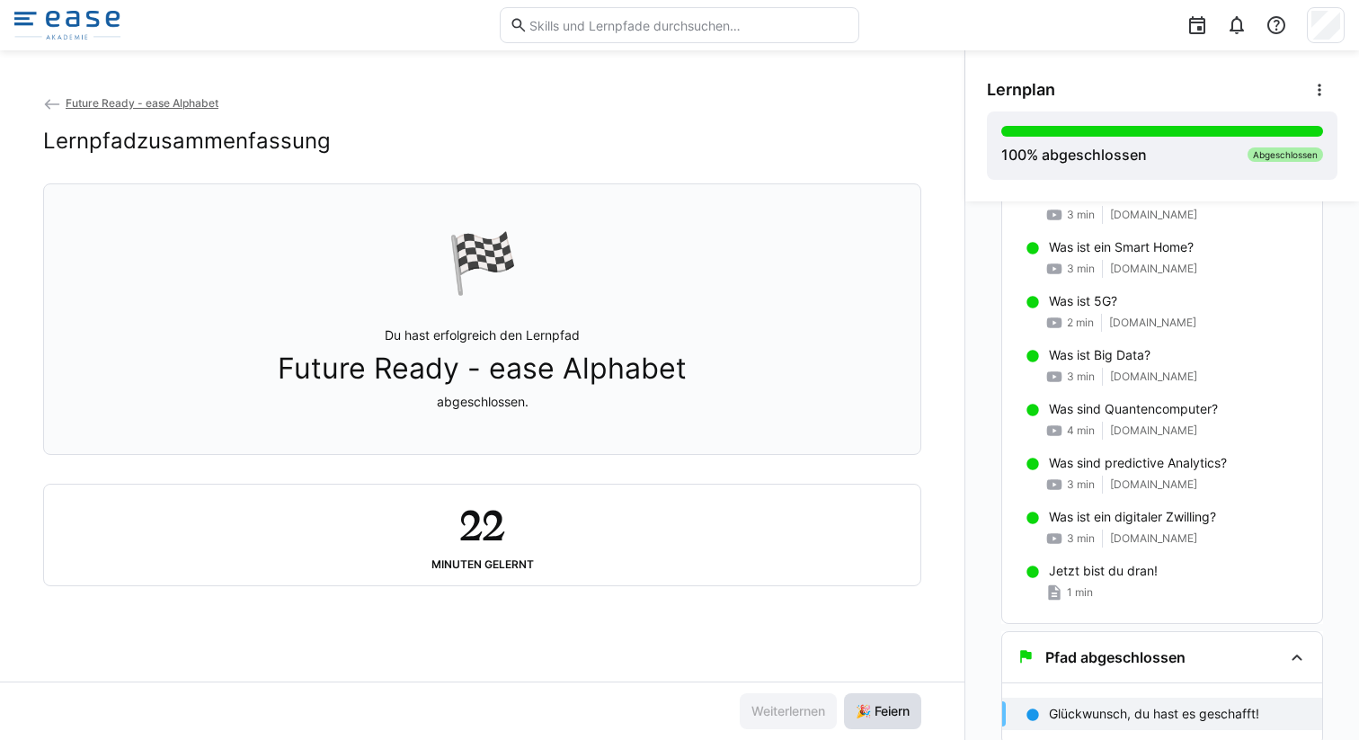
click at [860, 711] on span "🎉 Feiern" at bounding box center [882, 711] width 59 height 18
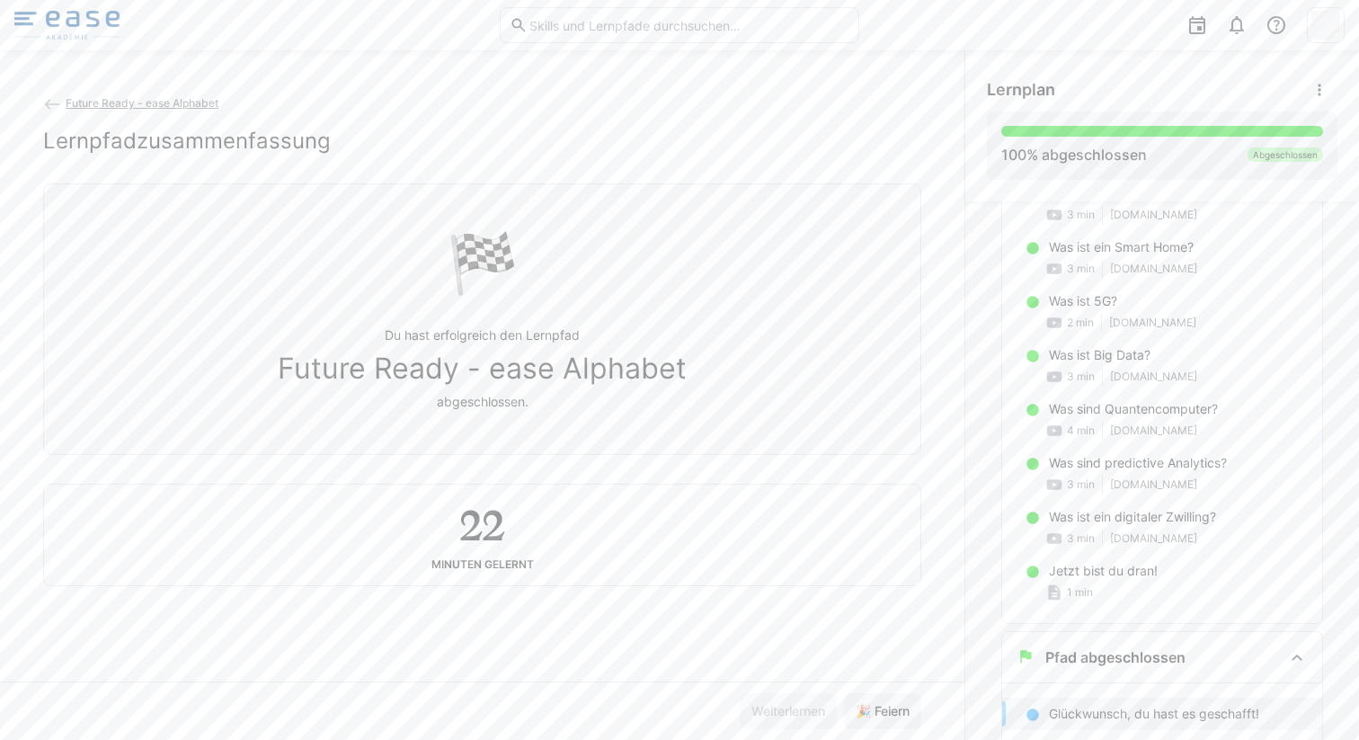
click at [38, 26] on img at bounding box center [67, 25] width 106 height 29
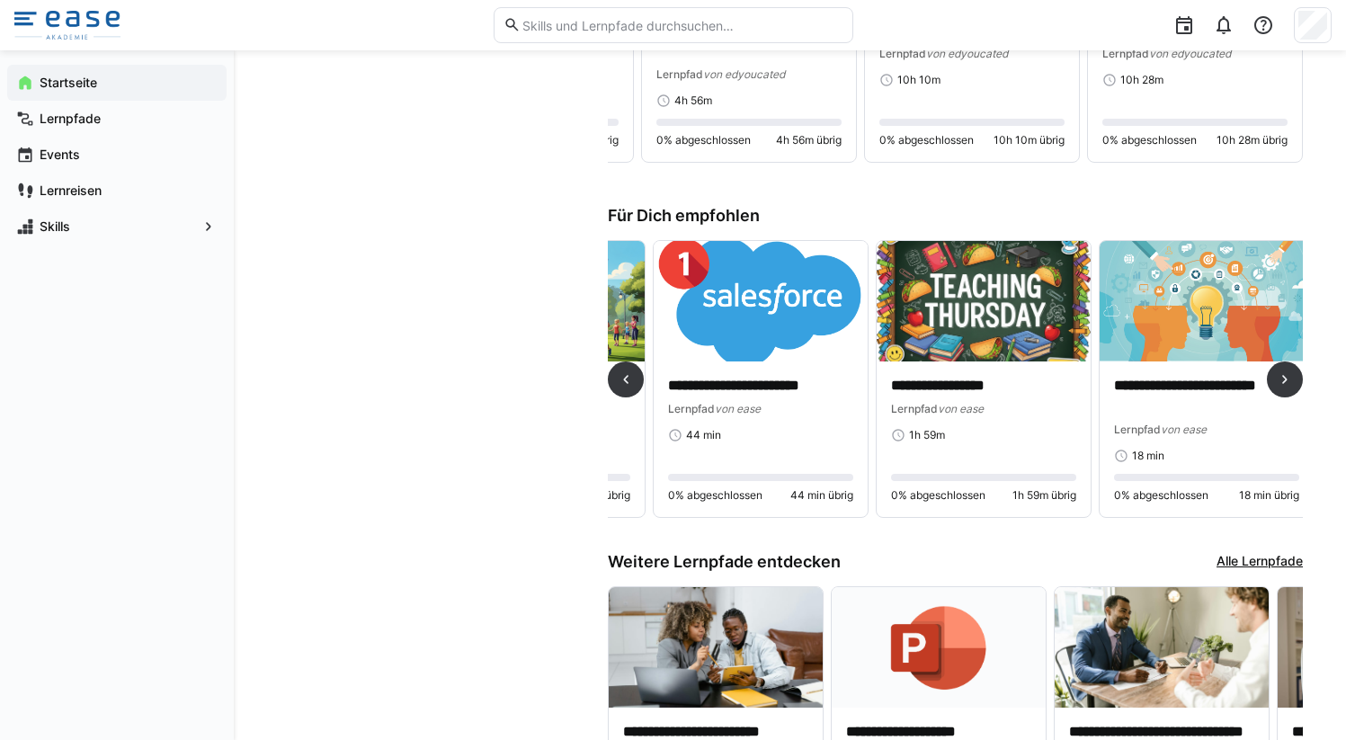
scroll to position [0, 413]
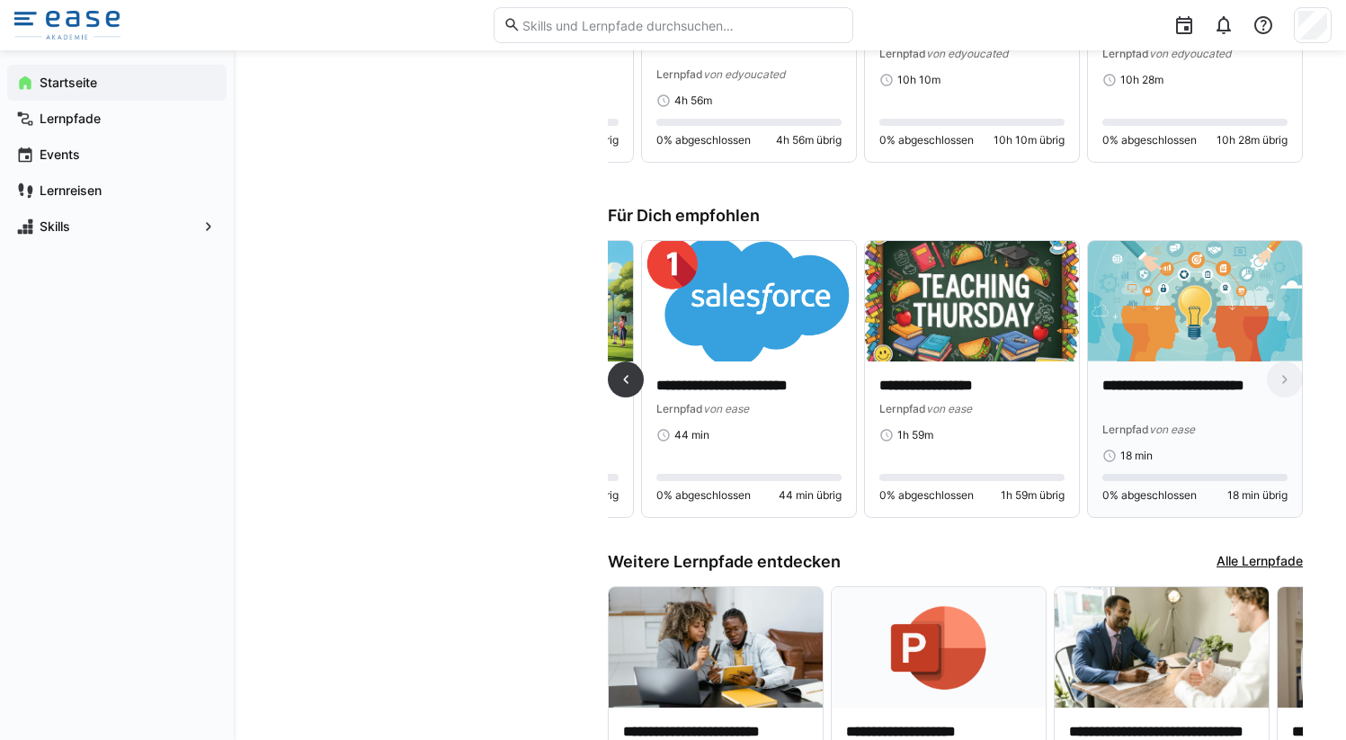
click at [1177, 403] on p "**********" at bounding box center [1194, 396] width 185 height 41
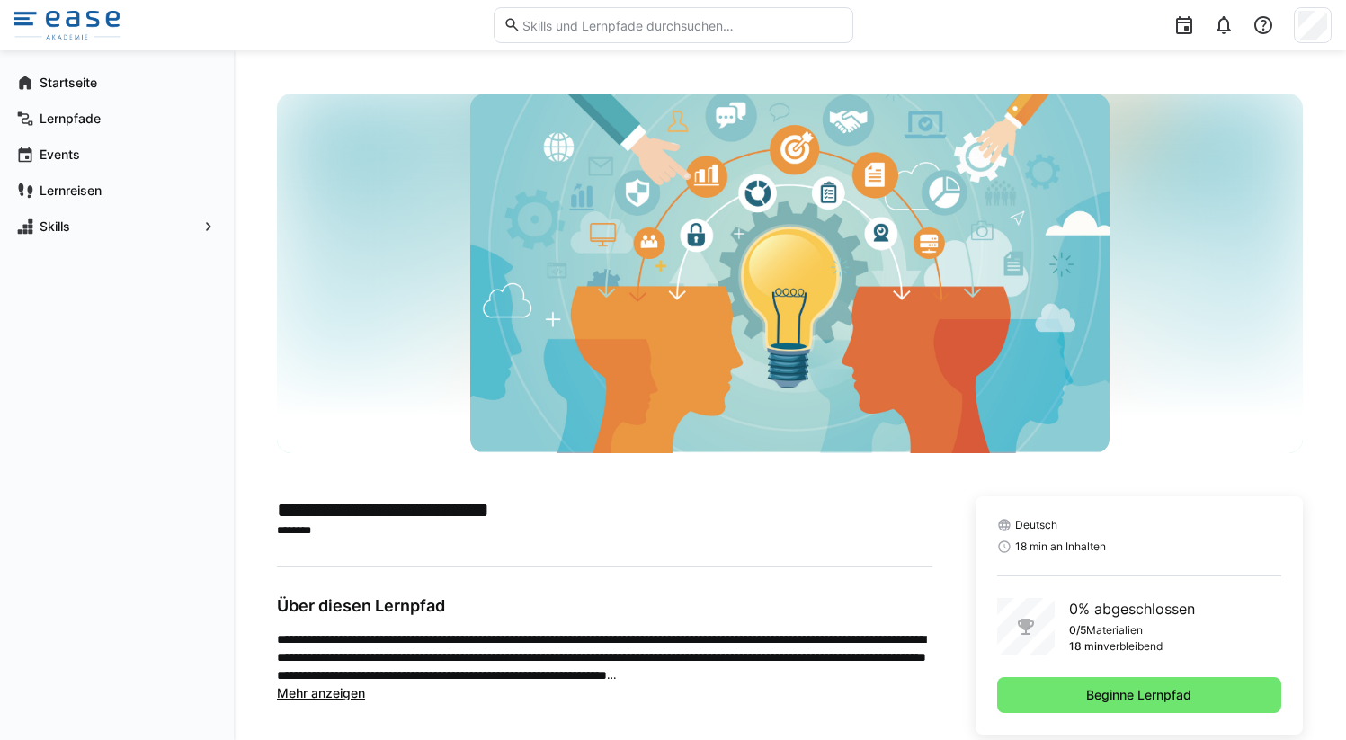
scroll to position [38, 0]
